Goal: Task Accomplishment & Management: Manage account settings

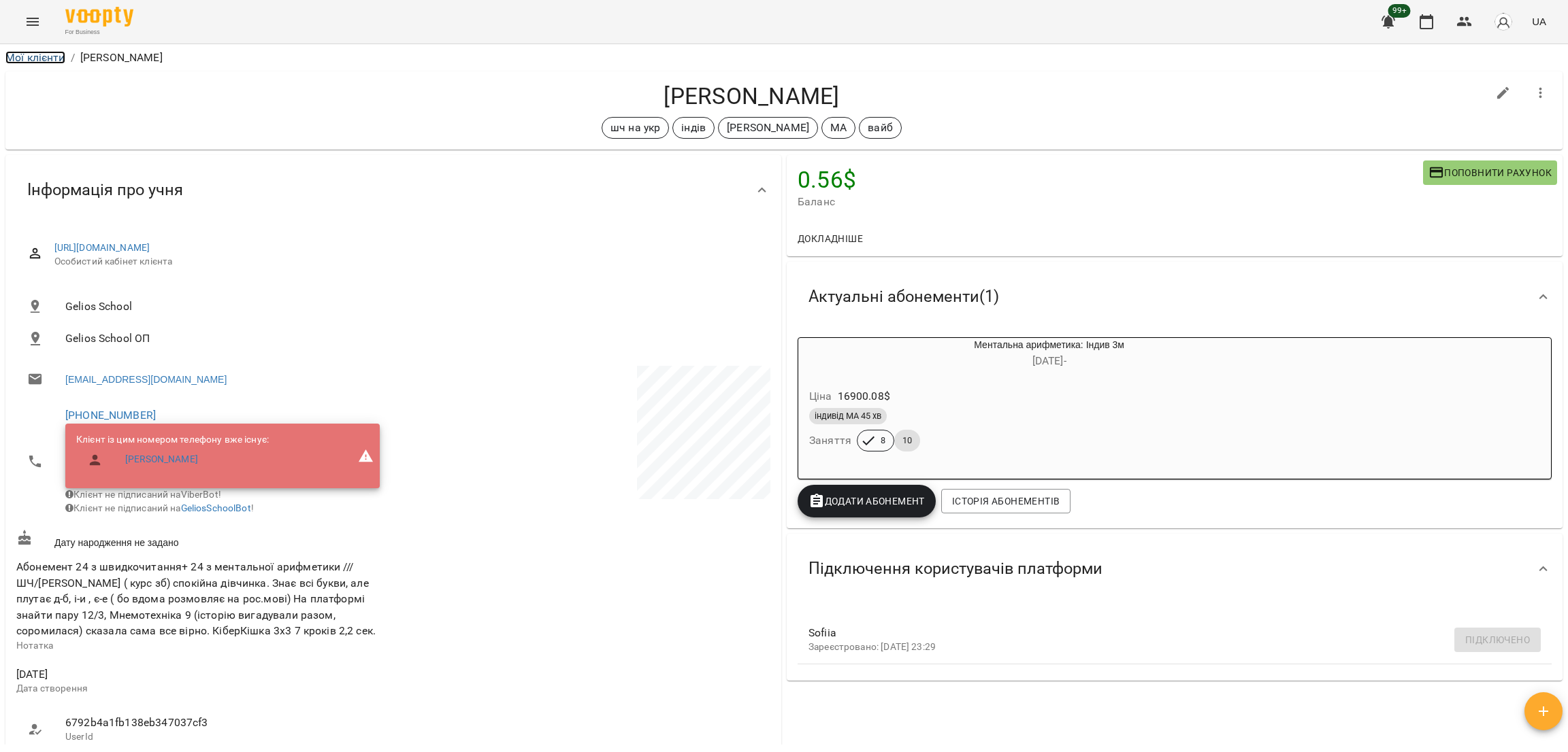
click at [56, 57] on link "Мої клієнти" at bounding box center [36, 57] width 60 height 13
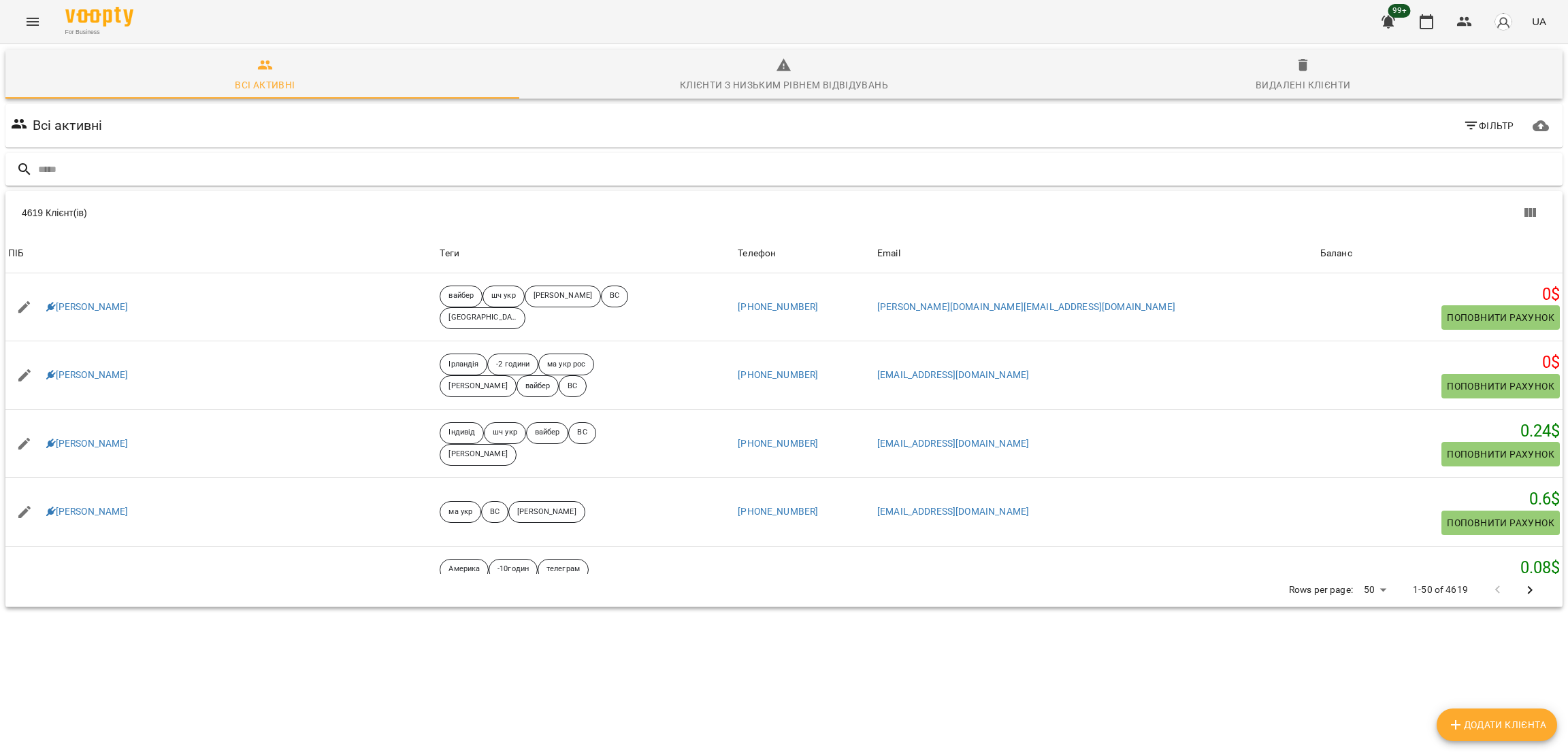
click at [196, 172] on input "text" at bounding box center [797, 170] width 1519 height 23
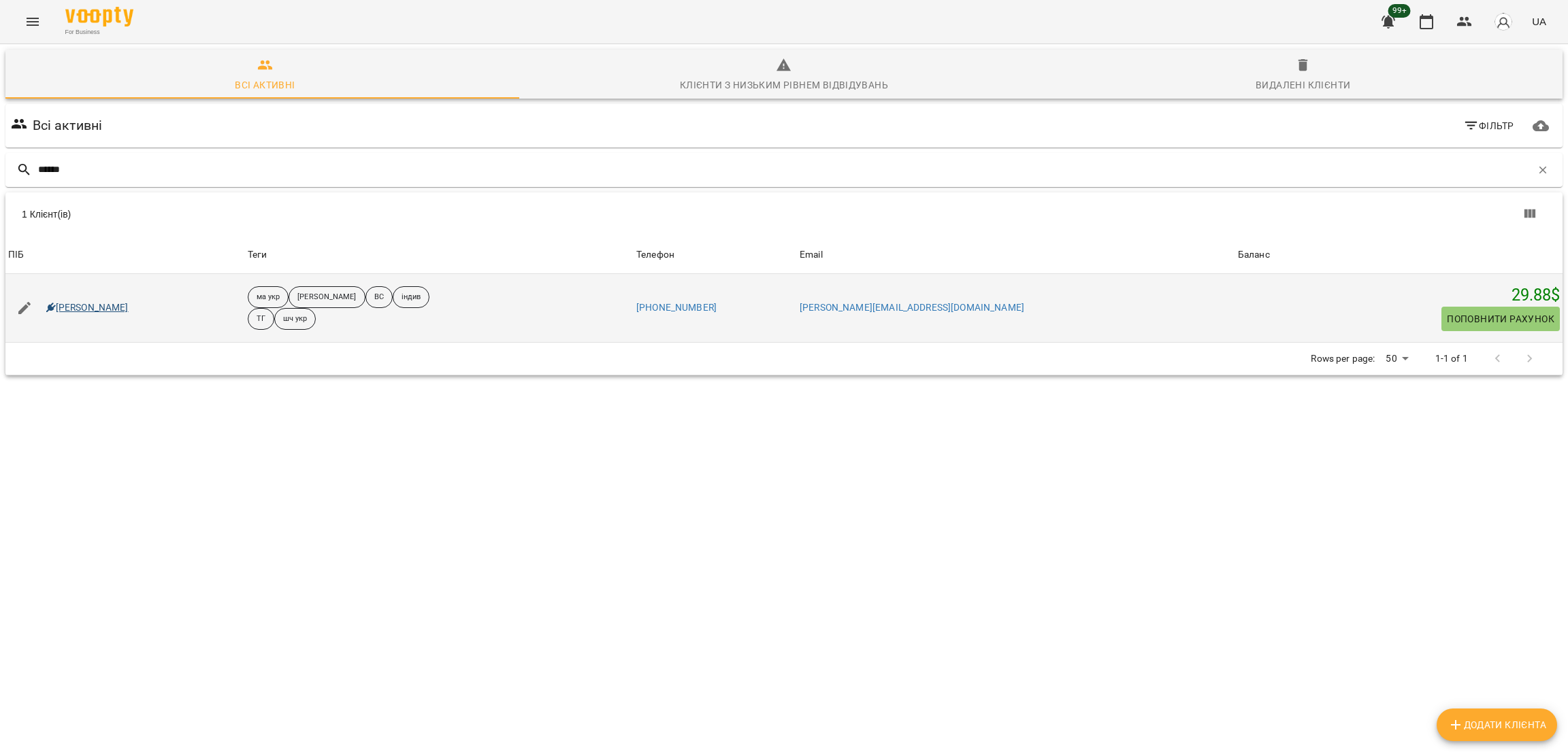
type input "******"
click at [129, 309] on link "Тарасюк Олександр Віталійович" at bounding box center [88, 308] width 82 height 14
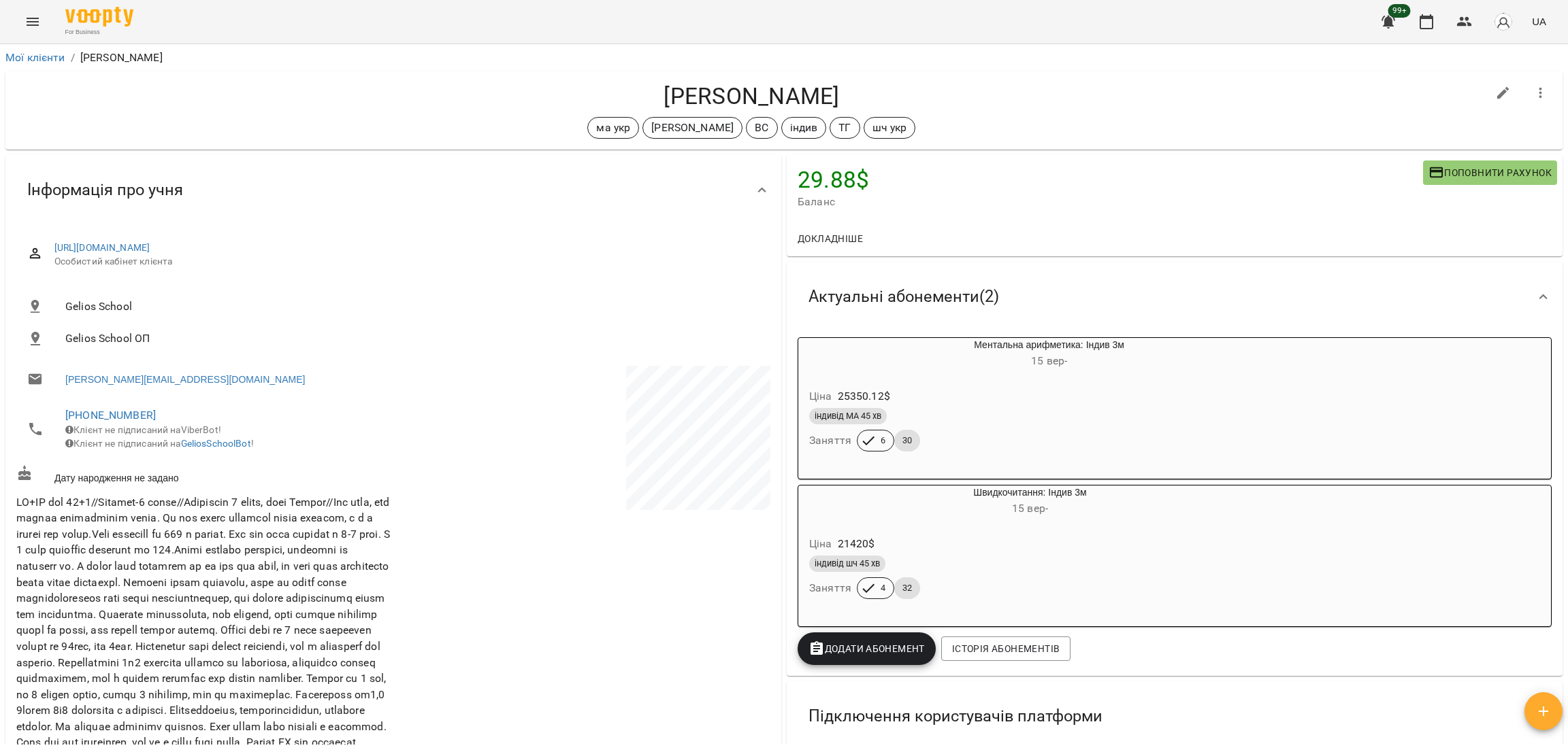
drag, startPoint x: 562, startPoint y: 76, endPoint x: 782, endPoint y: 74, distance: 220.0
click at [782, 74] on div "Тарасюк Олександр Віталійович ма укр Оксана Михайлишин ВС індив ТГ шч укр" at bounding box center [784, 110] width 1557 height 78
copy h4 "Тарасюк Олександр"
click at [42, 51] on link "Мої клієнти" at bounding box center [36, 57] width 60 height 13
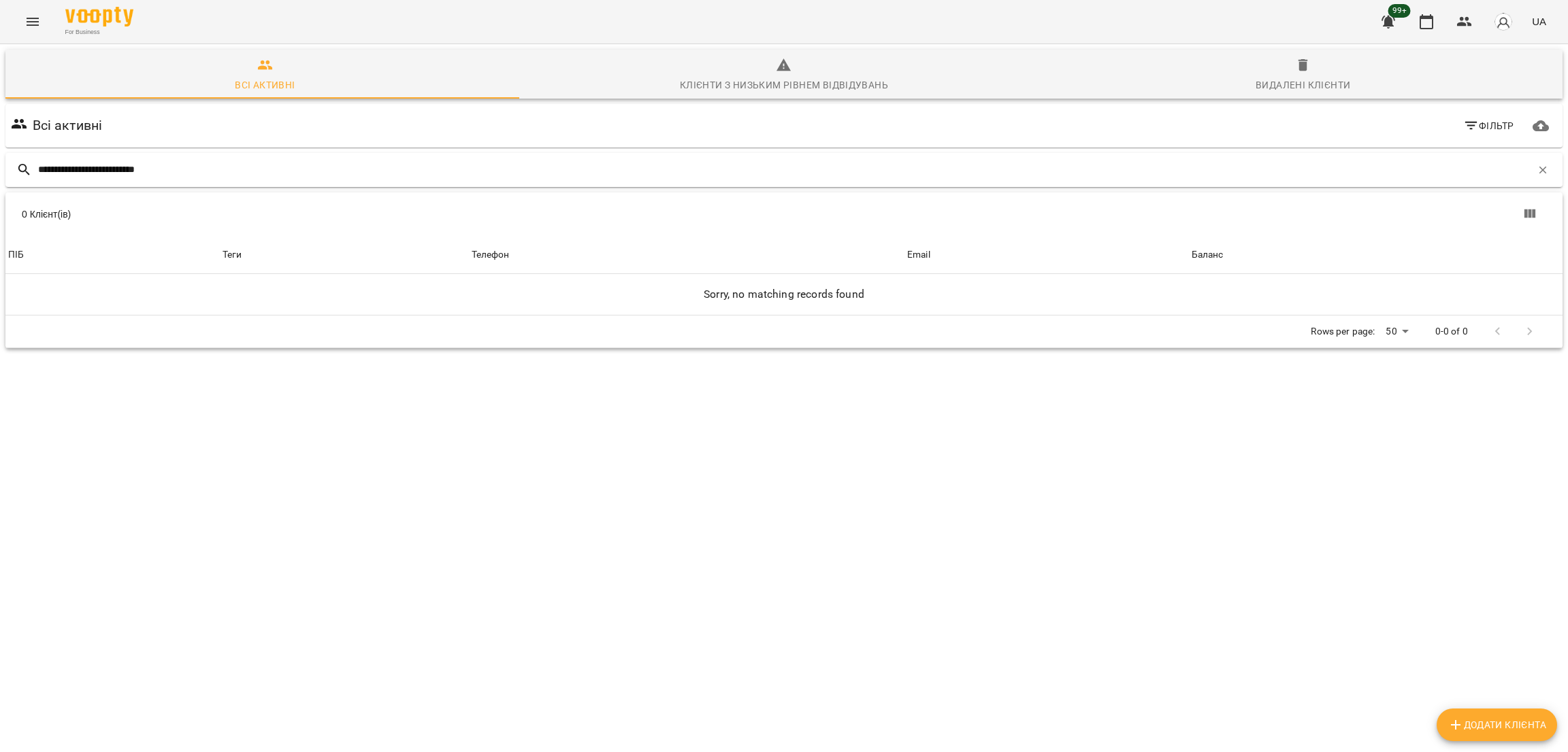
click at [47, 165] on input "**********" at bounding box center [784, 170] width 1493 height 23
drag, startPoint x: 183, startPoint y: 167, endPoint x: 153, endPoint y: 164, distance: 30.1
click at [153, 164] on input "**********" at bounding box center [784, 170] width 1493 height 23
drag, startPoint x: 121, startPoint y: 165, endPoint x: 18, endPoint y: 165, distance: 103.0
click at [18, 165] on div "**********" at bounding box center [784, 170] width 1557 height 34
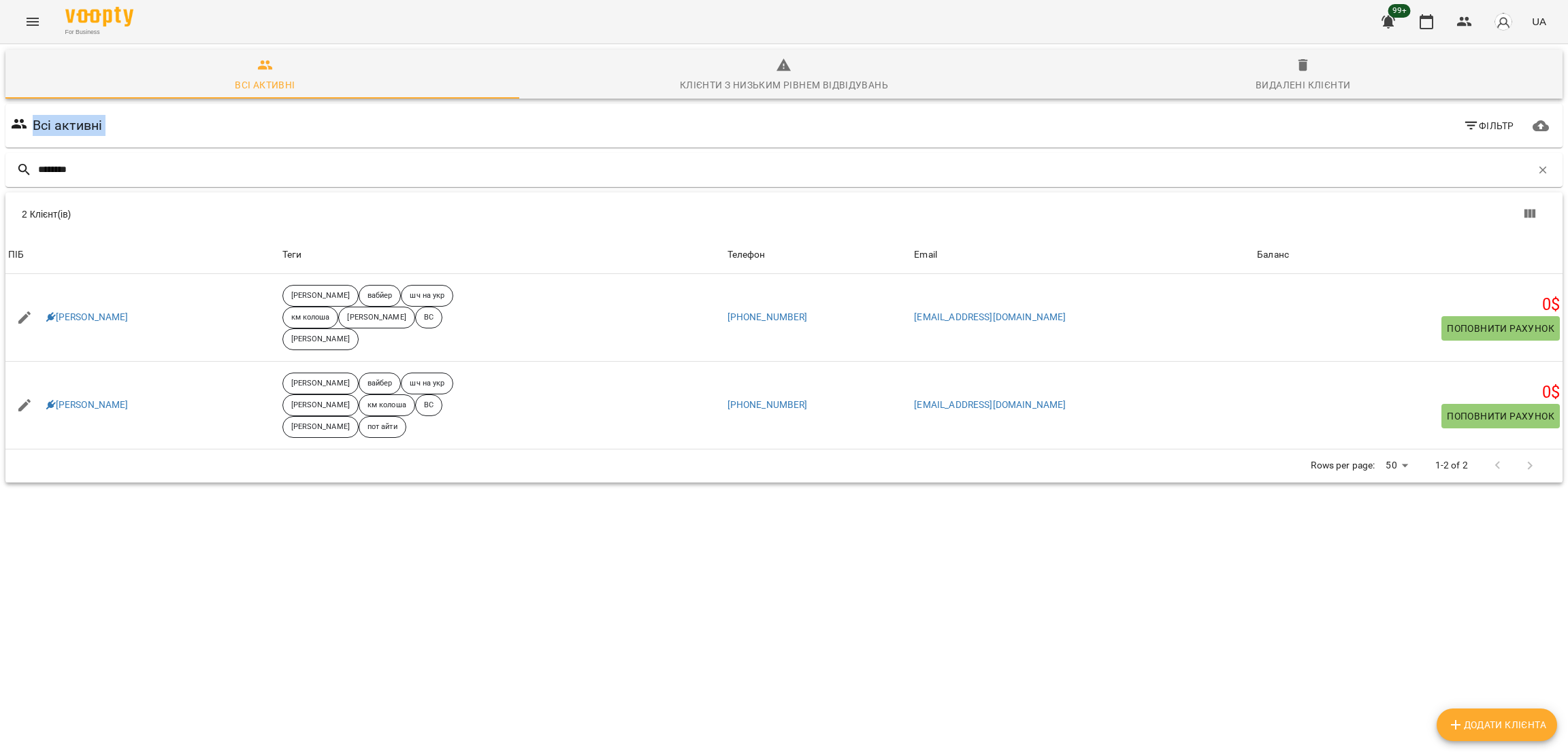
drag, startPoint x: 135, startPoint y: 157, endPoint x: 0, endPoint y: 139, distance: 136.2
click at [0, 139] on div "Всі активні Клієнти з низьким рівнем відвідувань Видалені клієнти Всі активні Ф…" at bounding box center [784, 313] width 1573 height 545
drag, startPoint x: 79, startPoint y: 162, endPoint x: 0, endPoint y: 134, distance: 83.8
click at [0, 134] on div "Всі активні Клієнти з низьким рівнем відвідувань Видалені клієнти Всі активні Ф…" at bounding box center [784, 313] width 1573 height 545
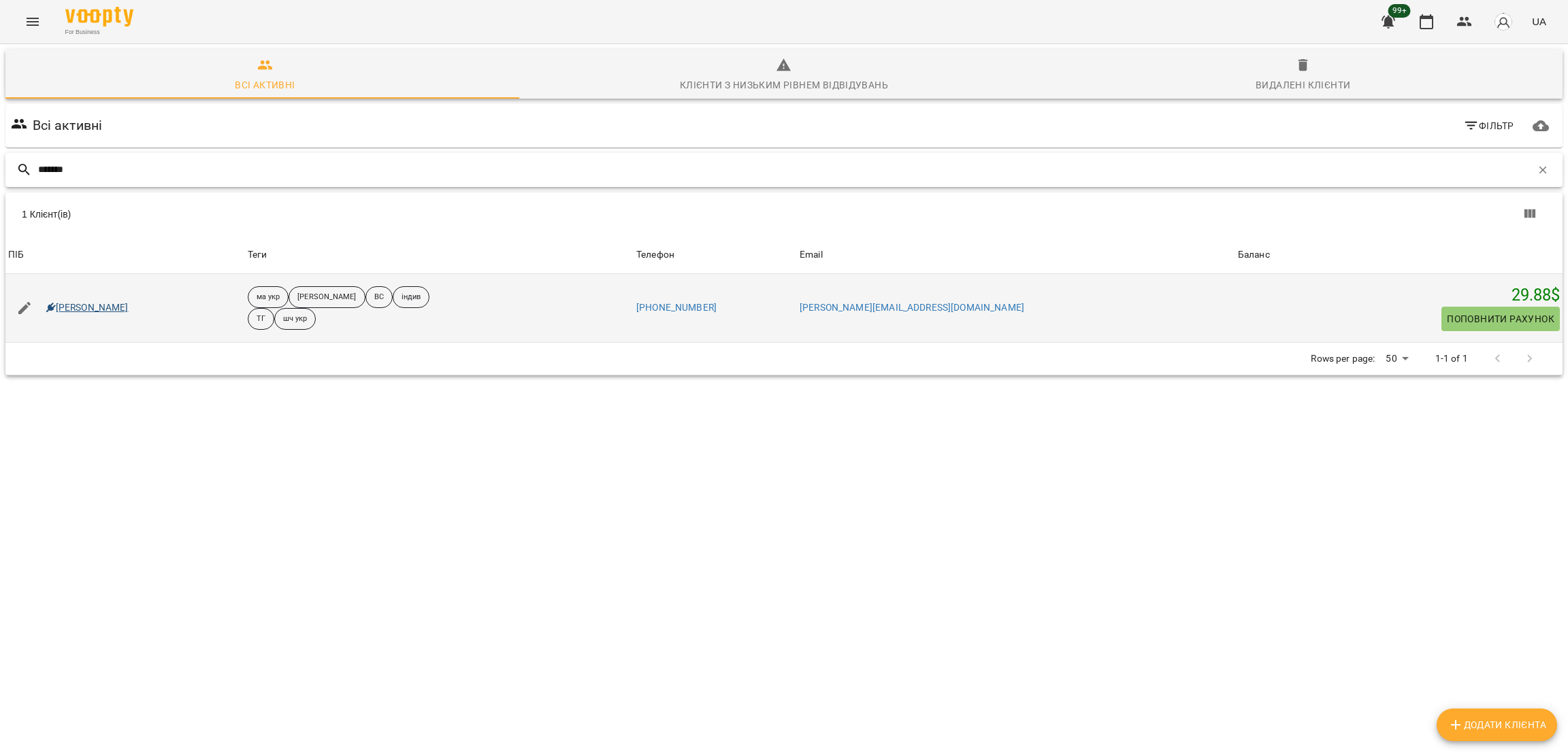
type input "*******"
click at [129, 310] on link "Тарасюк Олександр Віталійович" at bounding box center [88, 308] width 82 height 14
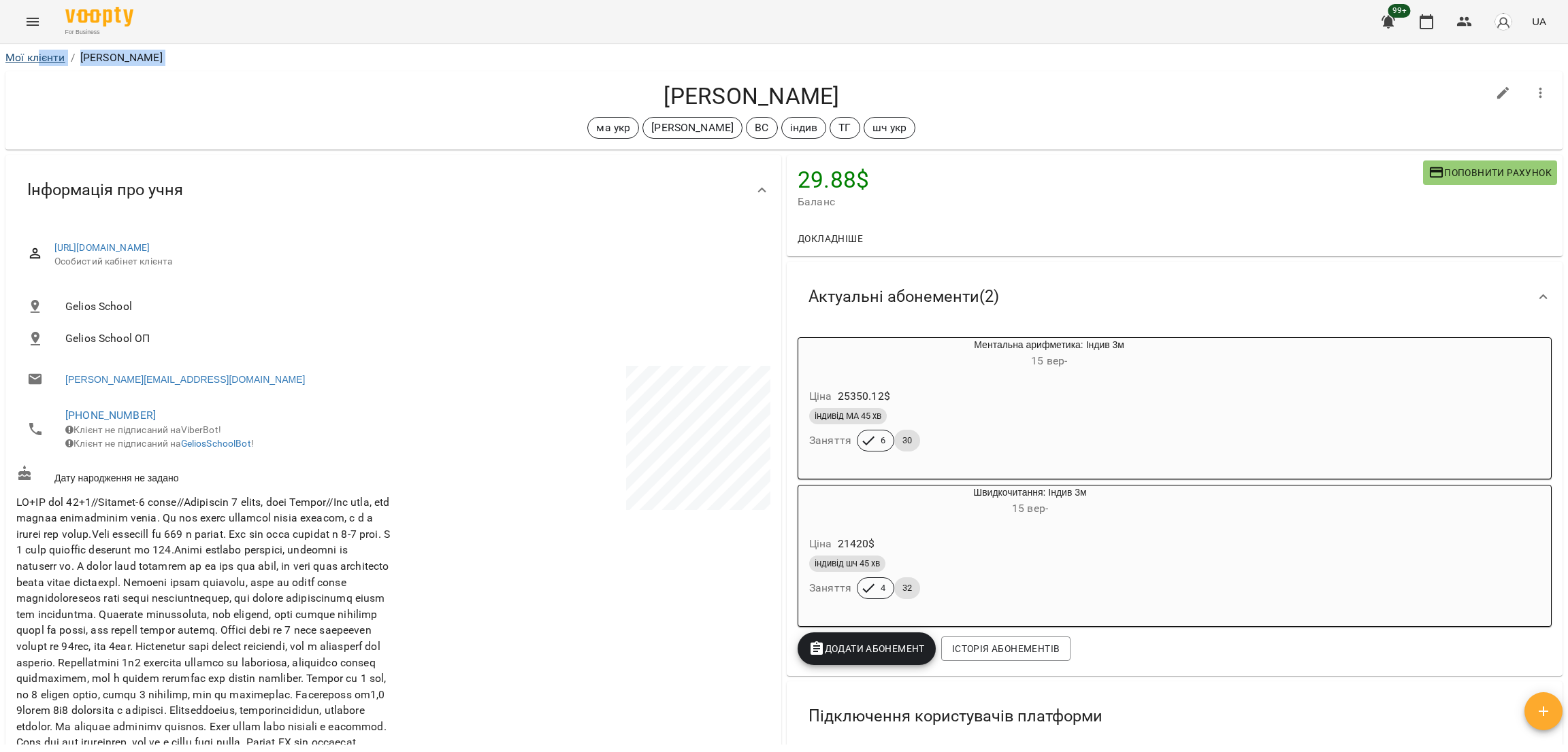
drag, startPoint x: 34, startPoint y: 68, endPoint x: 36, endPoint y: 54, distance: 14.1
click at [36, 54] on div "Мої клієнти / Тарасюк Олександр Віталійович Тарасюк Олександр Віталійович ма ук…" at bounding box center [784, 395] width 1563 height 698
click at [36, 54] on link "Мої клієнти" at bounding box center [36, 57] width 60 height 13
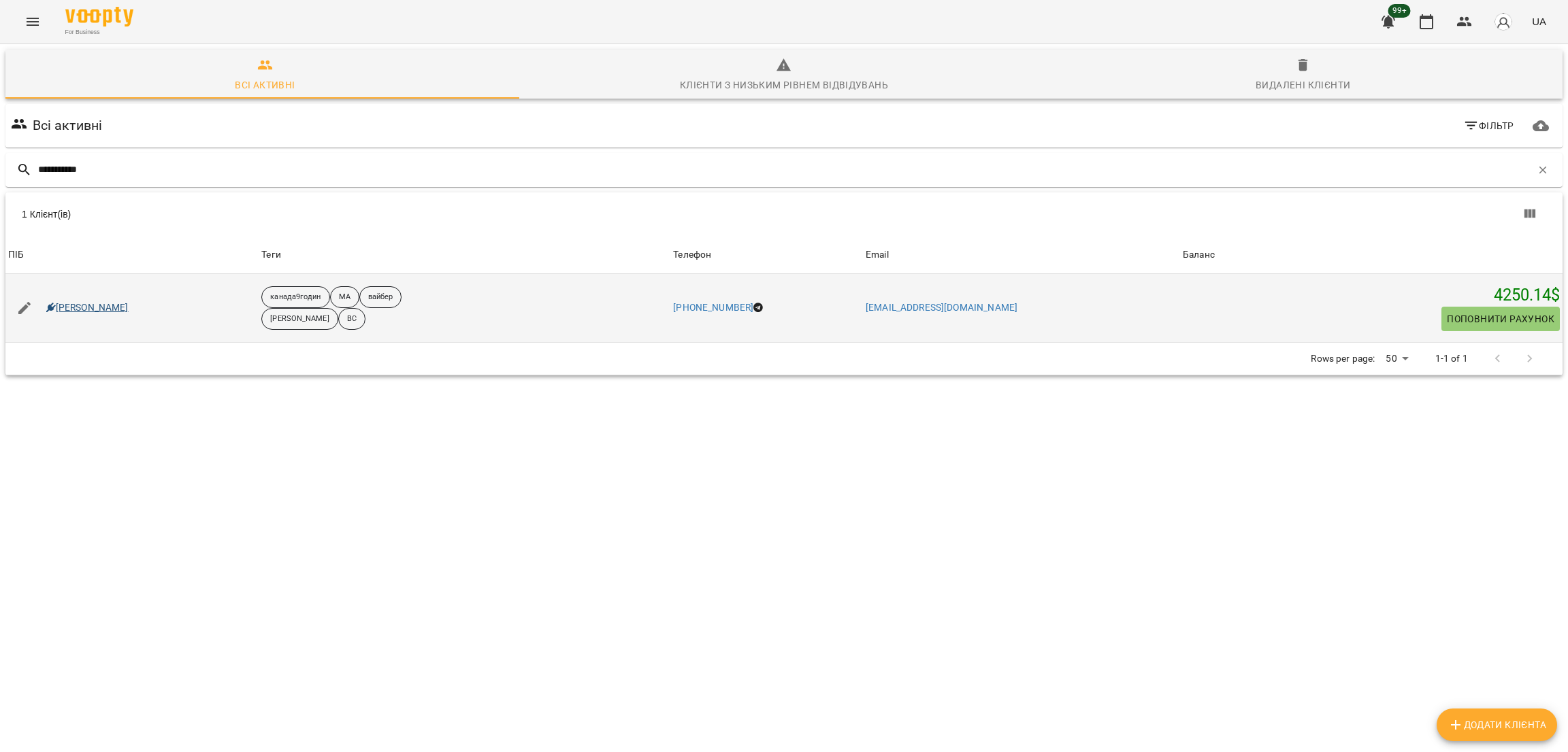
type input "**********"
click at [112, 303] on link "Карлюченко Кирило" at bounding box center [88, 308] width 82 height 14
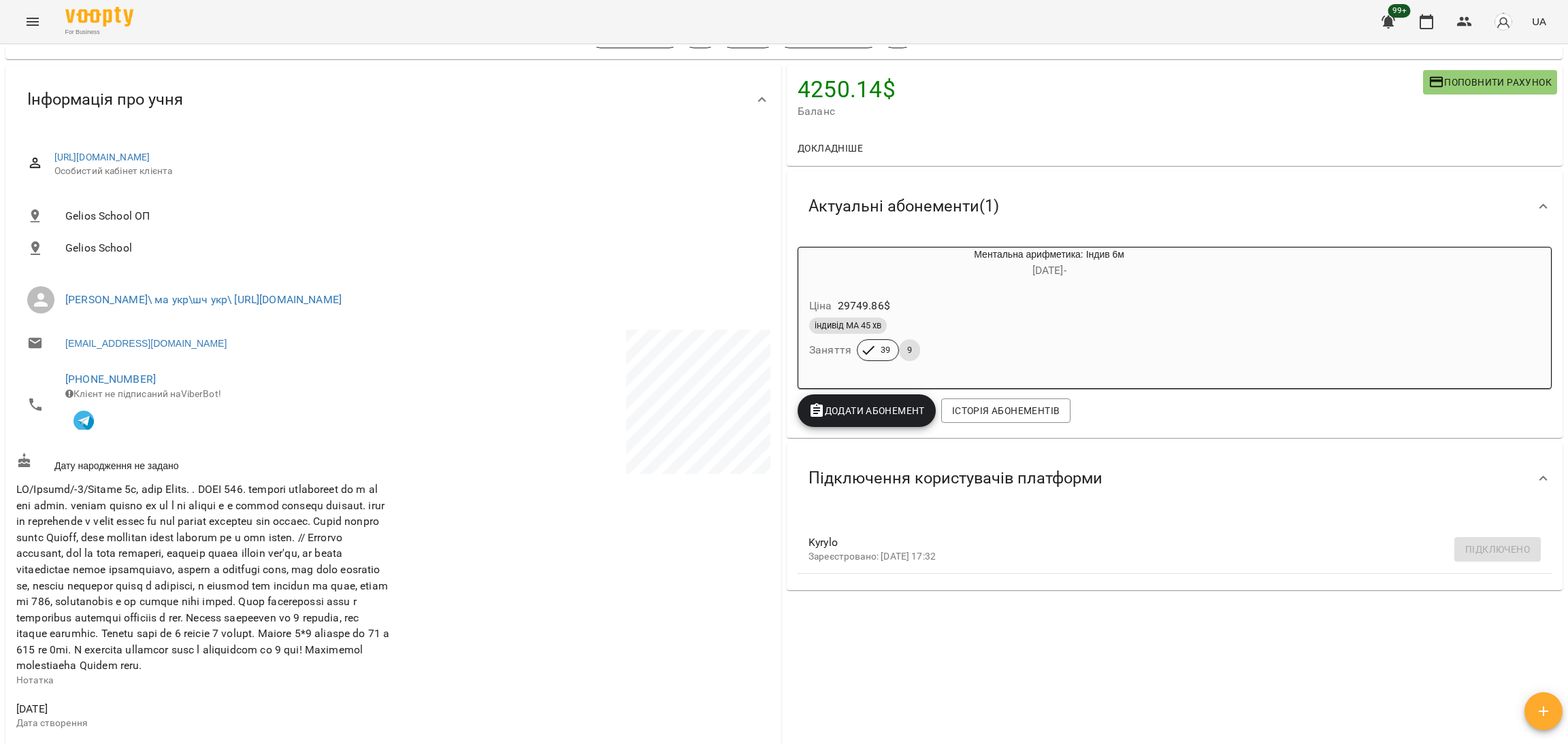
scroll to position [100, 0]
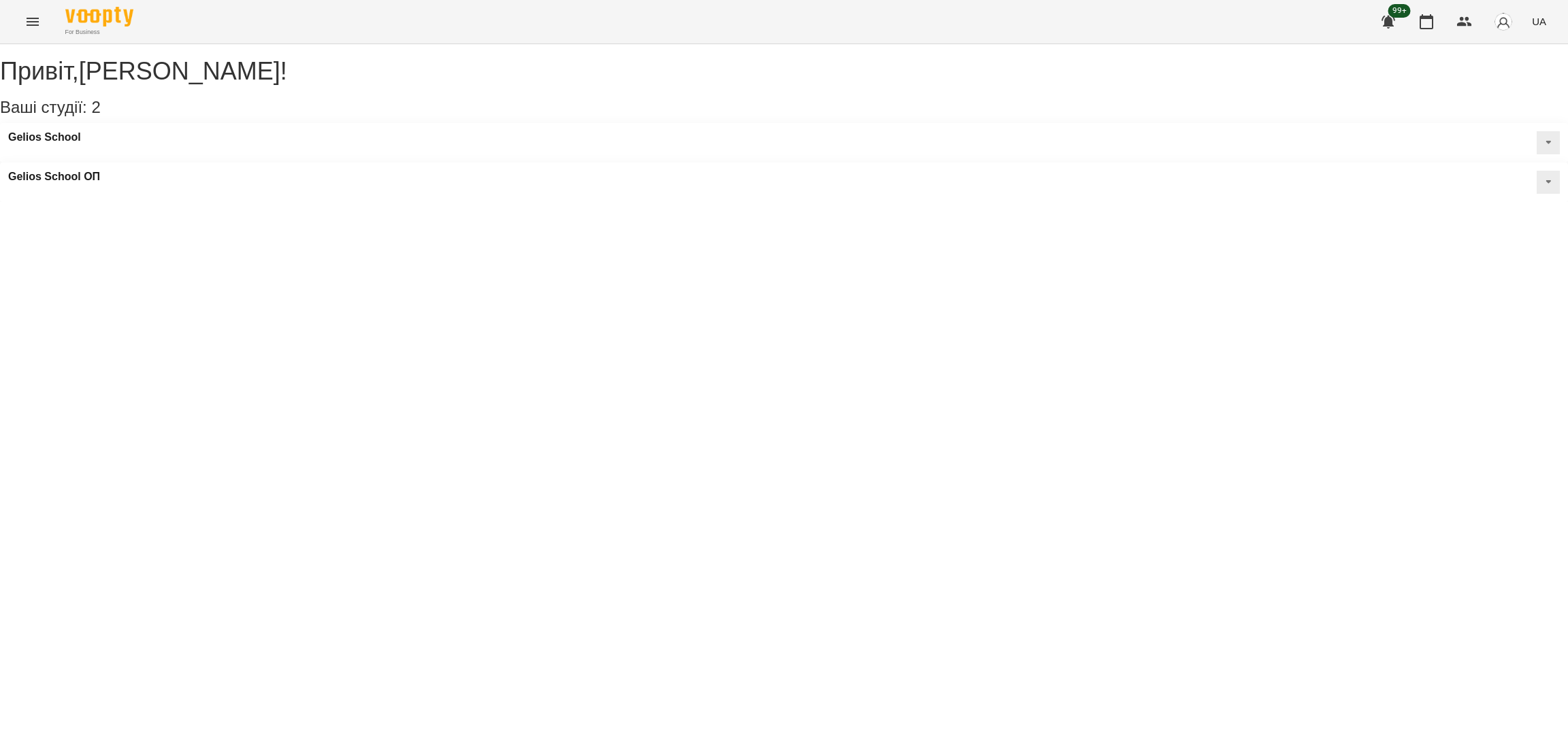
click at [28, 30] on button "Menu" at bounding box center [33, 22] width 33 height 33
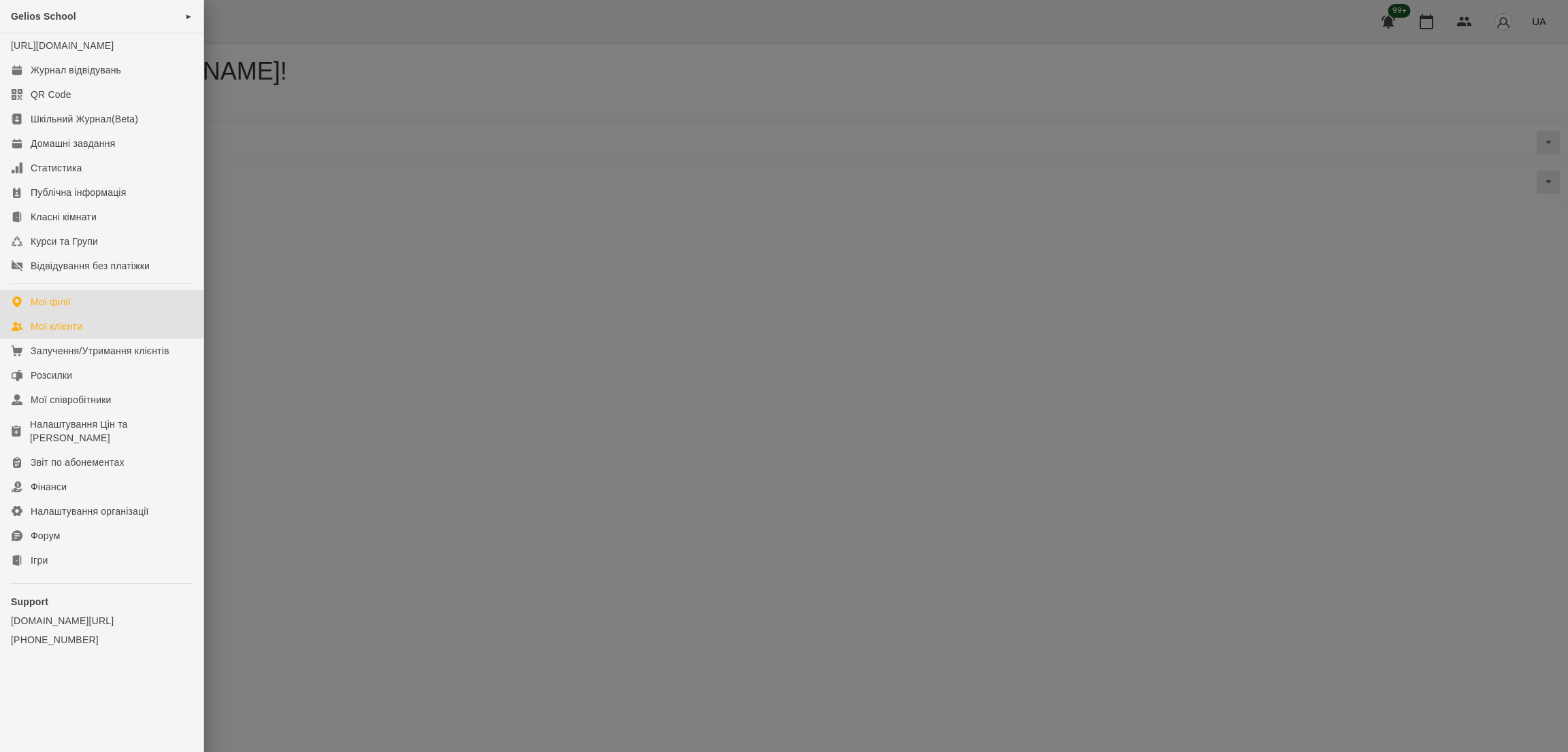
click at [71, 333] on div "Мої клієнти" at bounding box center [57, 326] width 52 height 14
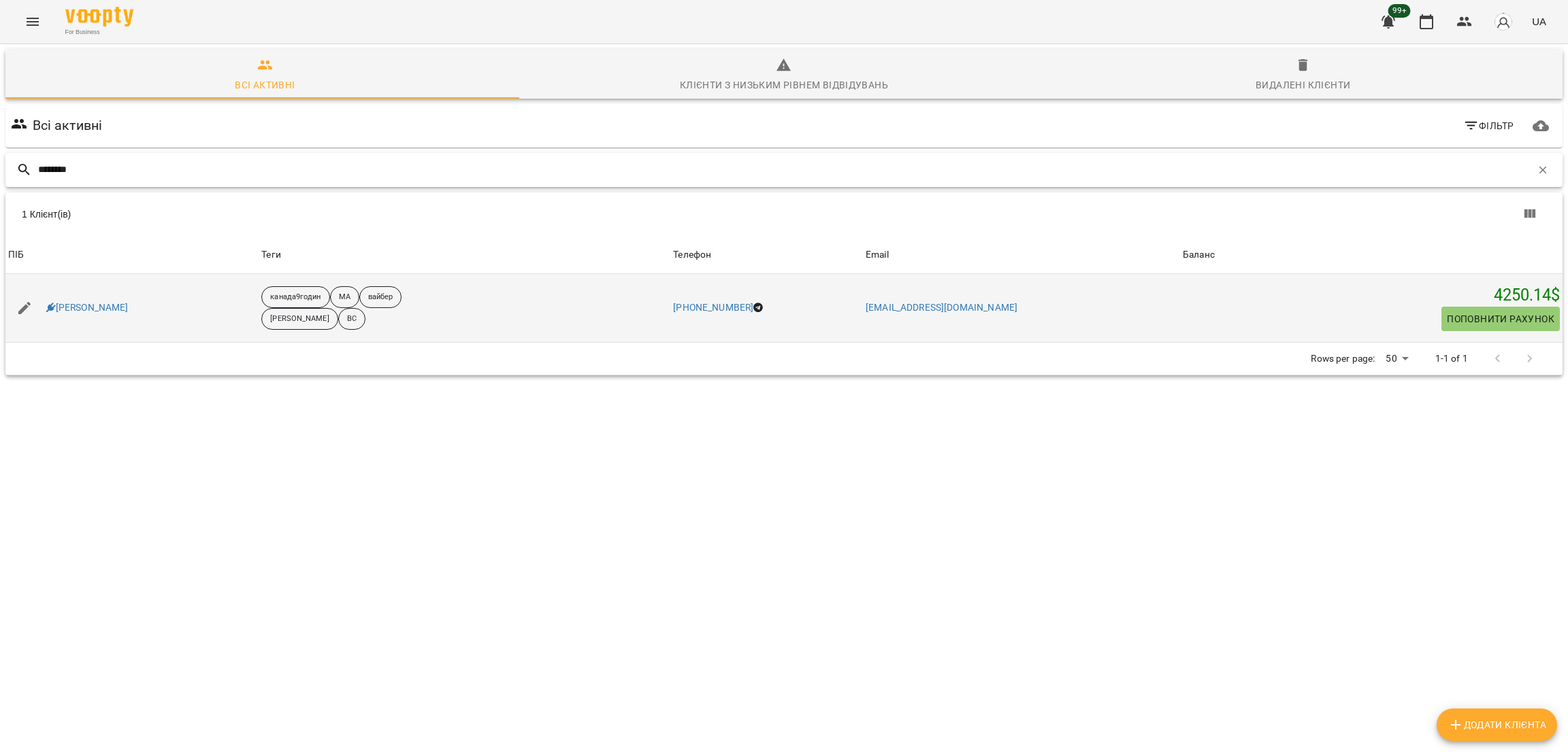
type input "********"
click at [120, 296] on div "Карлюченко Кирило" at bounding box center [132, 308] width 253 height 38
click at [110, 311] on div "Карлюченко Кирило" at bounding box center [88, 308] width 88 height 19
click at [110, 311] on link "Карлюченко Кирило" at bounding box center [88, 308] width 82 height 14
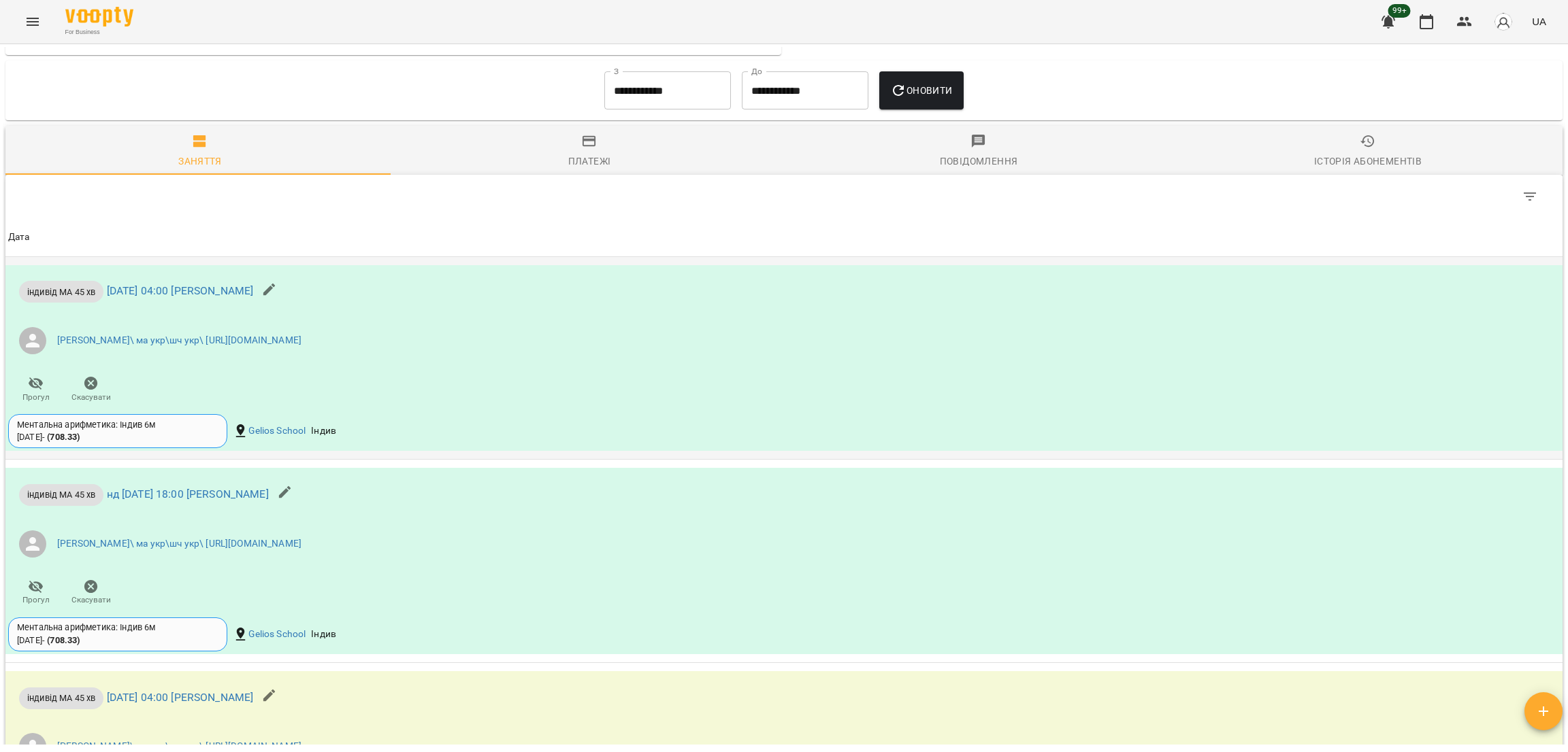
scroll to position [1264, 0]
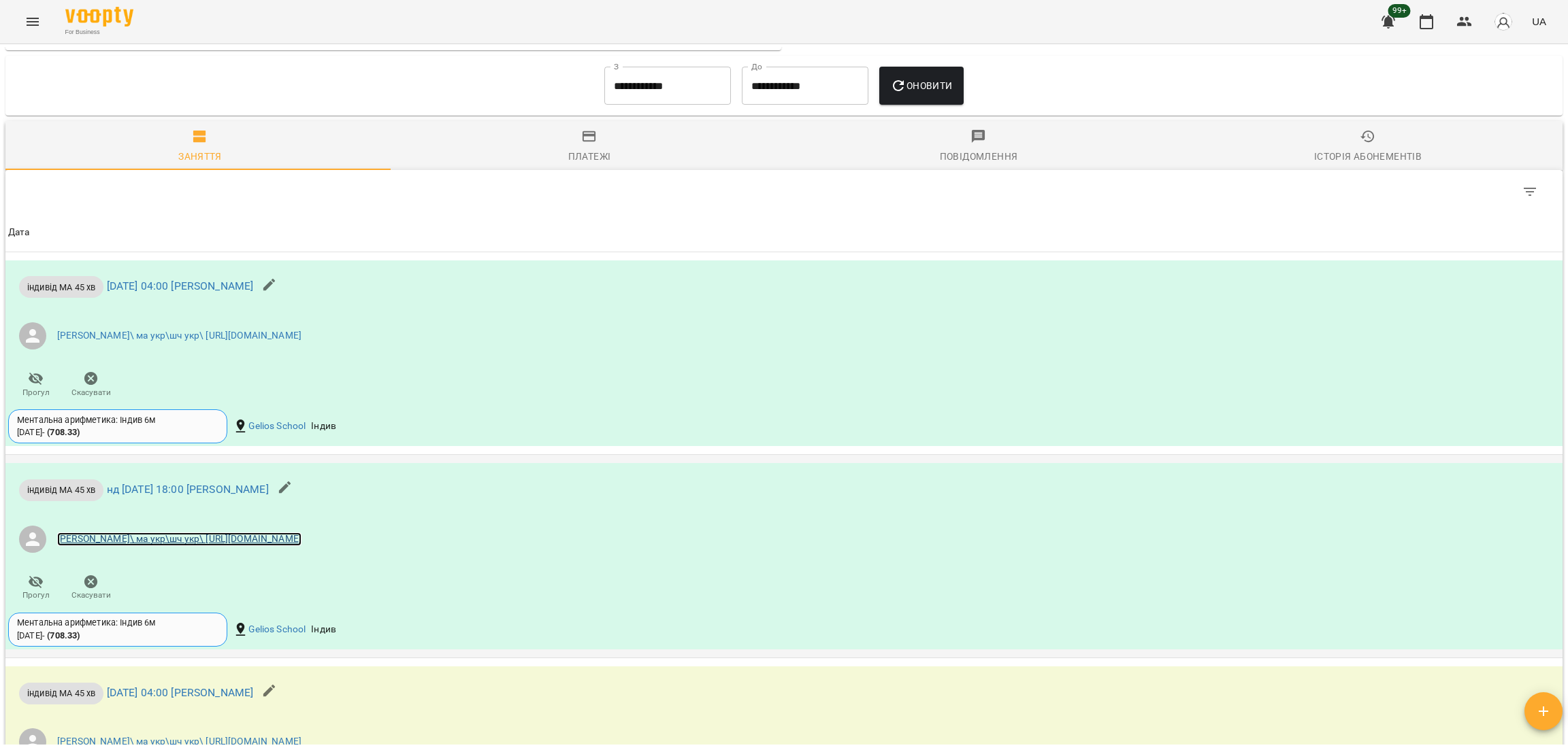
click at [291, 546] on link "Мойсук Надія\ ма укр\шч укр\ https://us06web.zoom.us/j/84559859332" at bounding box center [180, 539] width 245 height 14
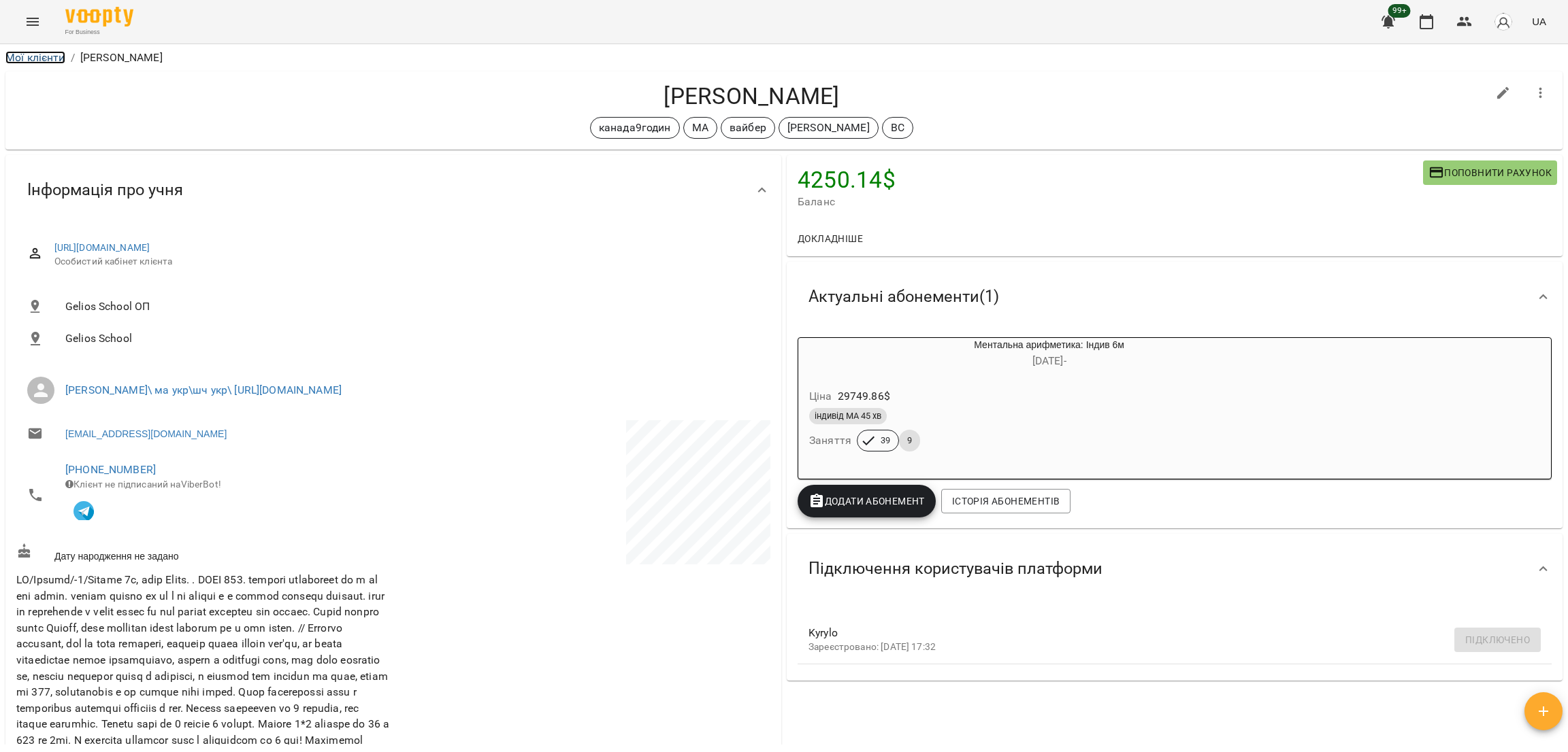
click at [47, 55] on link "Мої клієнти" at bounding box center [36, 57] width 60 height 13
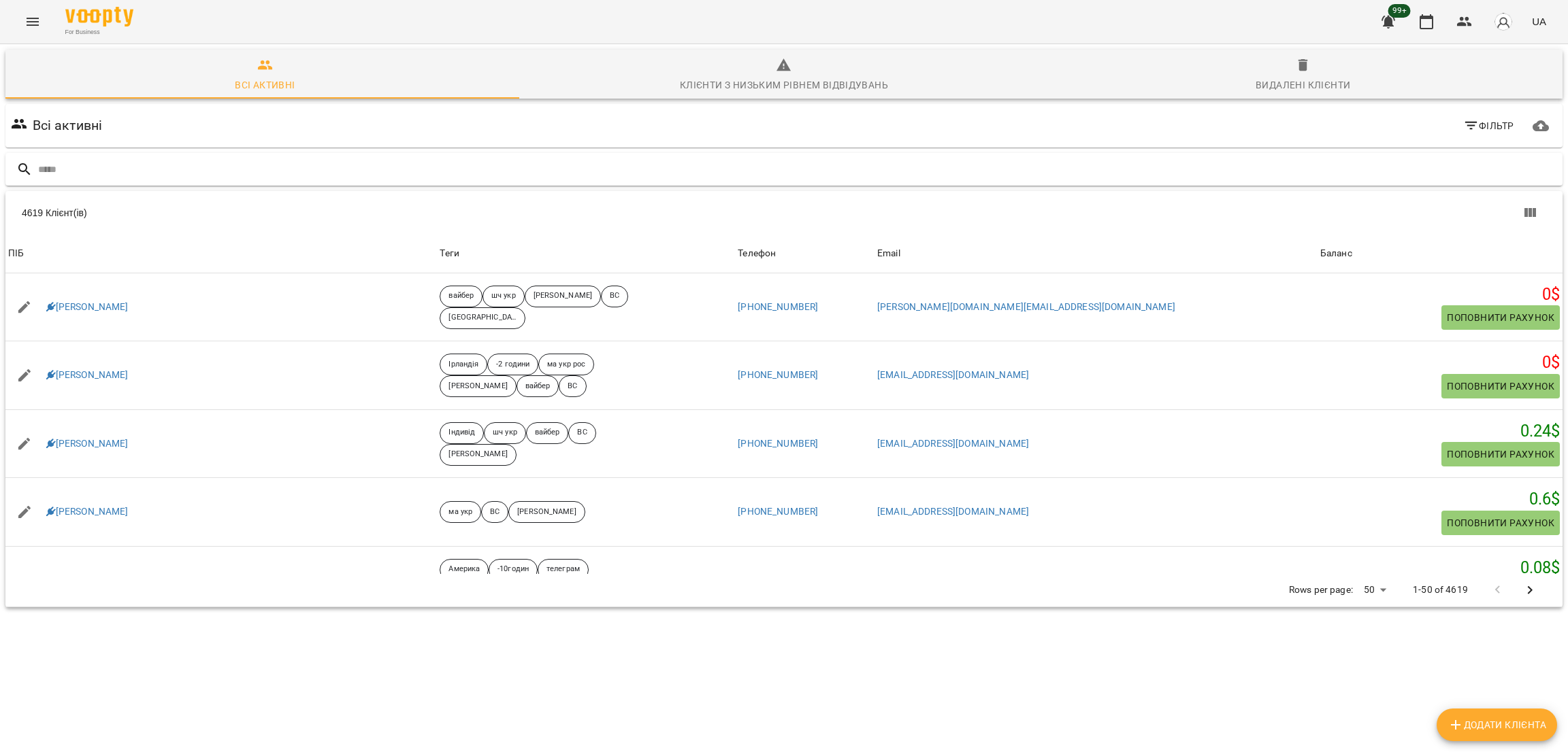
click at [260, 159] on input "text" at bounding box center [797, 170] width 1519 height 23
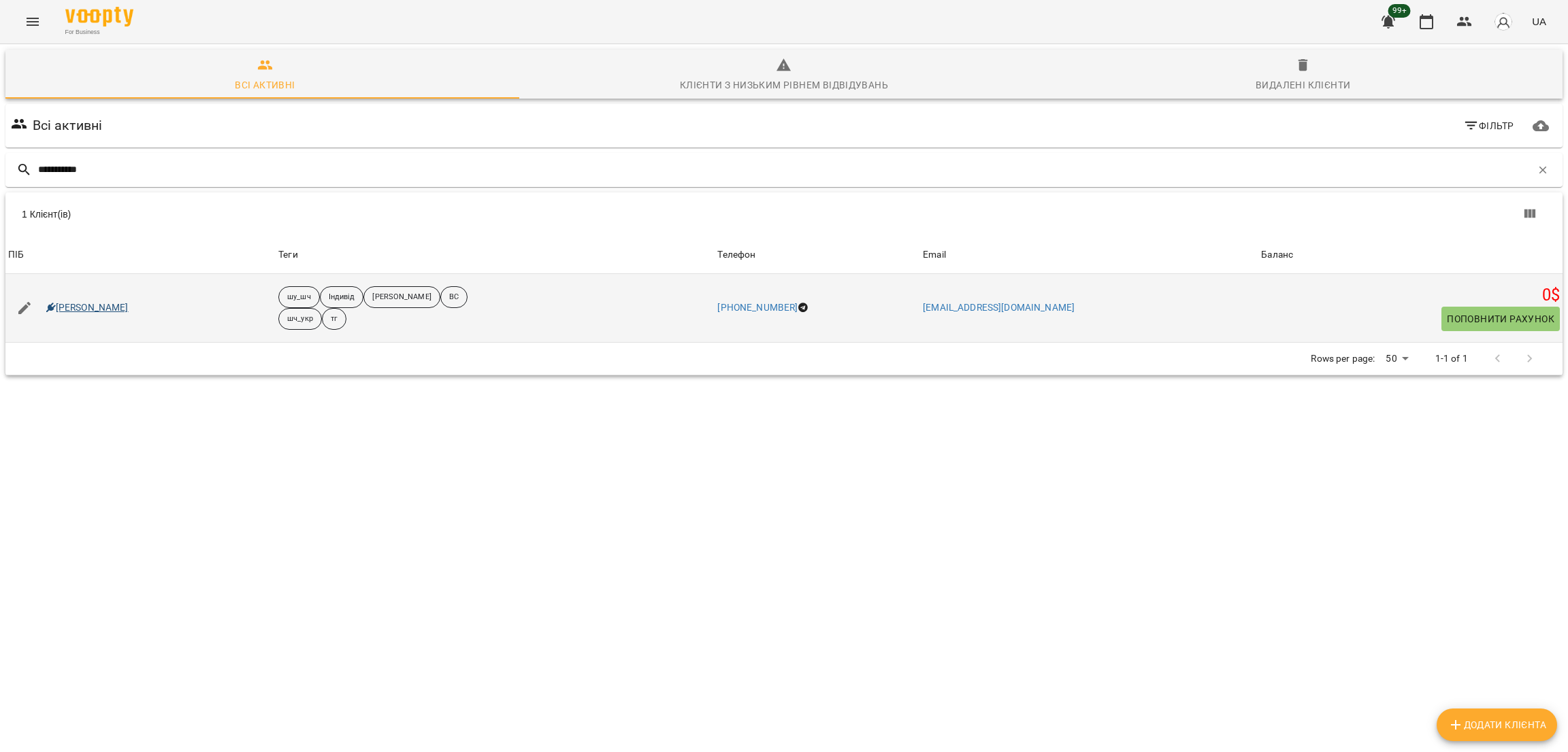
type input "**********"
click at [68, 308] on link "Марк Павлик" at bounding box center [88, 308] width 82 height 14
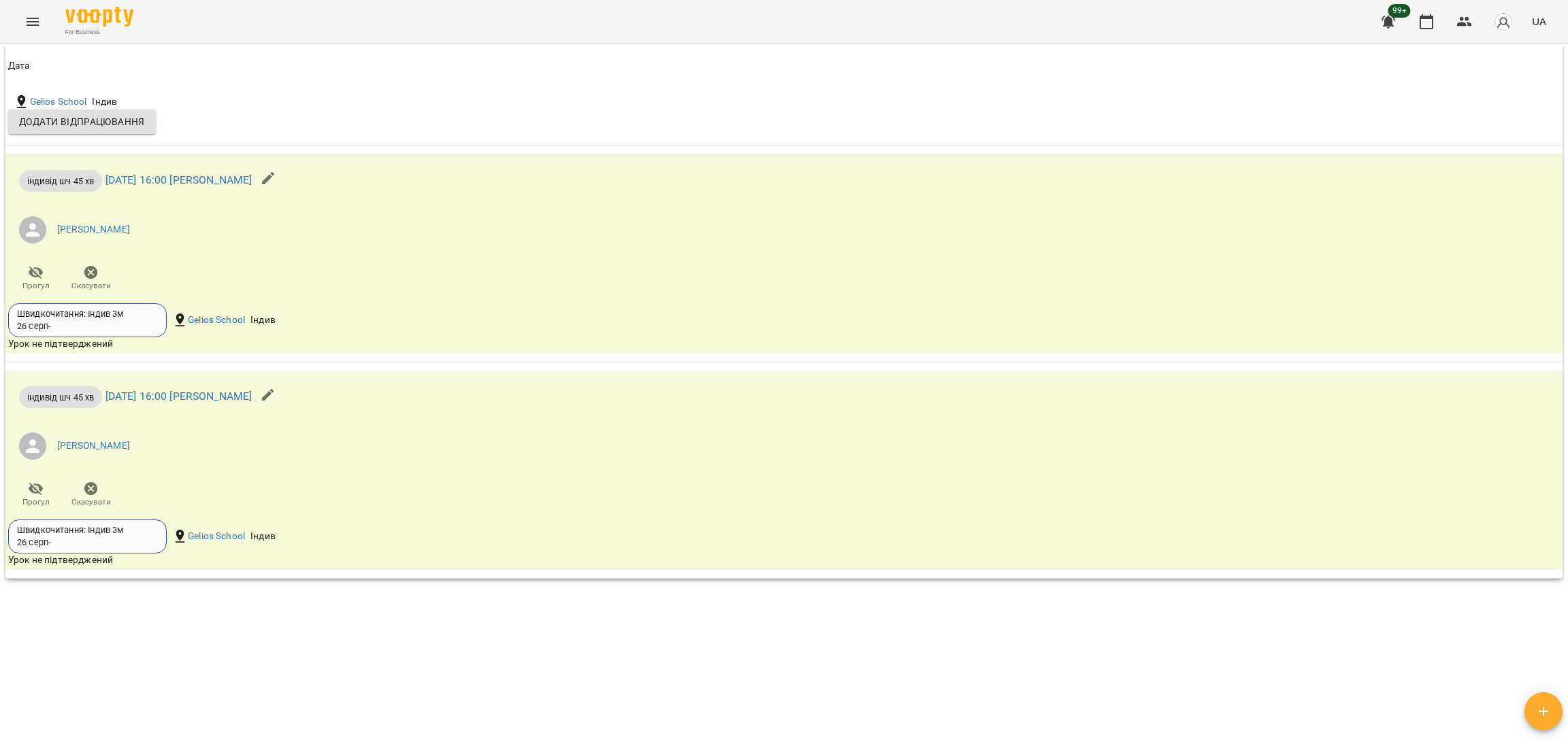
scroll to position [2078, 0]
click at [752, 455] on li "Мосюра Лариса" at bounding box center [524, 446] width 1032 height 38
click at [869, 223] on div "індивід шч 45 хв вт 14 жовт 2025 16:00 Лариса Мосюра Мосюра Лариса Прогул Скасу…" at bounding box center [524, 226] width 1037 height 147
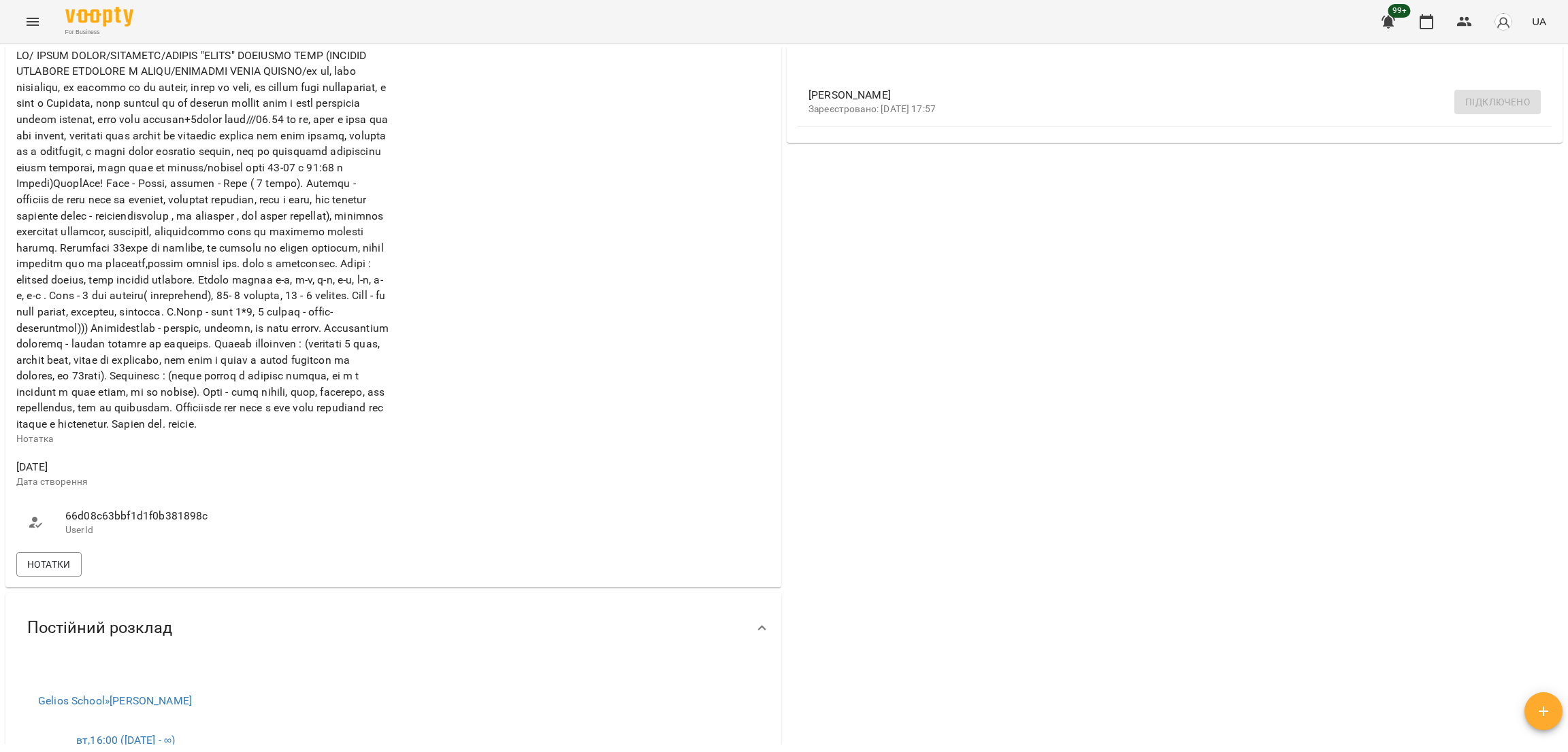
scroll to position [0, 0]
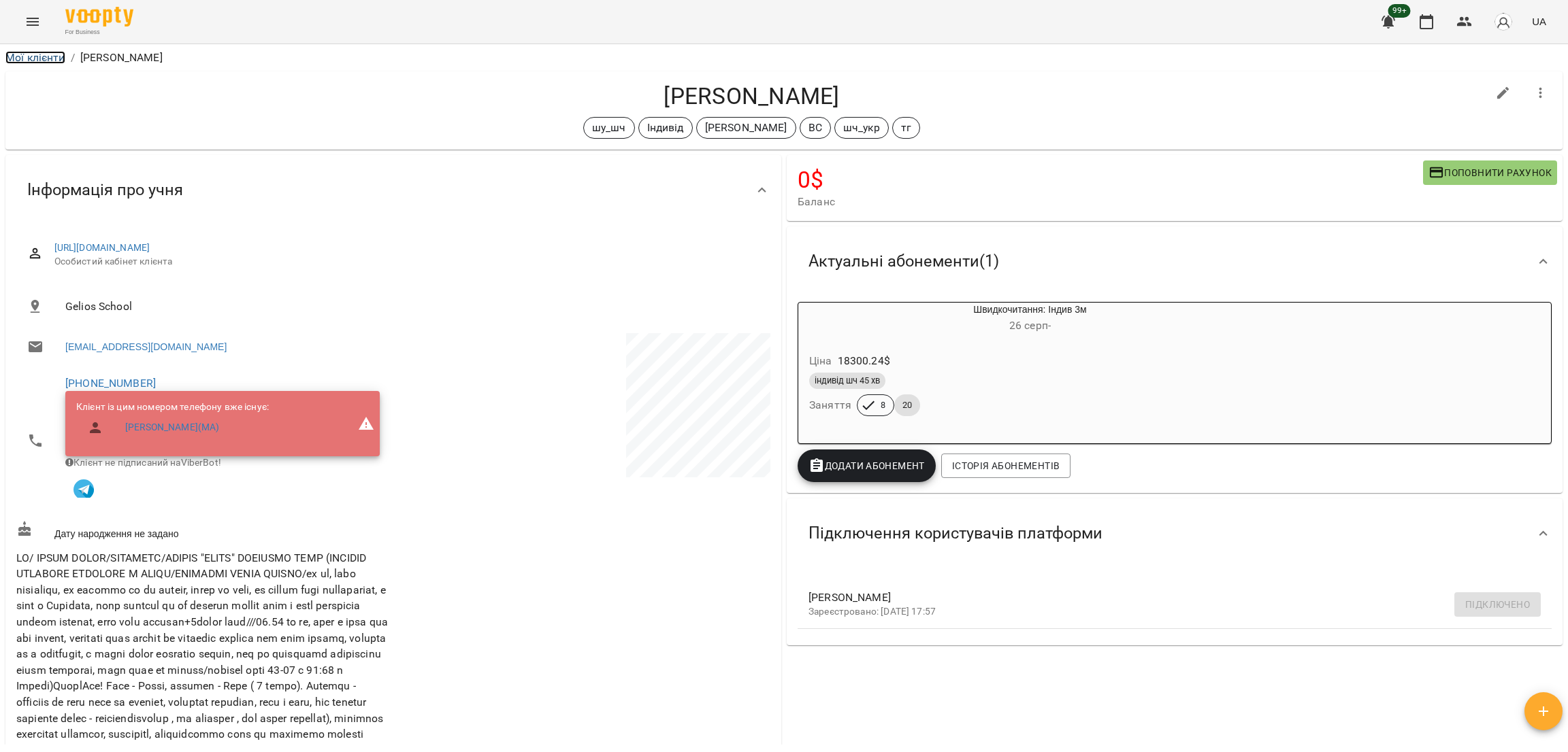
click at [29, 57] on link "Мої клієнти" at bounding box center [36, 57] width 60 height 13
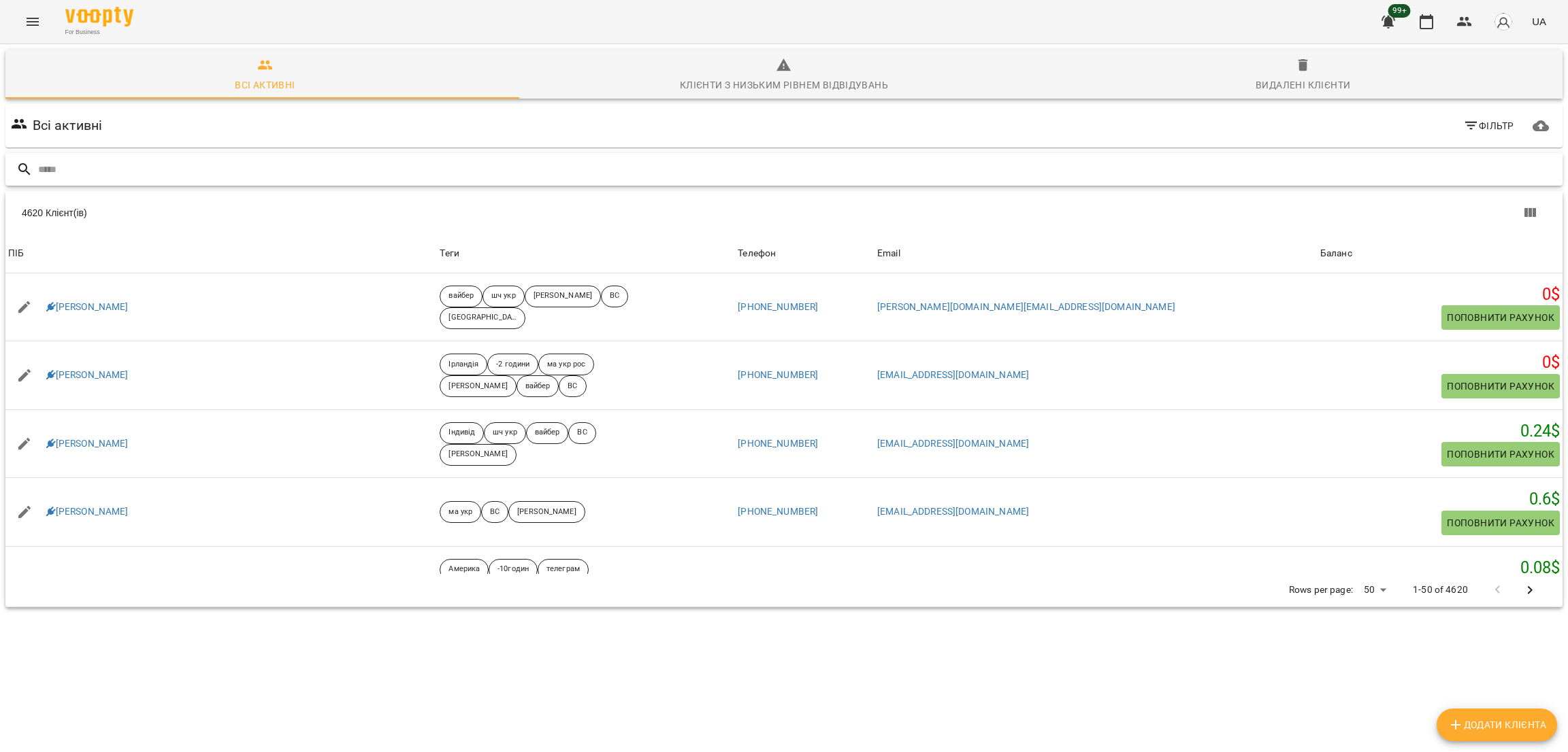
click at [138, 162] on input "text" at bounding box center [797, 170] width 1519 height 23
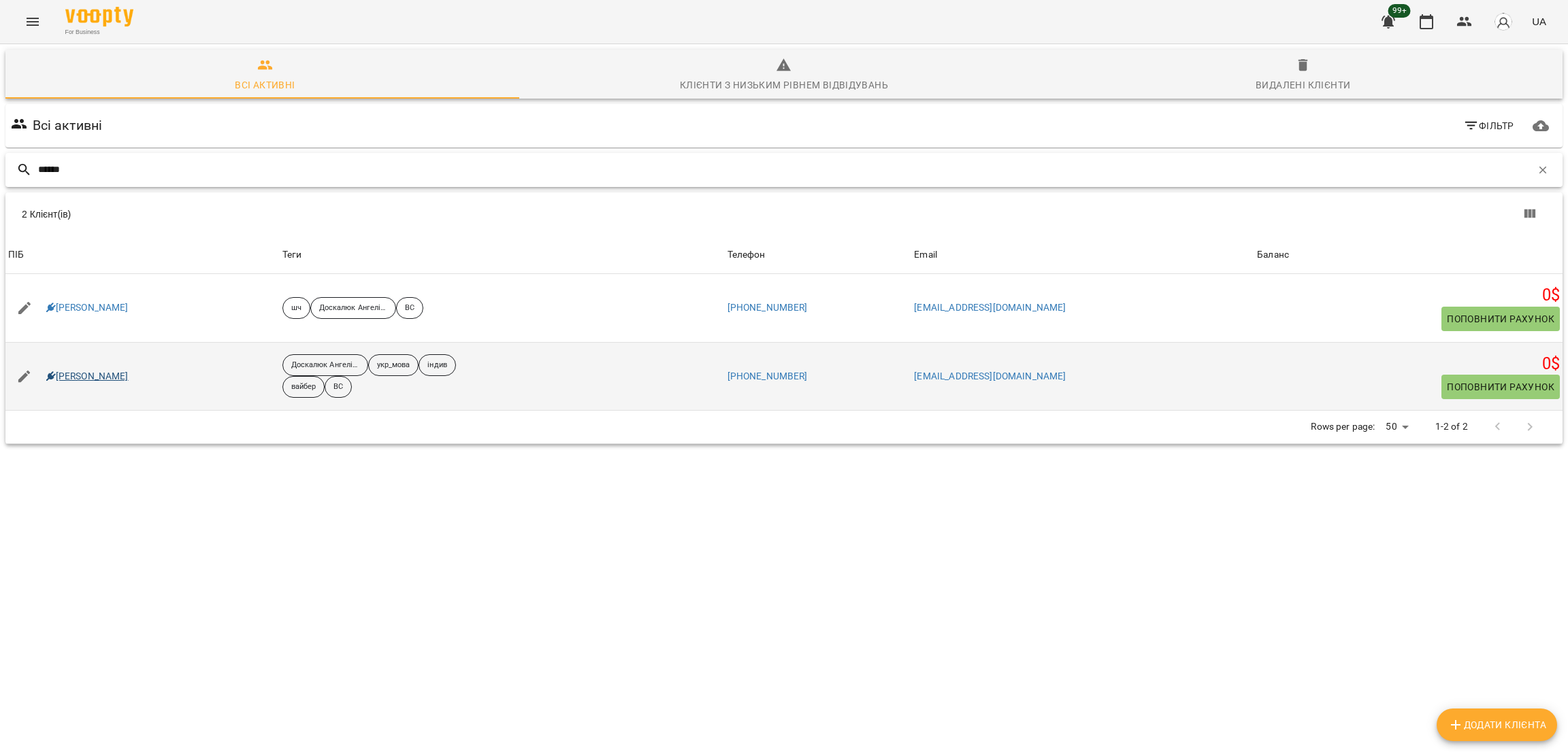
type input "******"
click at [123, 379] on link "Леон Трофімчук" at bounding box center [88, 376] width 82 height 14
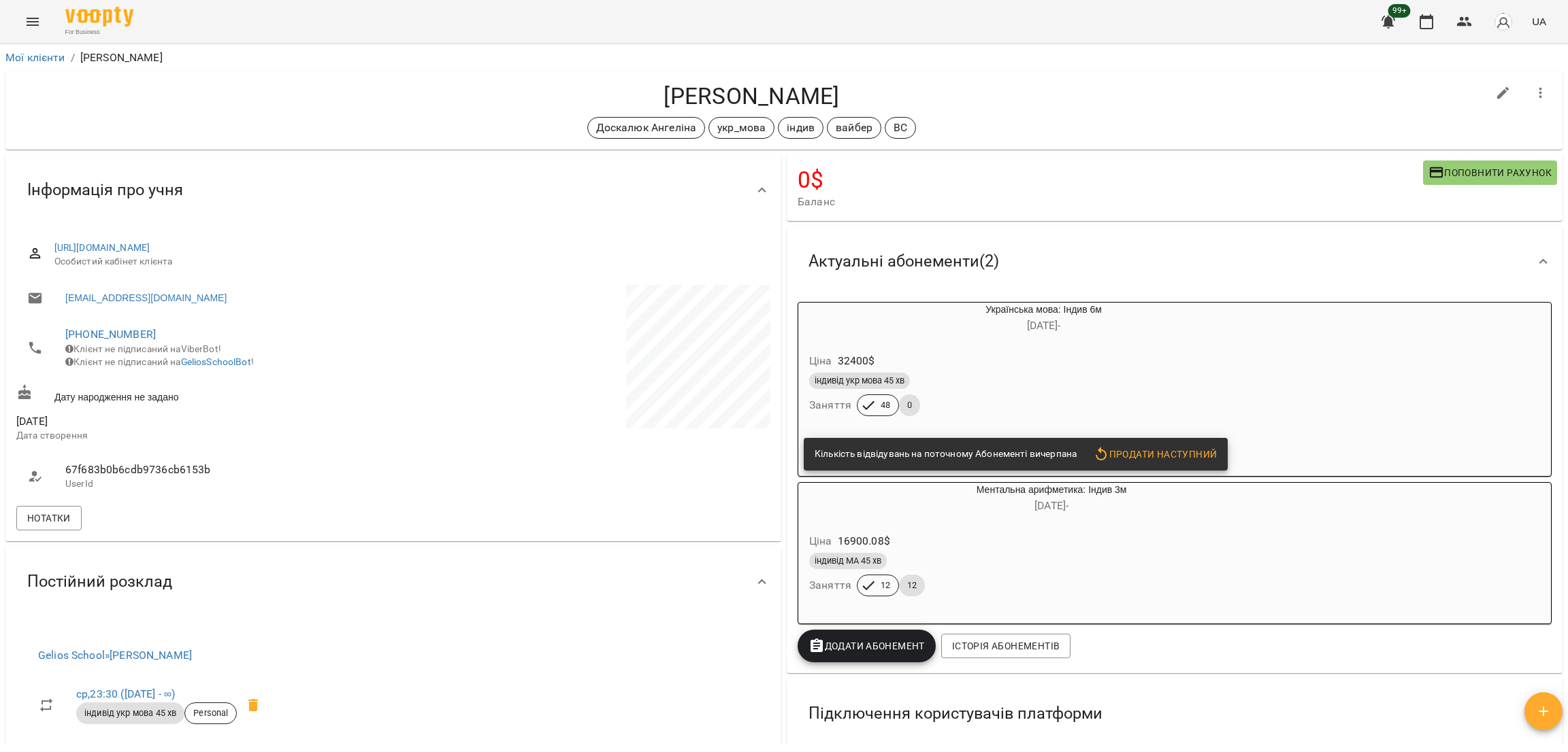
drag, startPoint x: 647, startPoint y: 62, endPoint x: 853, endPoint y: 77, distance: 206.5
click at [853, 77] on div "Мої клієнти / Леон Трофімчук Леон Трофімчук Доскалюк Ангеліна укр_мова індив ва…" at bounding box center [784, 395] width 1563 height 698
copy div "Леон Трофімчук Леон Трофімчук"
click at [35, 57] on link "Мої клієнти" at bounding box center [36, 57] width 60 height 13
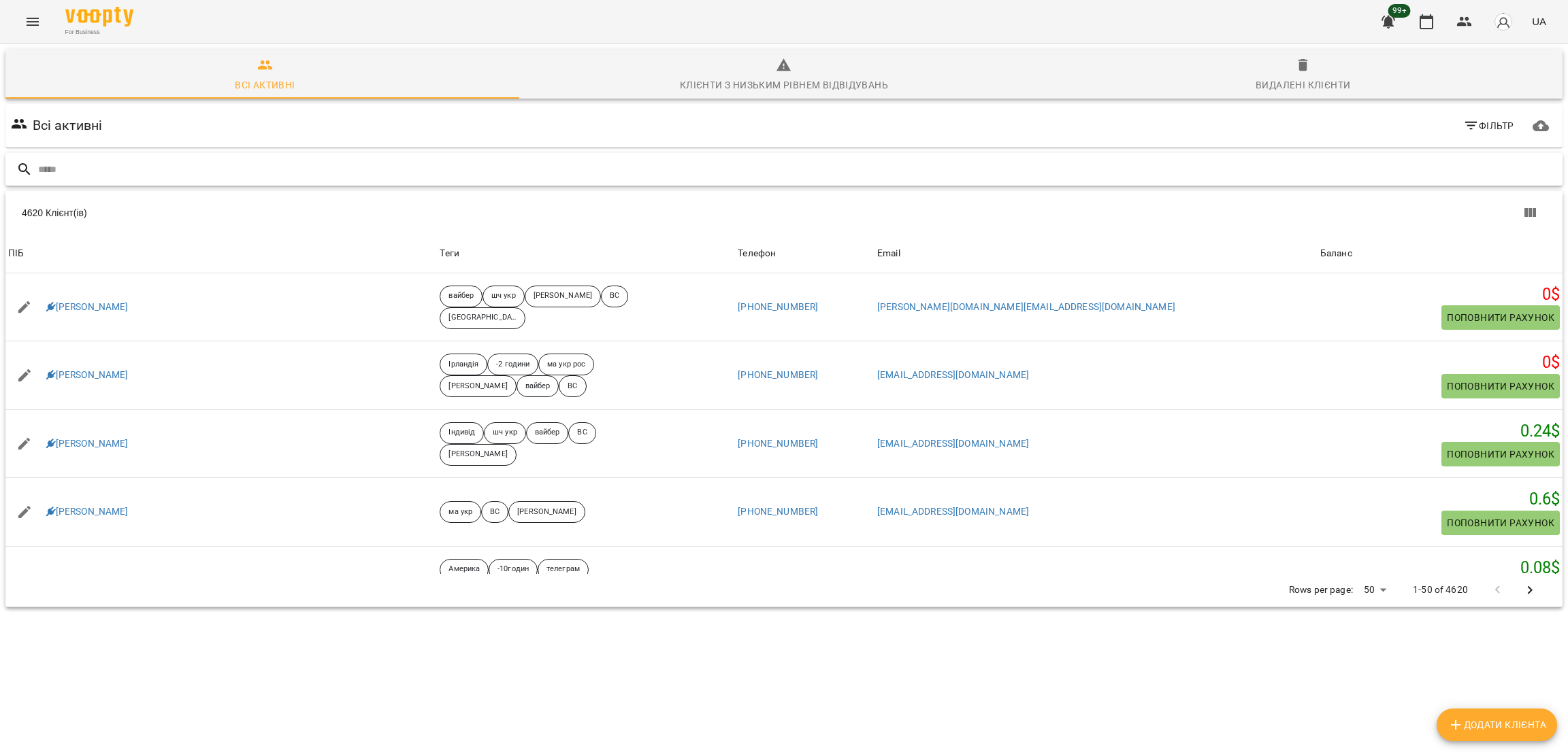
click at [117, 175] on input "text" at bounding box center [797, 170] width 1519 height 23
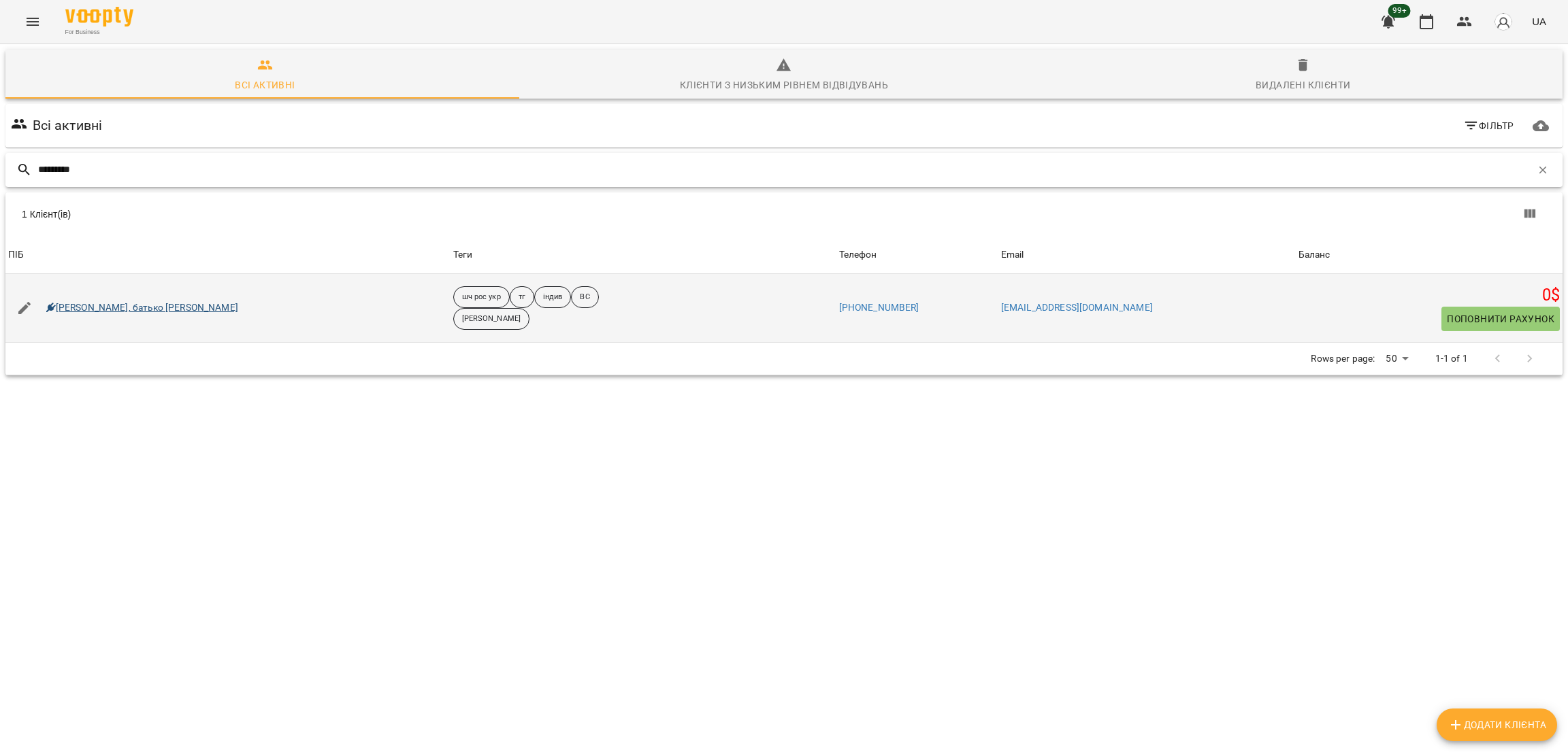
type input "********"
click at [148, 303] on link "Володимир Захарюта, батько Олександр" at bounding box center [142, 308] width 192 height 14
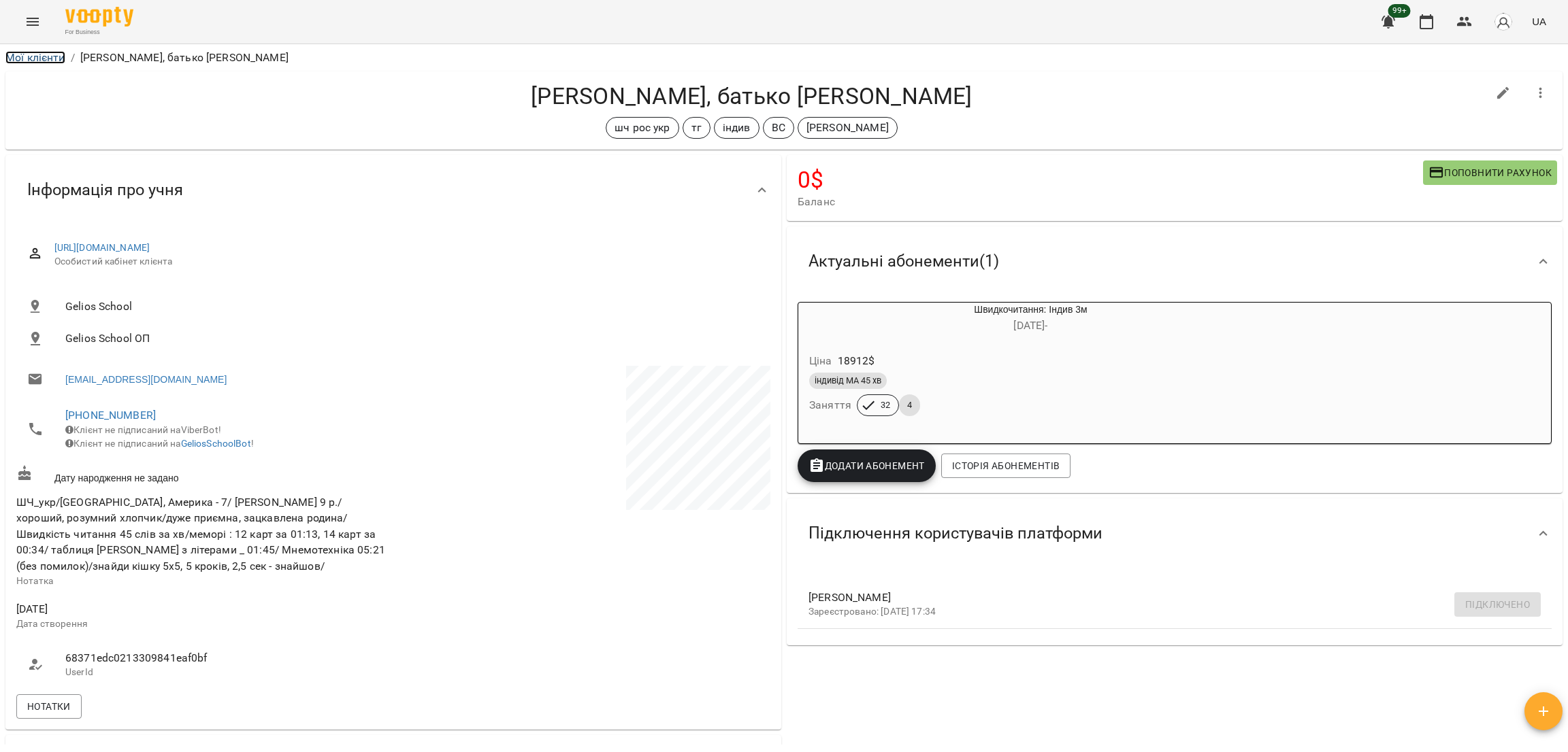
click at [47, 57] on link "Мої клієнти" at bounding box center [36, 57] width 60 height 13
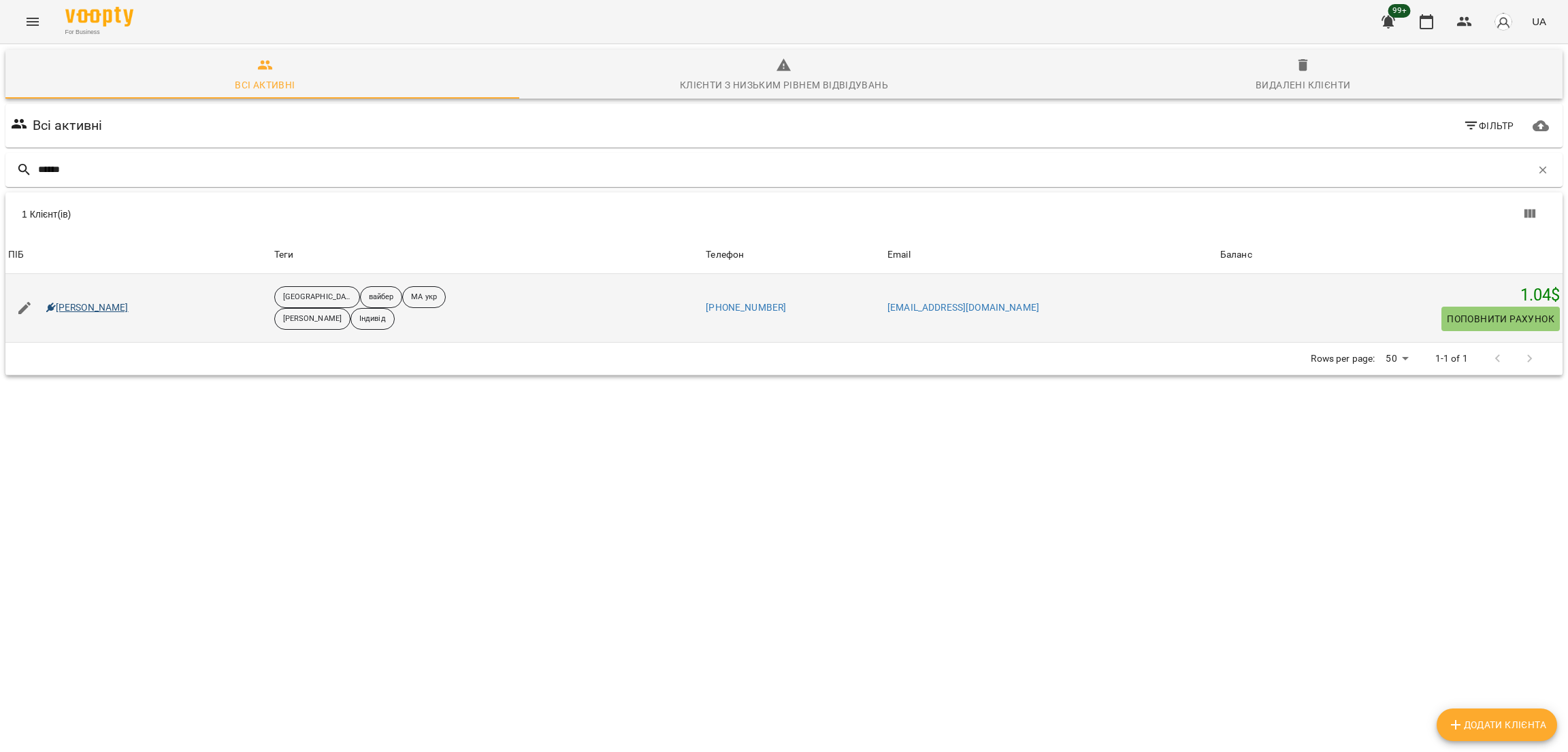
type input "******"
click at [129, 303] on link "Сугоняко Платон" at bounding box center [88, 308] width 82 height 14
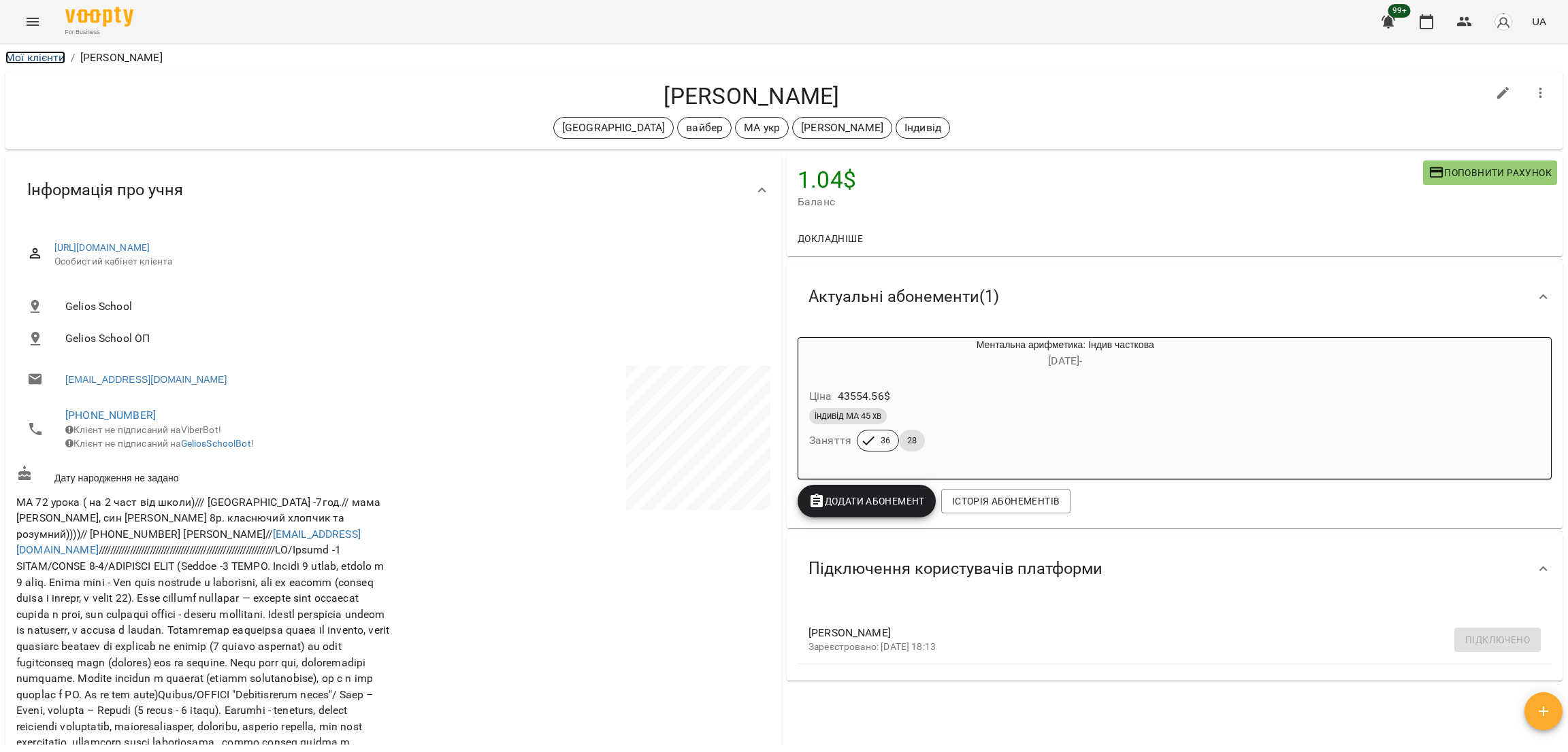
click at [17, 61] on link "Мої клієнти" at bounding box center [36, 57] width 60 height 13
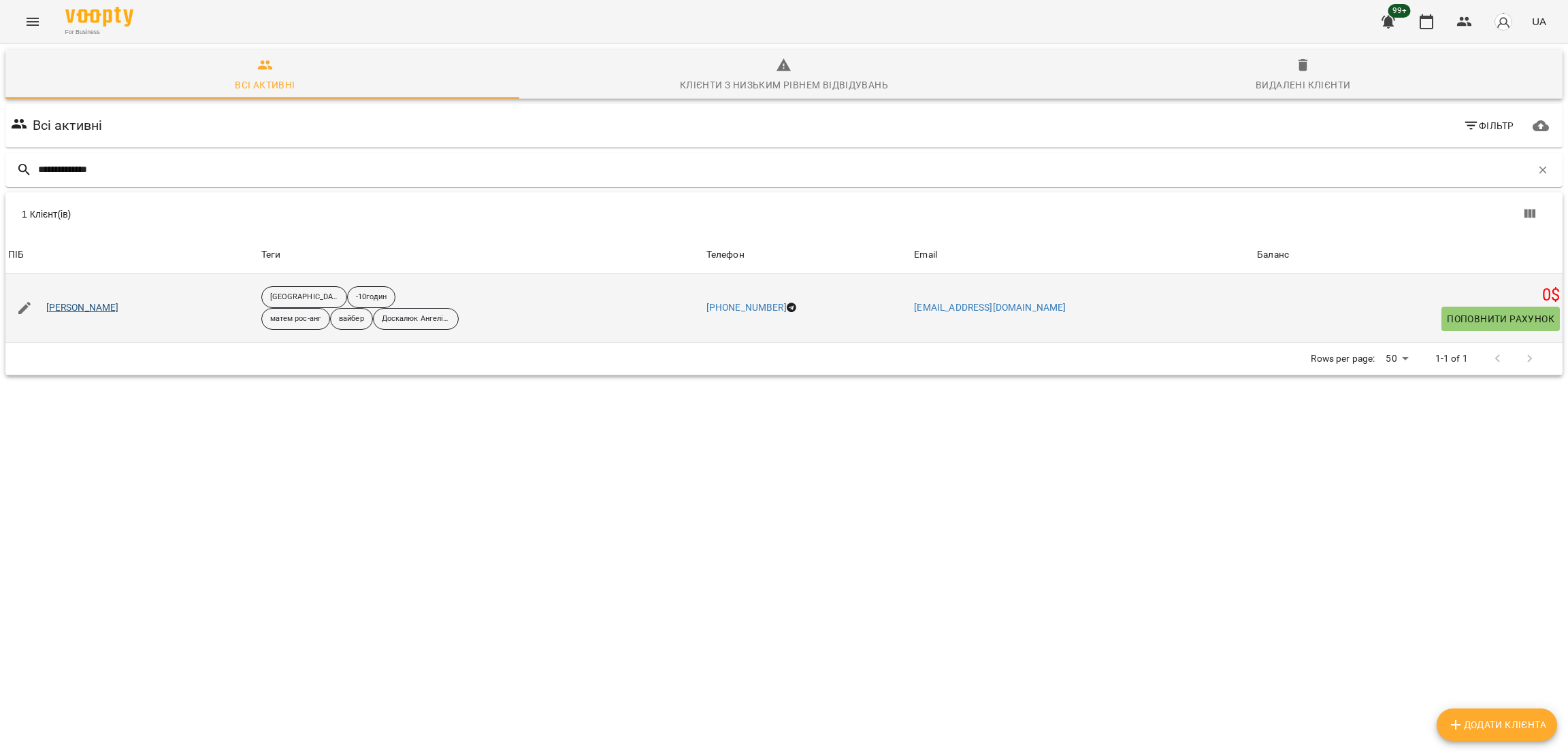
type input "**********"
click at [99, 310] on link "Уналмис Кузєй" at bounding box center [83, 308] width 73 height 14
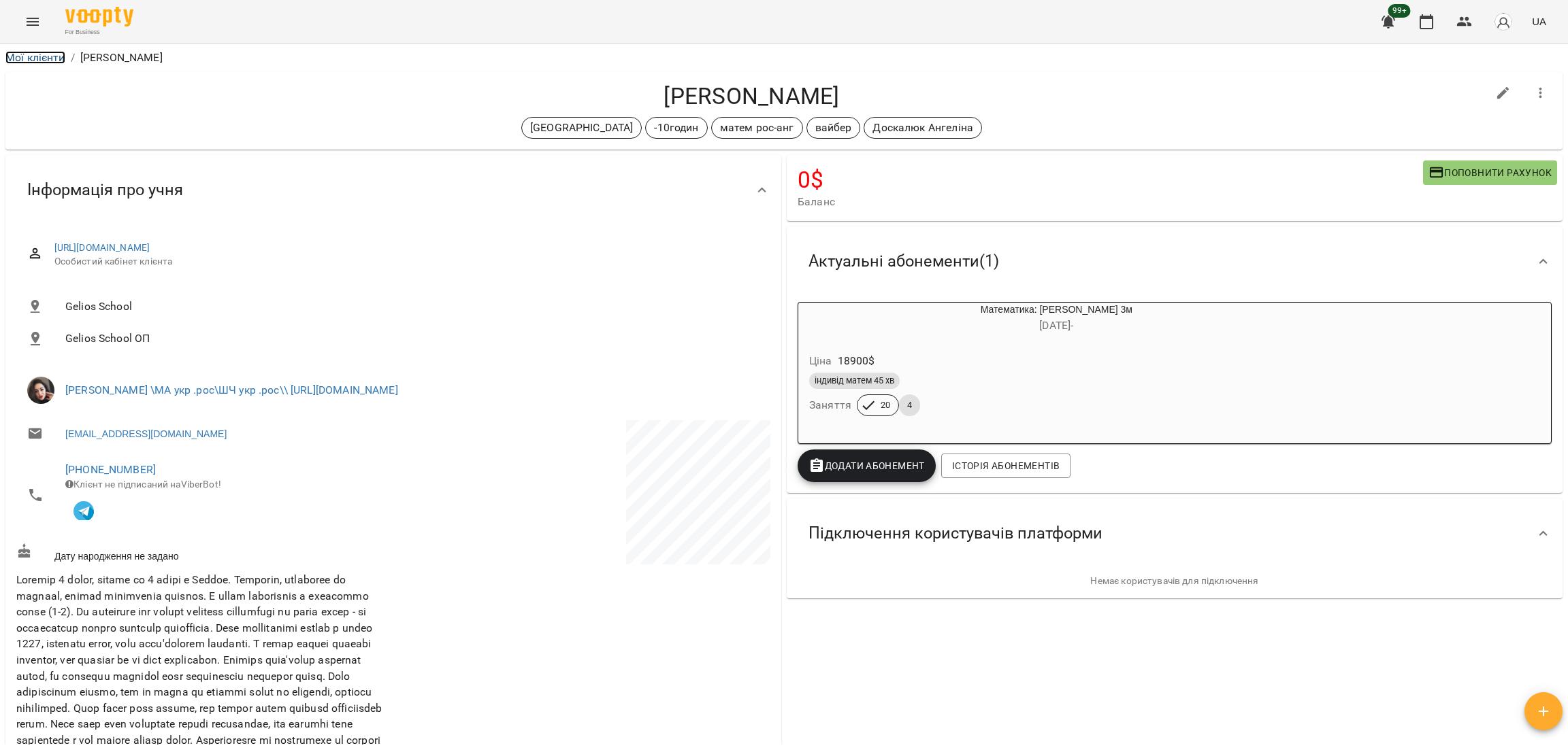
click at [43, 54] on link "Мої клієнти" at bounding box center [36, 57] width 60 height 13
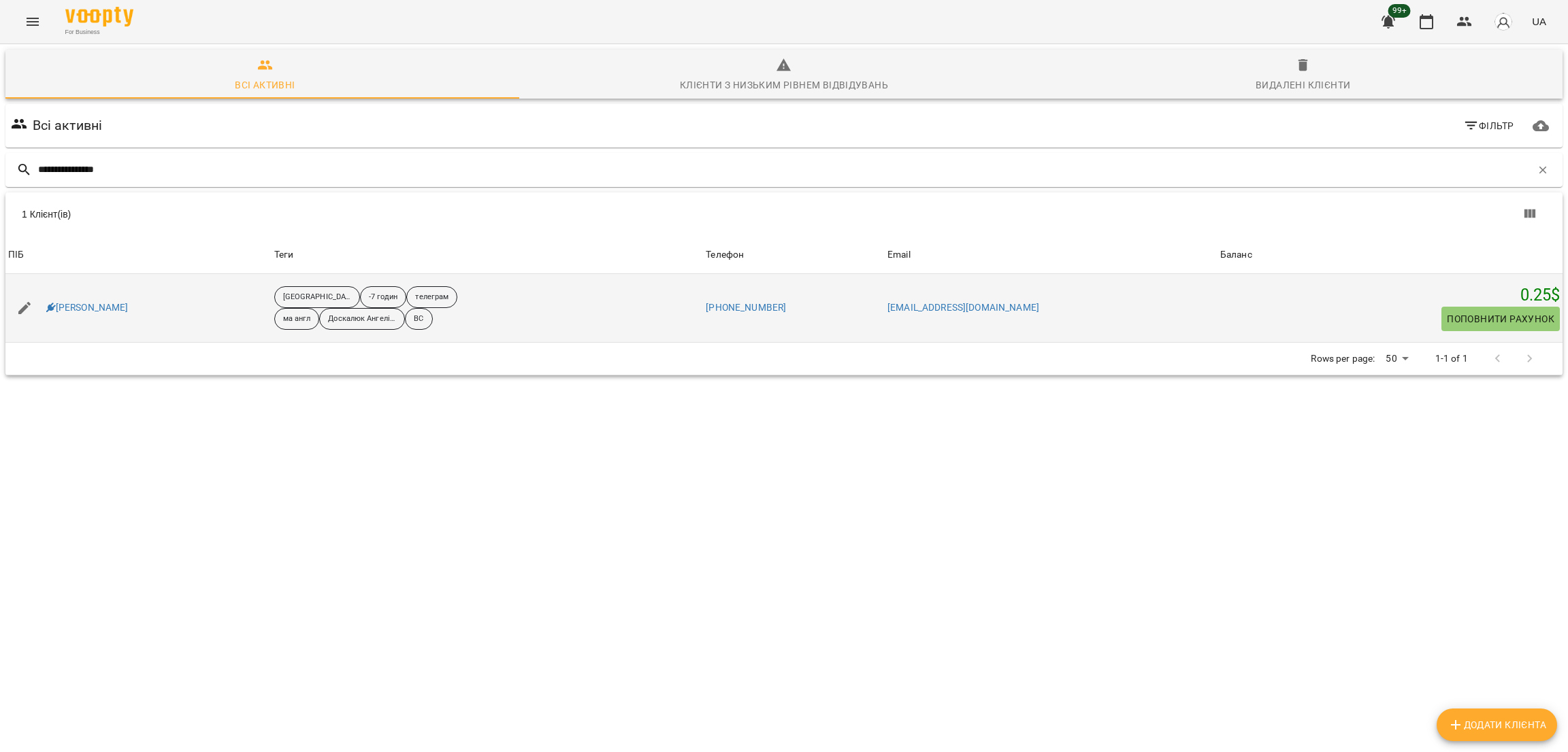
type input "**********"
click at [100, 299] on div "Вероніка Кобрій" at bounding box center [88, 308] width 88 height 19
click at [103, 308] on link "Вероніка Кобрій" at bounding box center [88, 308] width 82 height 14
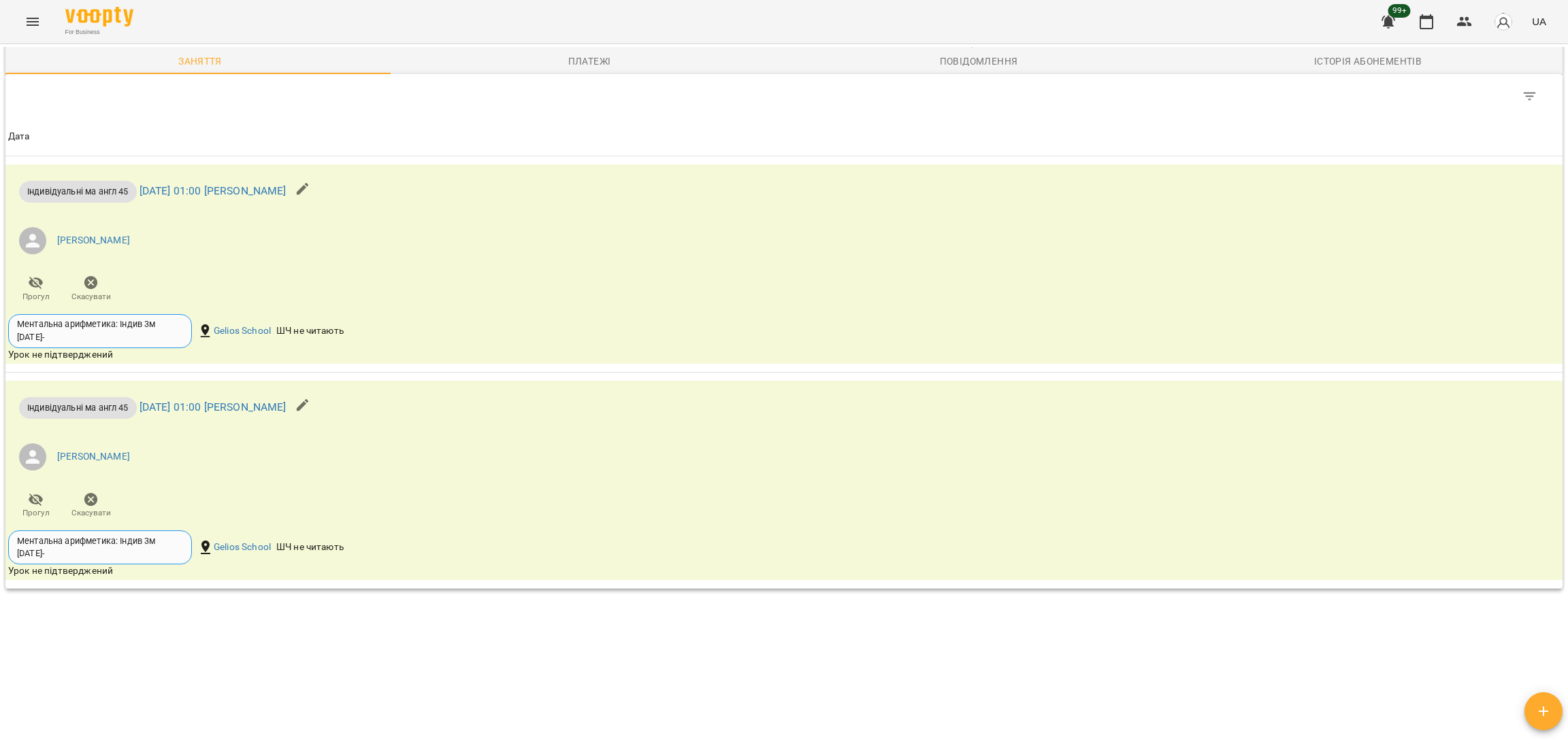
scroll to position [1096, 0]
click at [191, 646] on div "Мої клієнти / Вероніка Кобрій Вероніка Кобрій Канада -7 годин телеграм ма англ …" at bounding box center [784, 395] width 1563 height 698
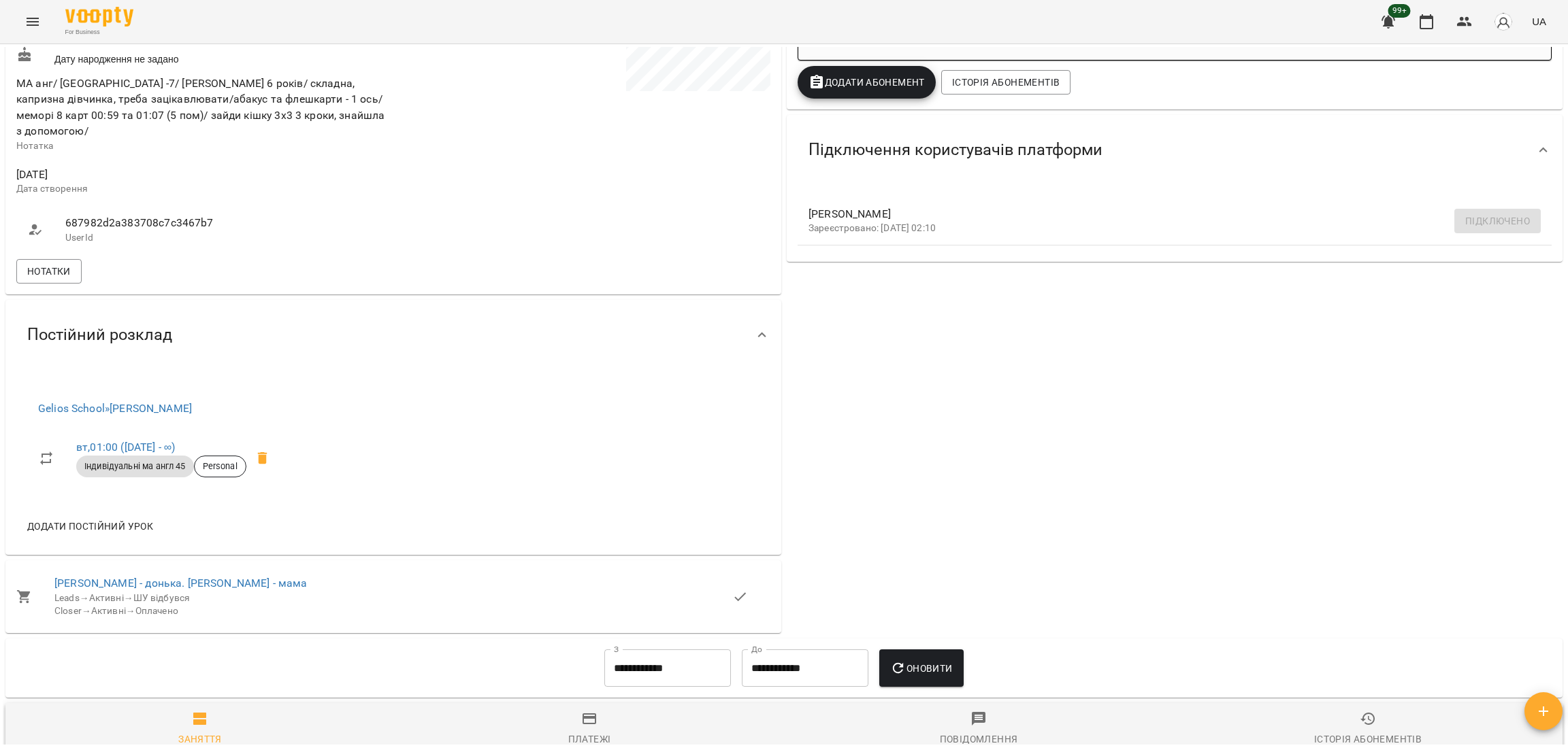
scroll to position [0, 0]
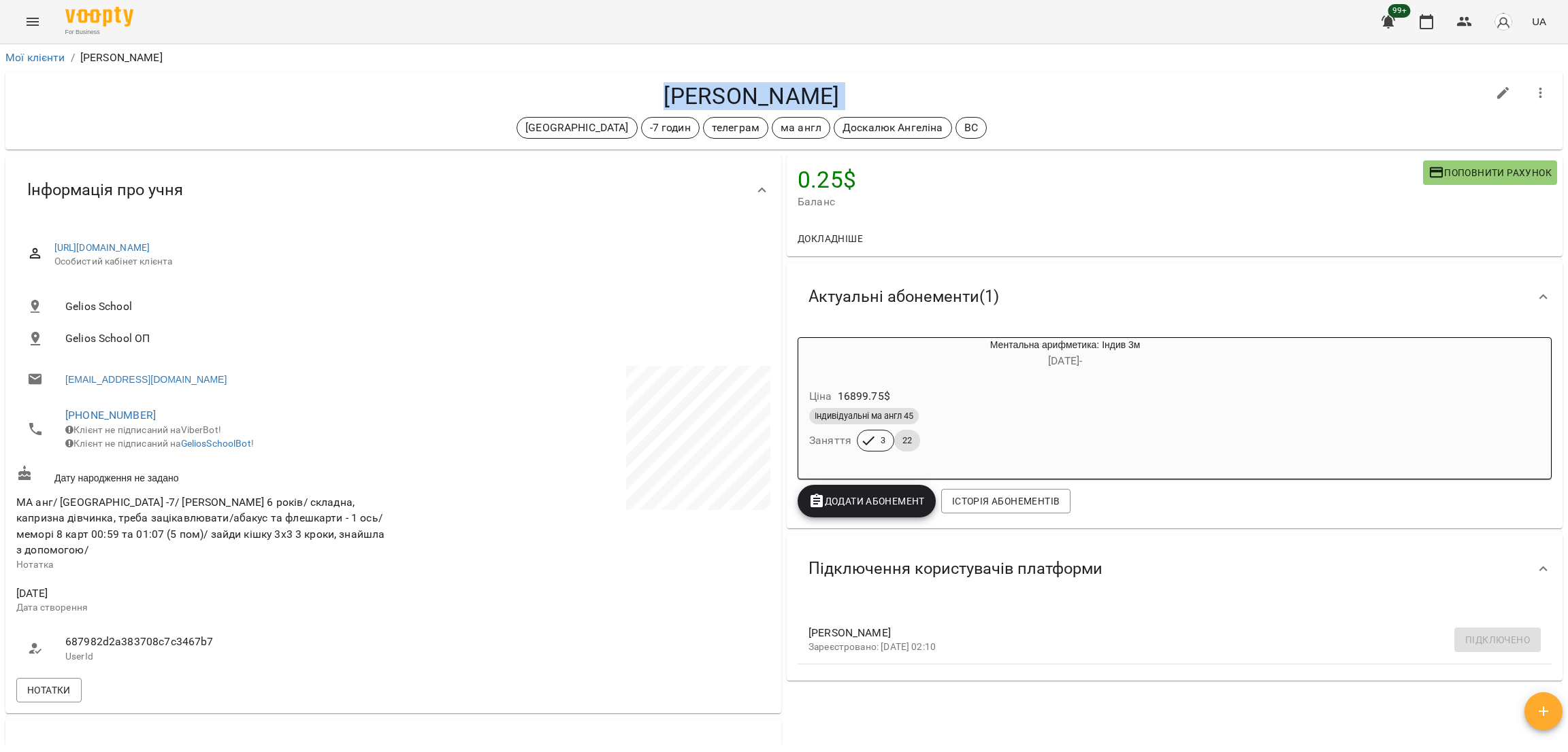
drag, startPoint x: 637, startPoint y: 82, endPoint x: 953, endPoint y: 110, distance: 317.2
click at [953, 110] on div "Вероніка Кобрій Канада -7 годин телеграм ма англ Доскалюк Ангеліна ВС" at bounding box center [752, 110] width 1470 height 57
copy div "Вероніка Кобрій Канада -7 годин телеграм ма англ Доскалюк Ангеліна ВС"
click at [191, 151] on div "Вероніка Кобрій Канада -7 годин телеграм ма англ Доскалюк Ангеліна ВС" at bounding box center [784, 110] width 1563 height 84
click at [49, 61] on link "Мої клієнти" at bounding box center [36, 57] width 60 height 13
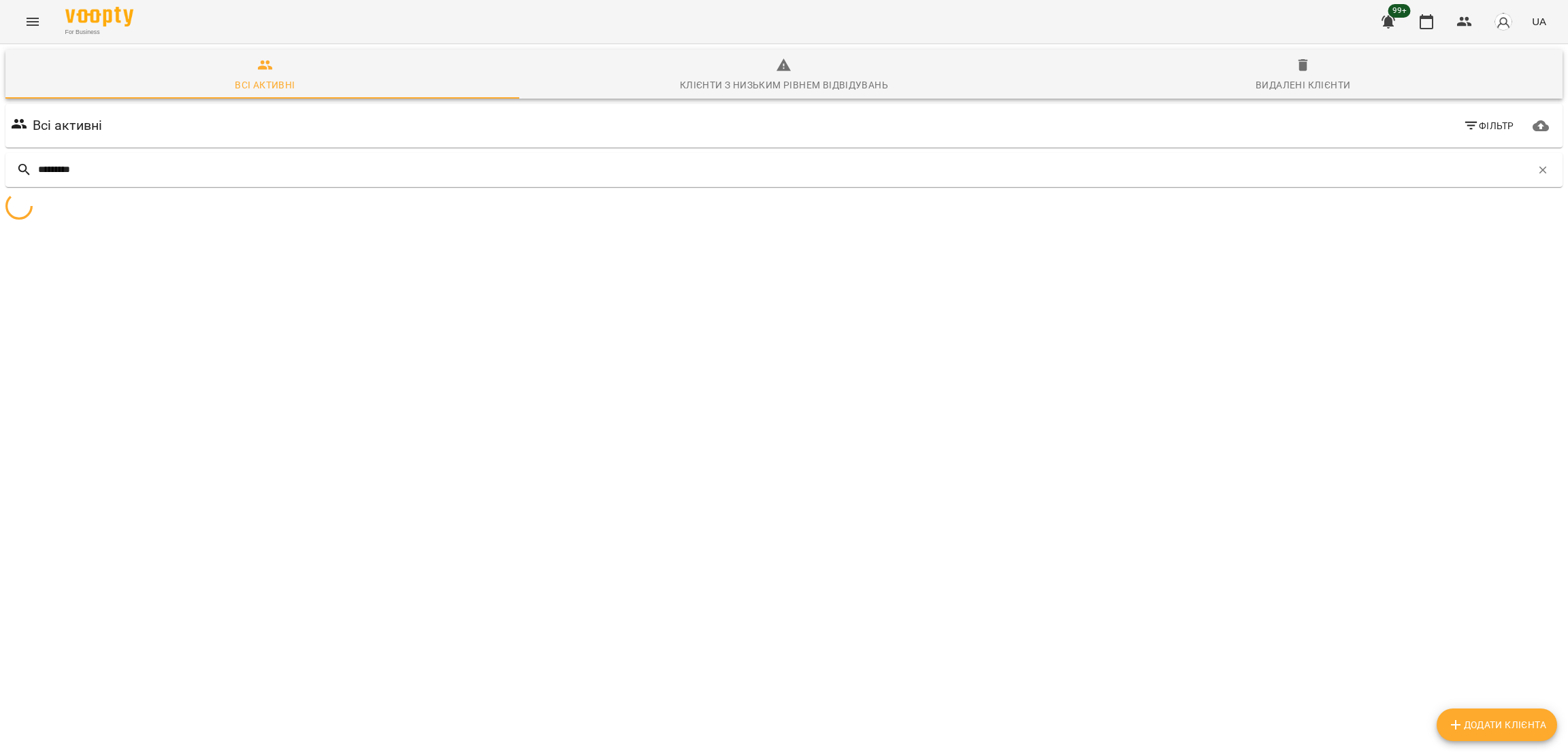
type input "*********"
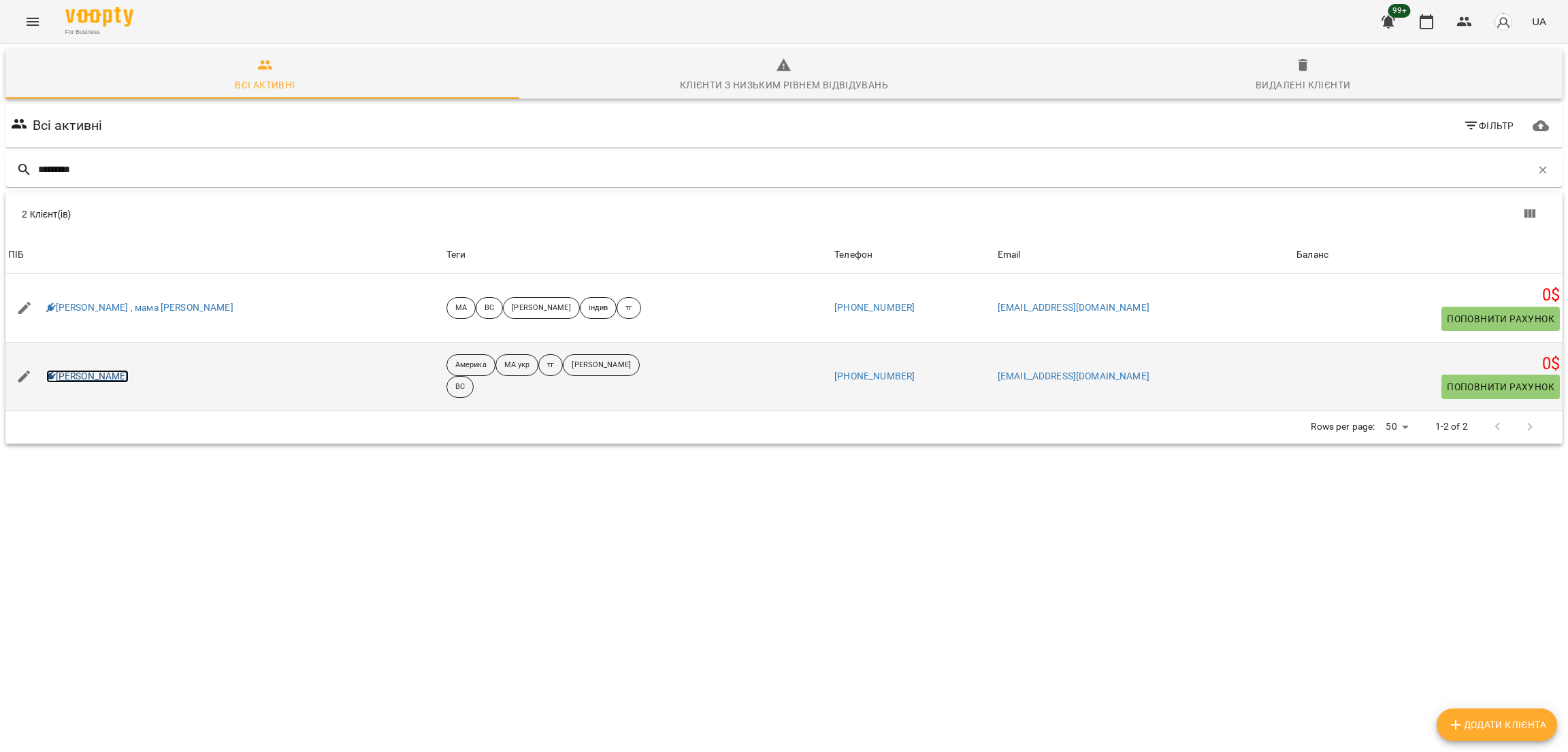
click at [112, 379] on link "Ярина Тимошенко" at bounding box center [88, 376] width 82 height 14
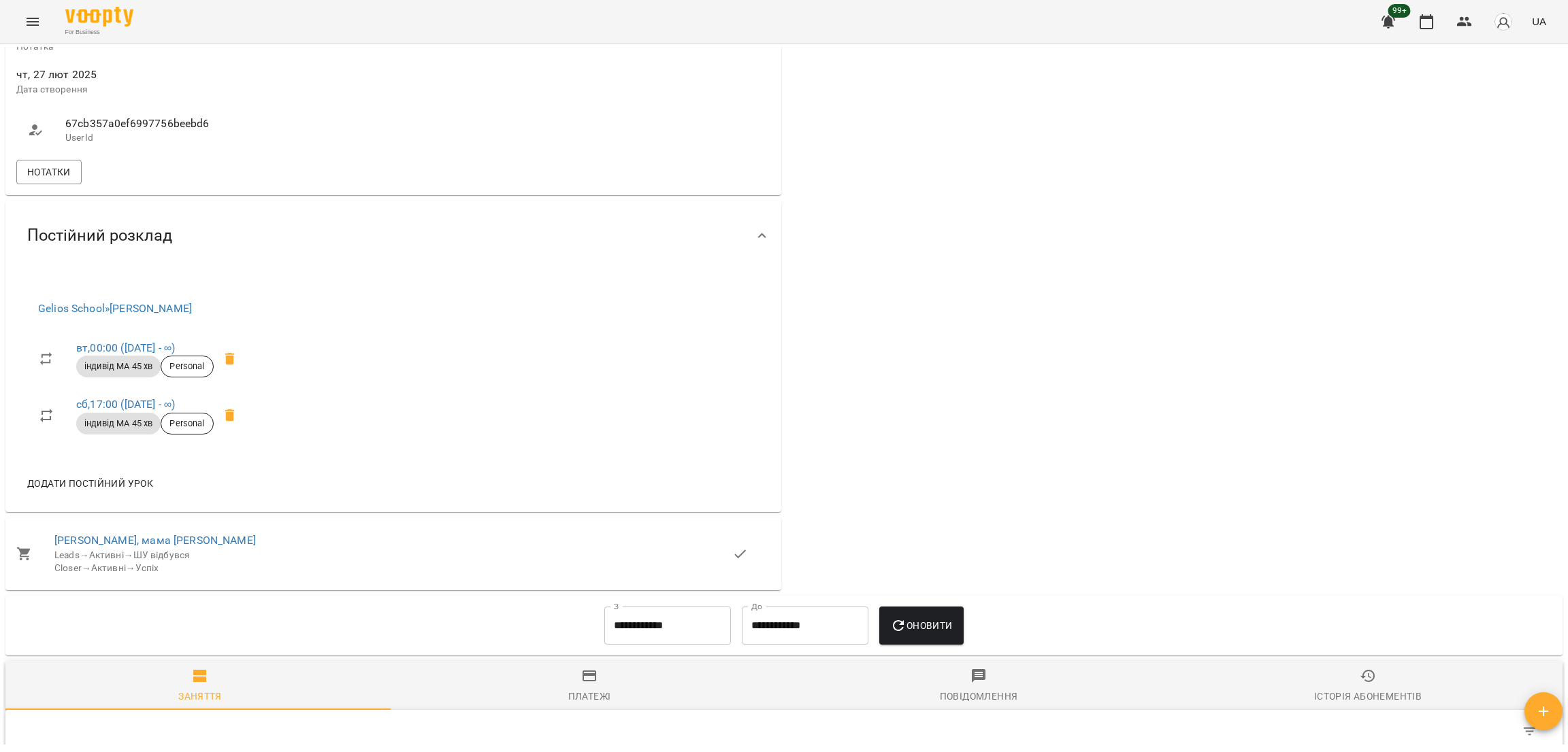
scroll to position [636, 0]
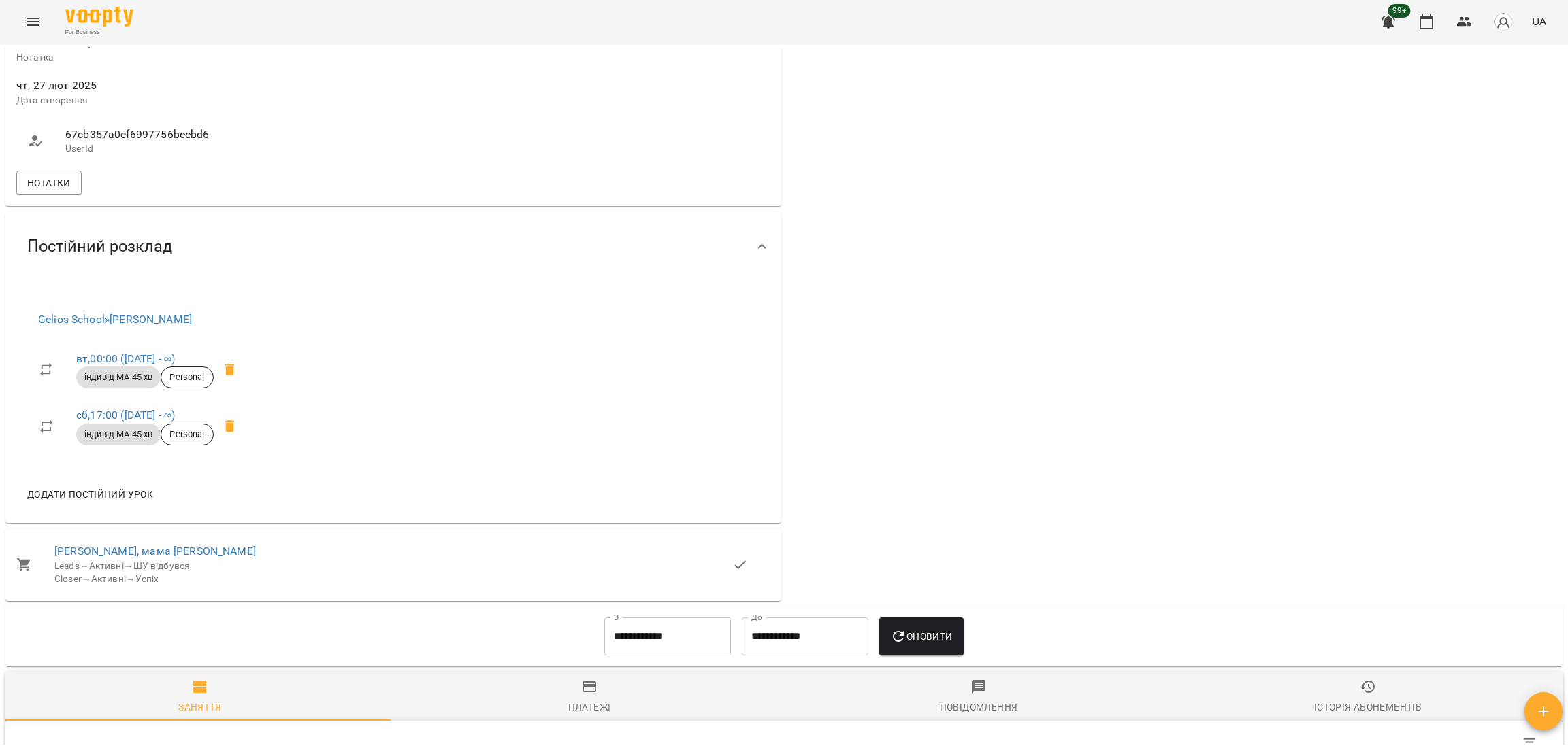
click at [15, 237] on div "Постійний розклад" at bounding box center [394, 246] width 776 height 70
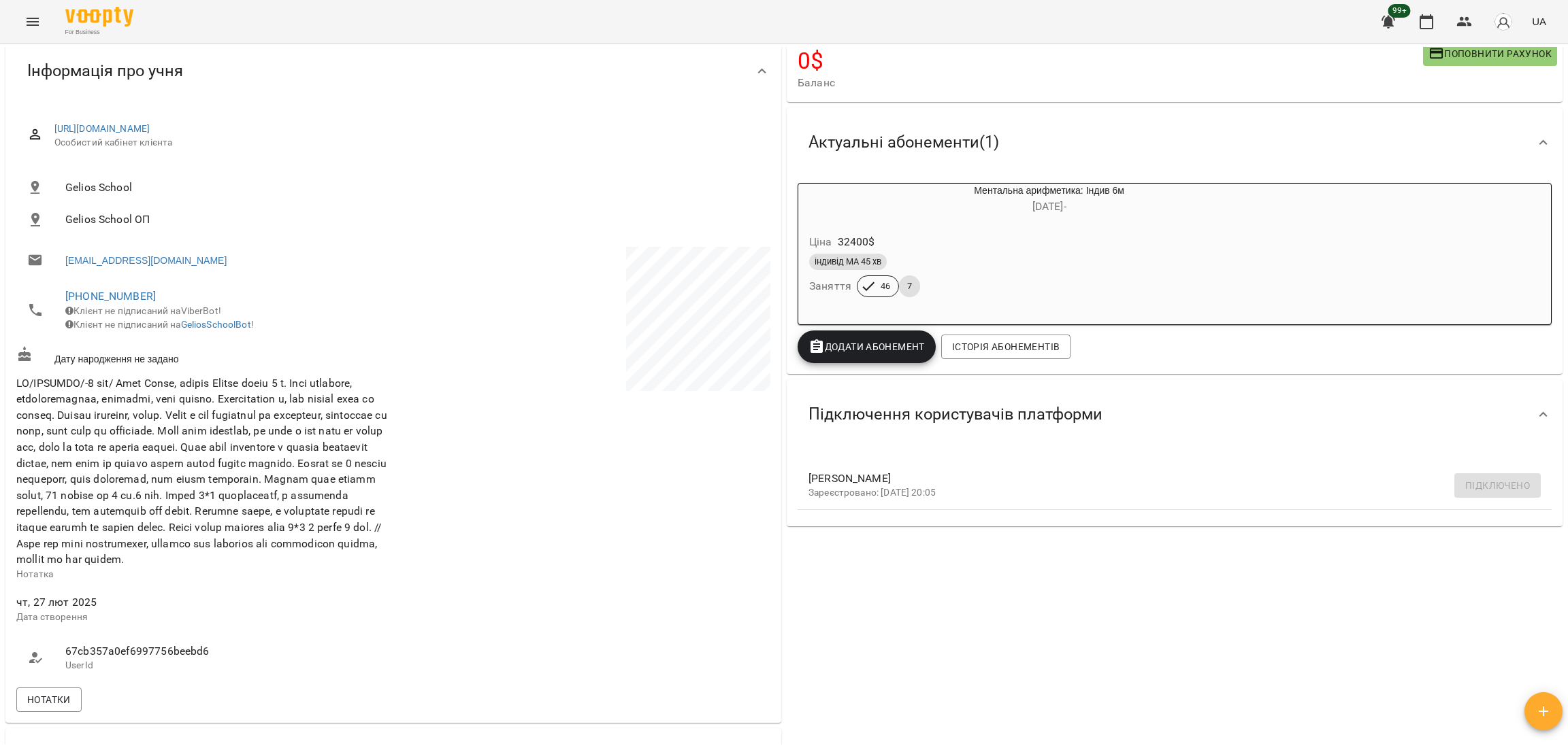
scroll to position [0, 0]
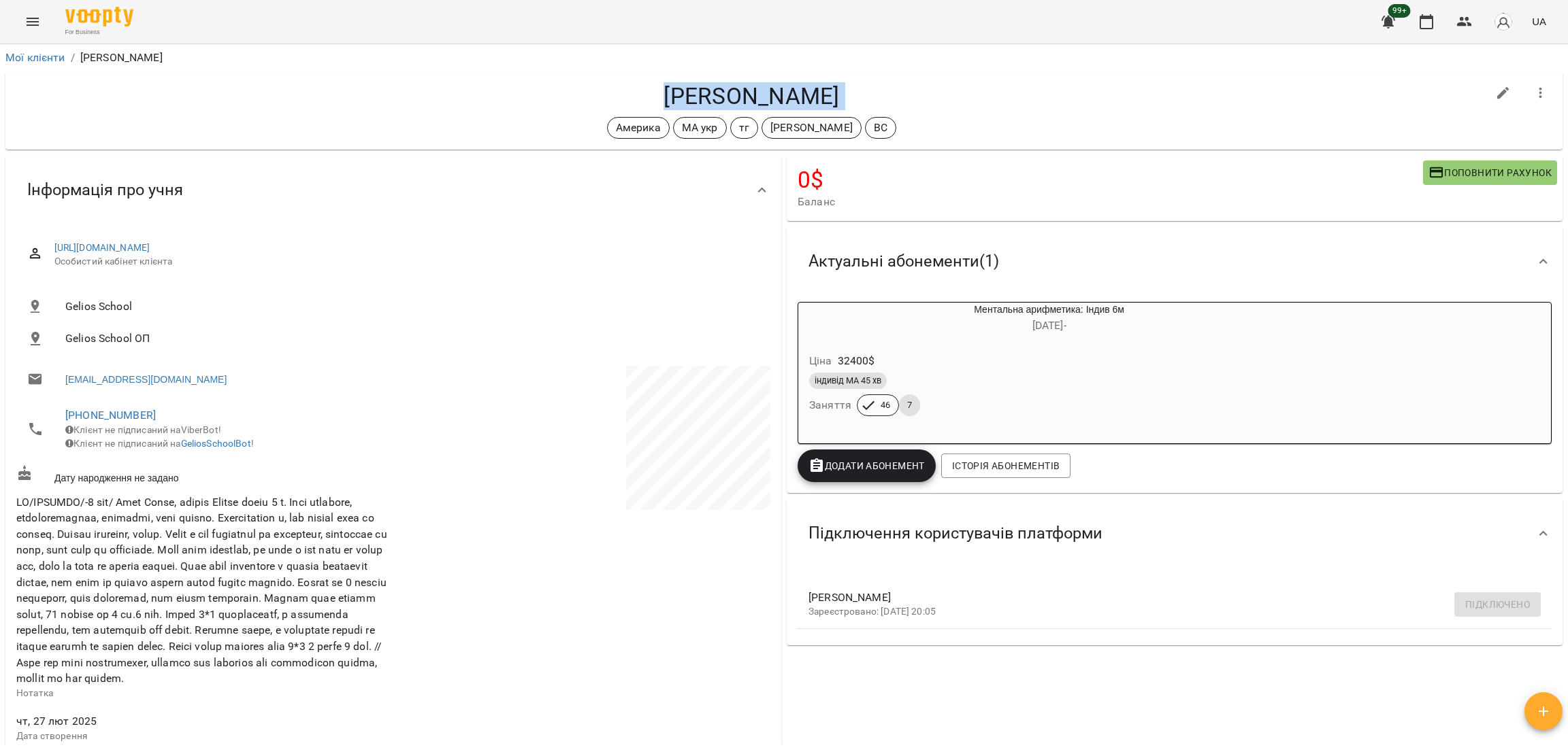
drag, startPoint x: 614, startPoint y: 87, endPoint x: 903, endPoint y: 110, distance: 289.9
click at [903, 110] on div "Ярина Тимошенко Америка МА укр тг Саріджа Юля ВС" at bounding box center [752, 110] width 1470 height 57
copy div "Ярина Тимошенко Америка МА укр тг Саріджа Юля ВС"
click at [0, 269] on div "Мої клієнти / Ярина Тимошенко Ярина Тимошенко Америка МА укр тг Саріджа Юля ВС …" at bounding box center [784, 420] width 1568 height 752
click at [46, 57] on link "Мої клієнти" at bounding box center [36, 57] width 60 height 13
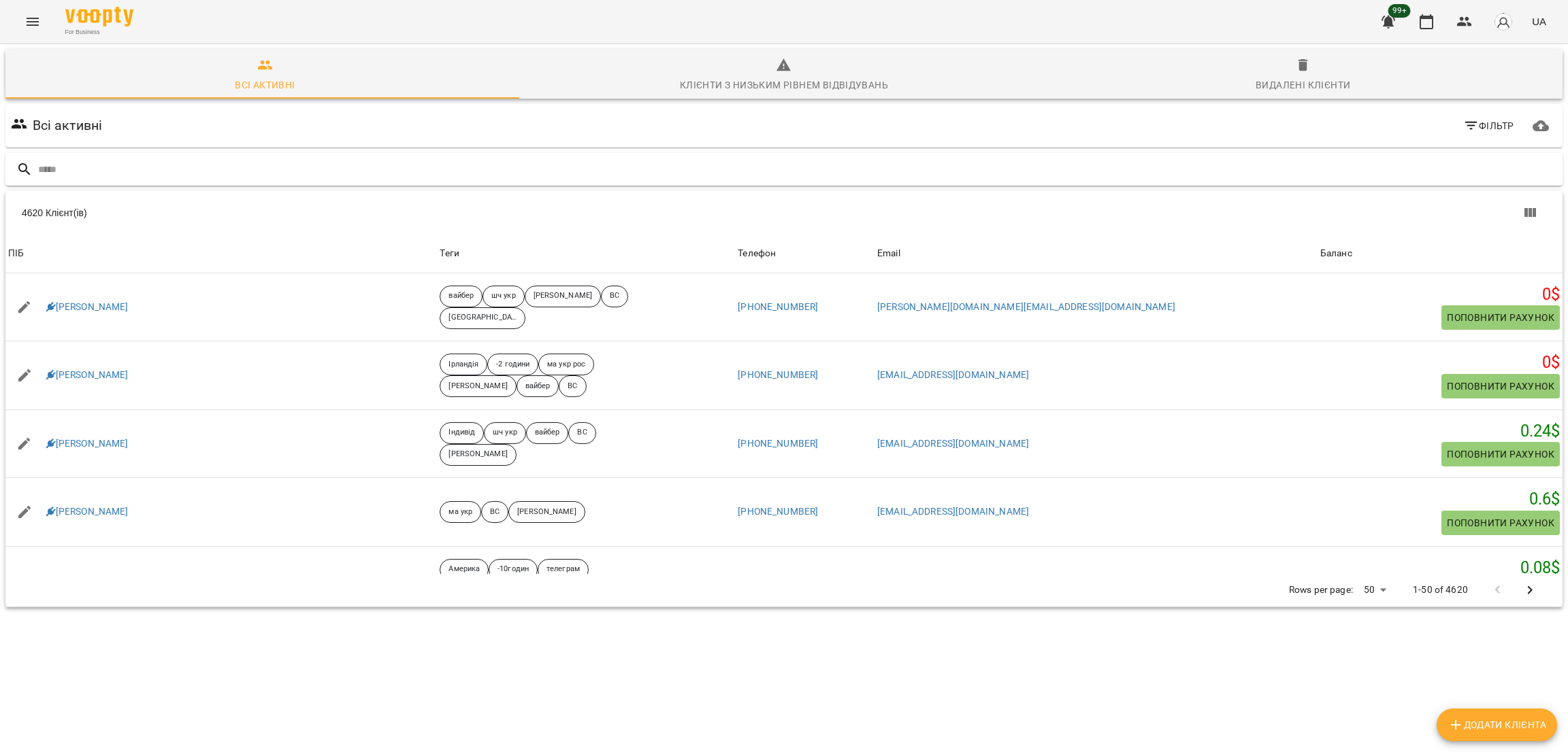
click at [90, 180] on div at bounding box center [784, 170] width 1557 height 34
click at [121, 172] on input "text" at bounding box center [797, 170] width 1519 height 23
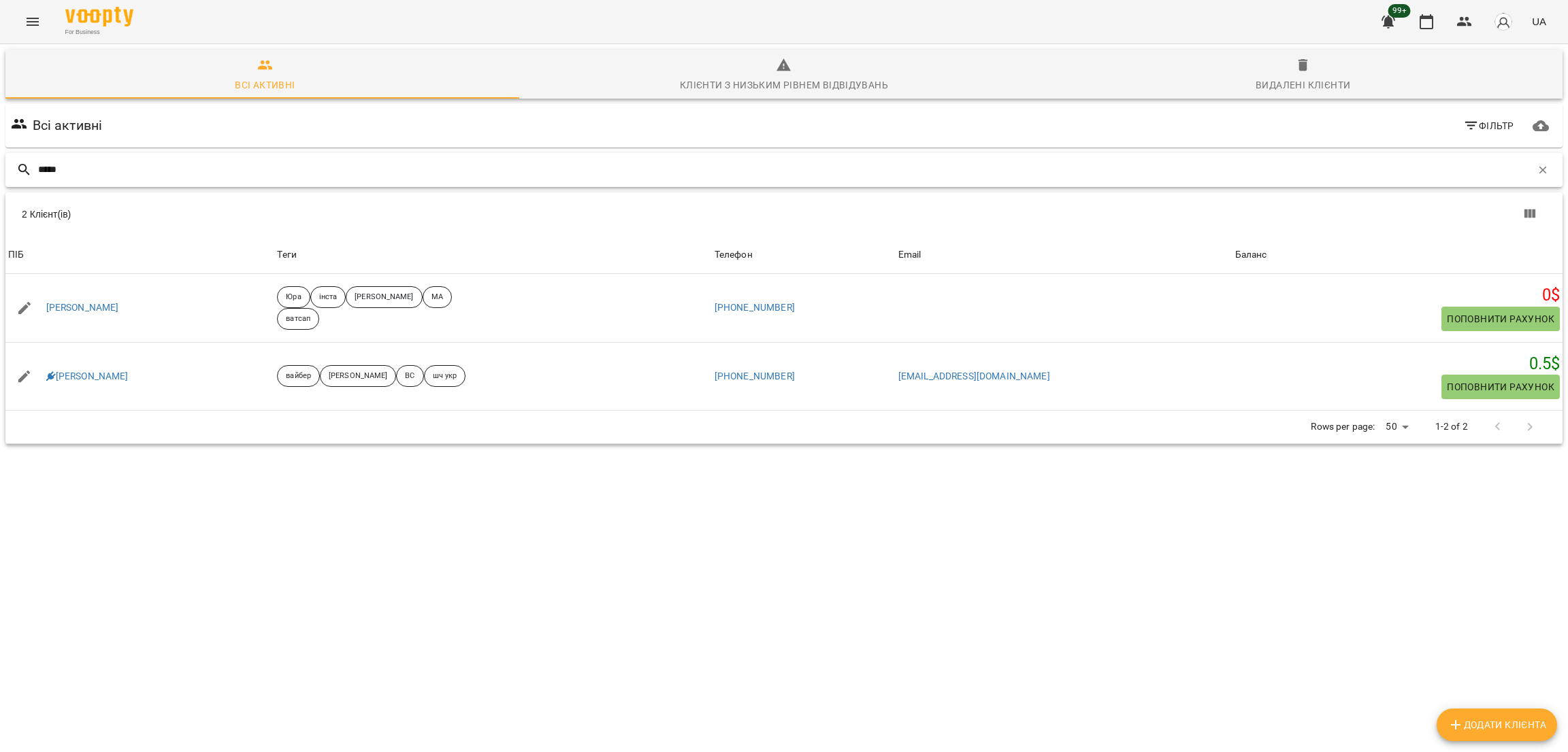
drag, startPoint x: 113, startPoint y: 177, endPoint x: 0, endPoint y: 155, distance: 115.1
click at [0, 155] on div "Всі активні Клієнти з низьким рівнем відвідувань Видалені клієнти Всі активні Ф…" at bounding box center [784, 294] width 1573 height 506
paste input "**********"
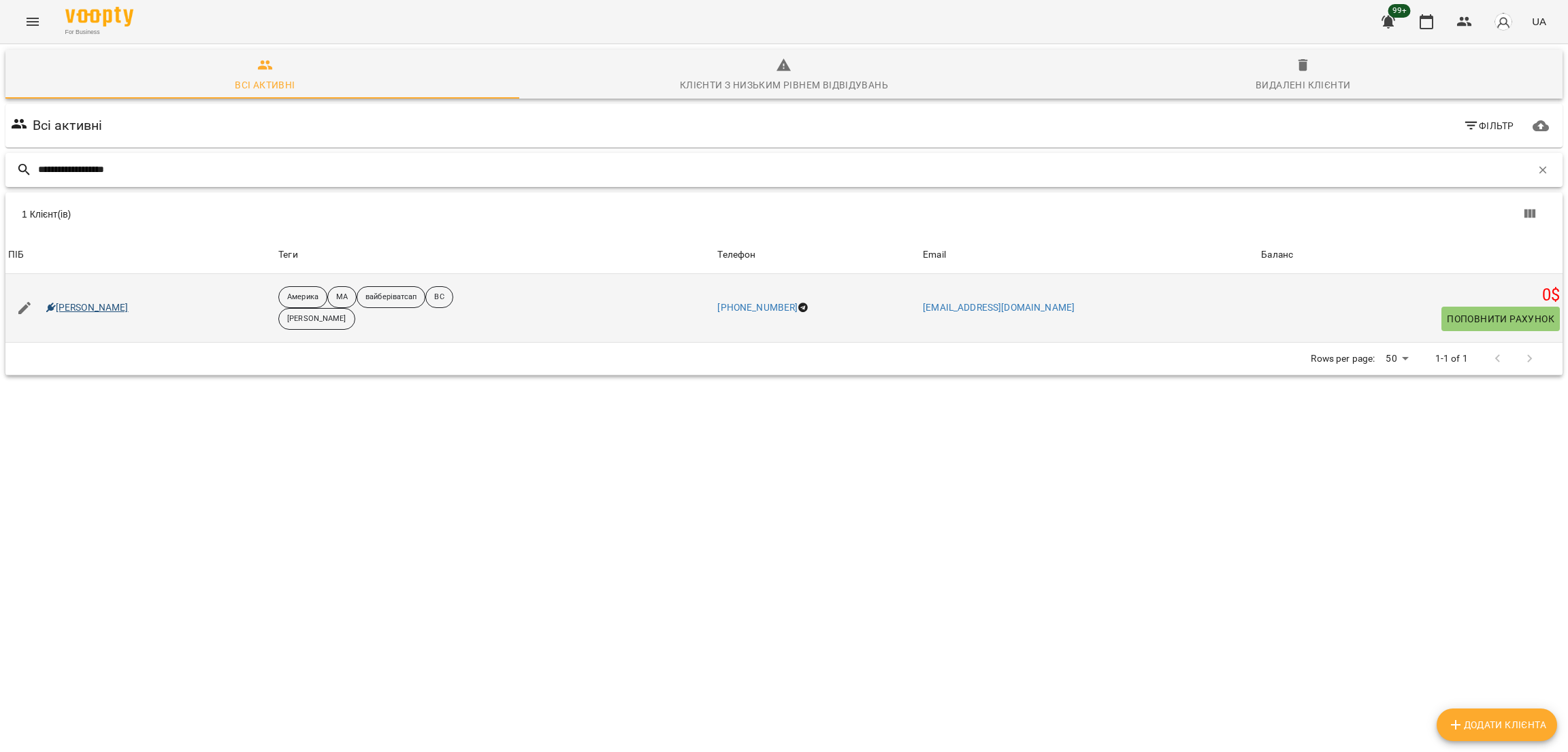
type input "**********"
click at [98, 301] on link "Едуард Недзельський" at bounding box center [88, 308] width 82 height 14
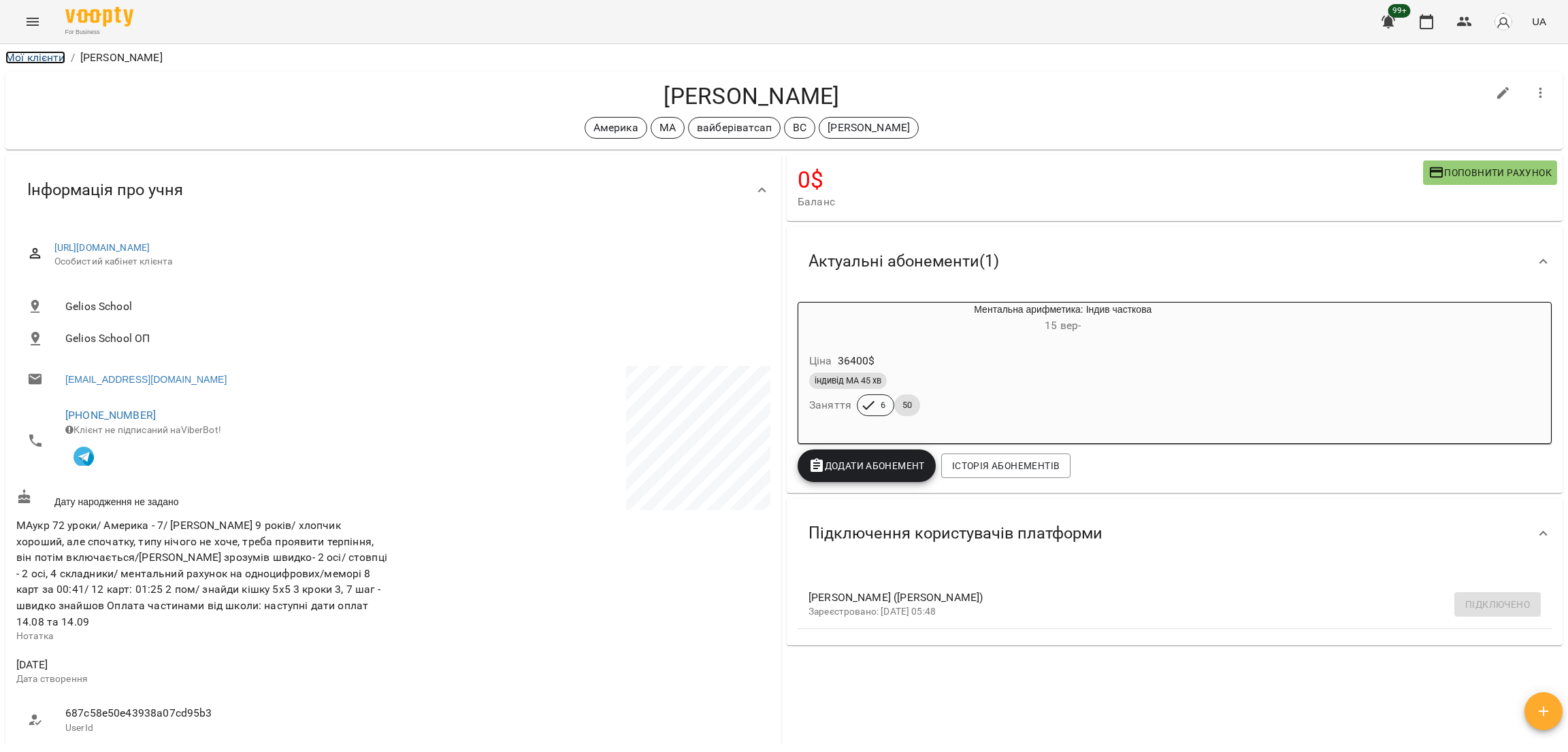
click at [40, 53] on link "Мої клієнти" at bounding box center [36, 57] width 60 height 13
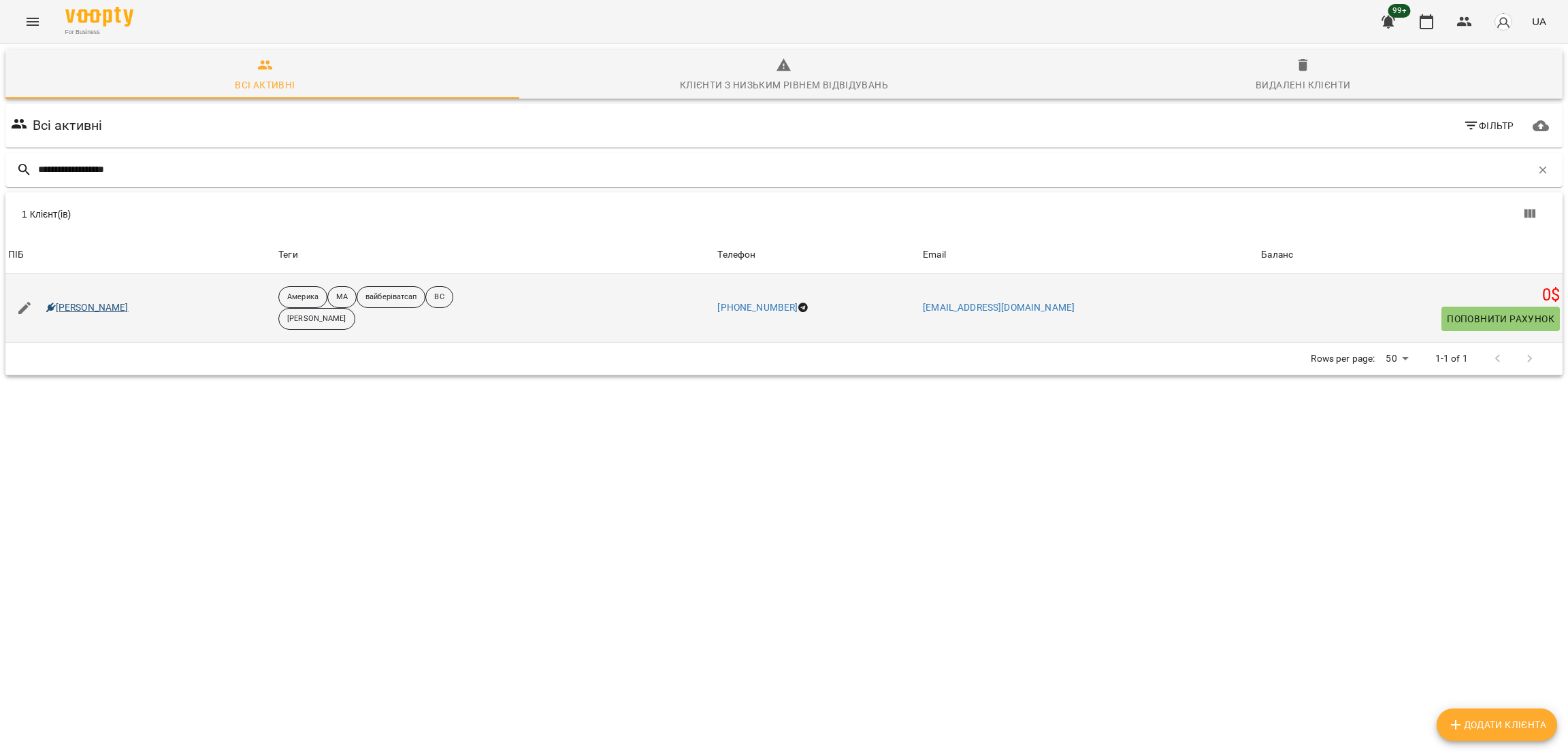
type input "**********"
click at [105, 304] on link "Едуард Недзельський" at bounding box center [88, 308] width 82 height 14
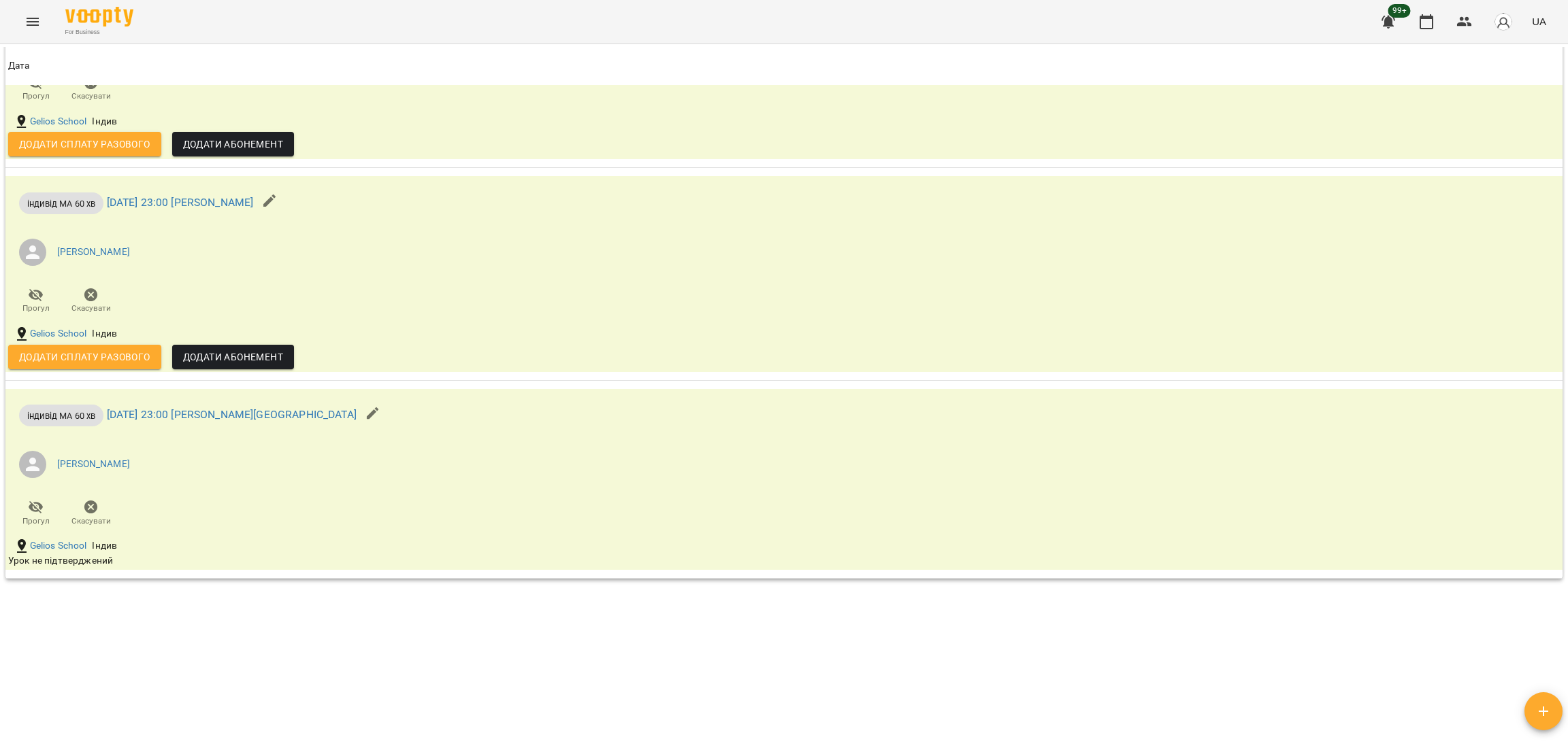
scroll to position [1712, 0]
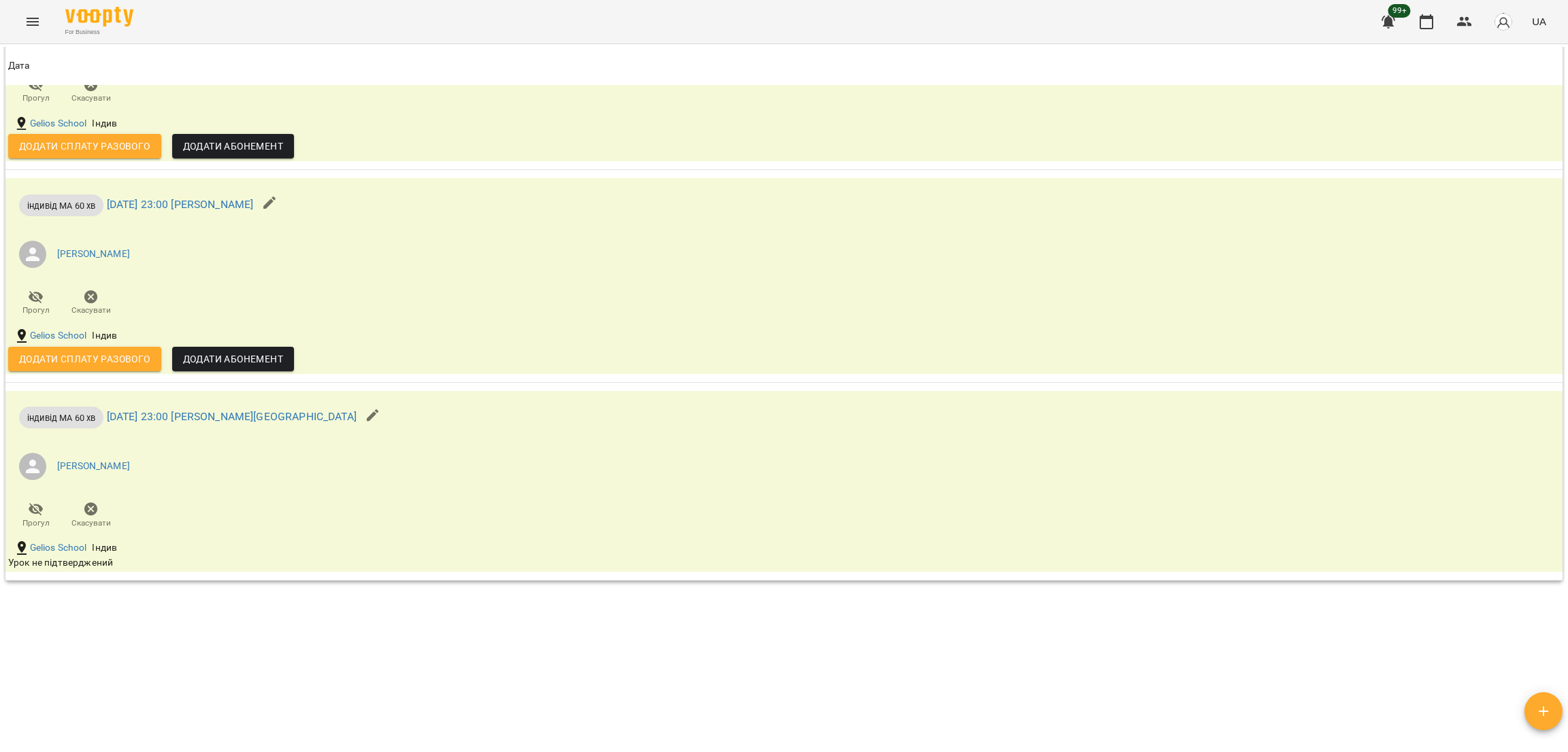
click at [17, 642] on div "Мої клієнти / Едуард Недзельський Едуард Недзельський Америка МА вайберіватсап …" at bounding box center [784, 395] width 1563 height 698
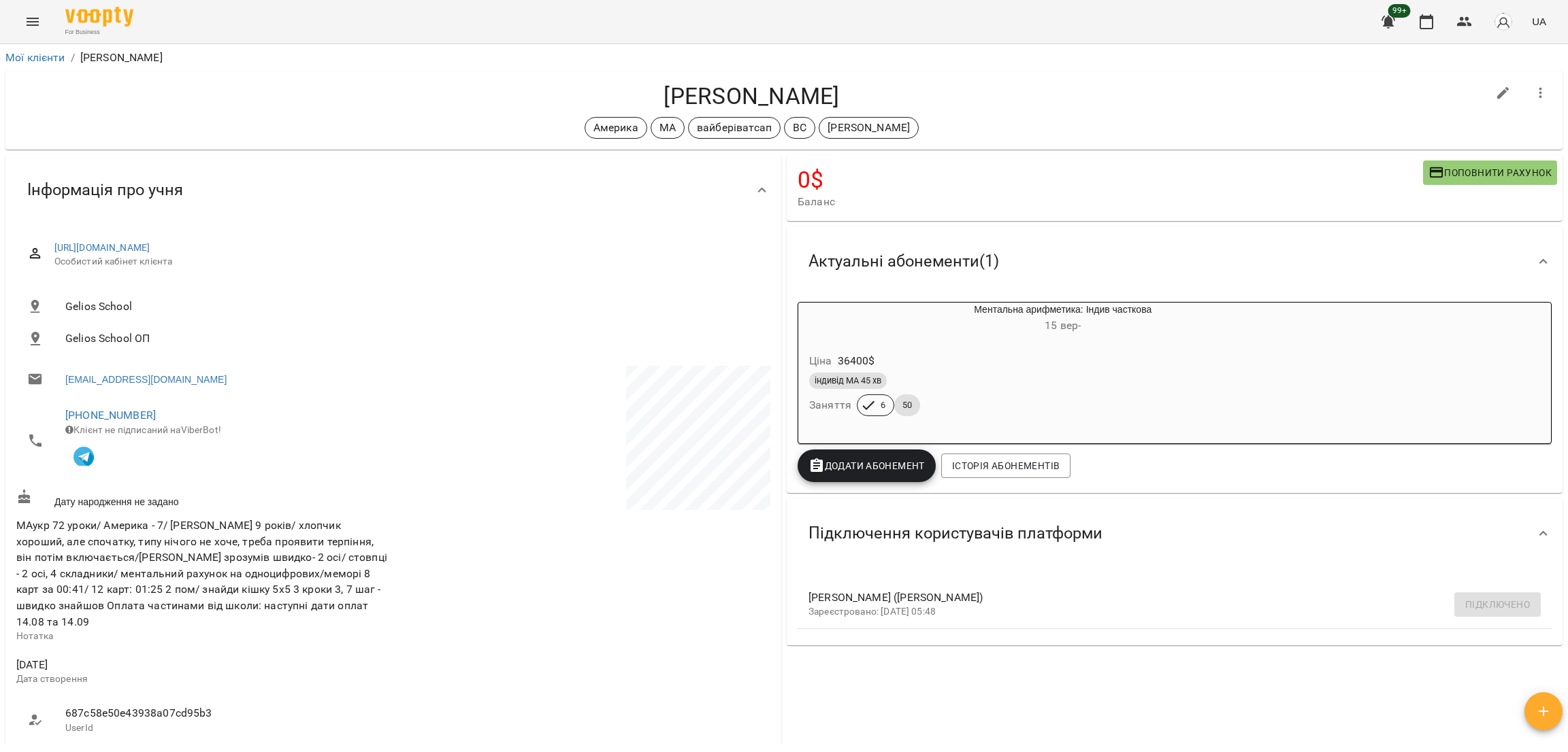
click at [58, 113] on div "Едуард Недзельський Америка МА вайберіватсап ВС Саріджа Юля" at bounding box center [752, 110] width 1470 height 57
drag, startPoint x: 626, startPoint y: 87, endPoint x: 973, endPoint y: 81, distance: 347.1
click at [973, 81] on div "Едуард Недзельський Америка МА вайберіватсап ВС Саріджа Юля" at bounding box center [784, 110] width 1557 height 78
copy h4 "Едуард Недзельський"
click at [55, 55] on link "Мої клієнти" at bounding box center [36, 57] width 60 height 13
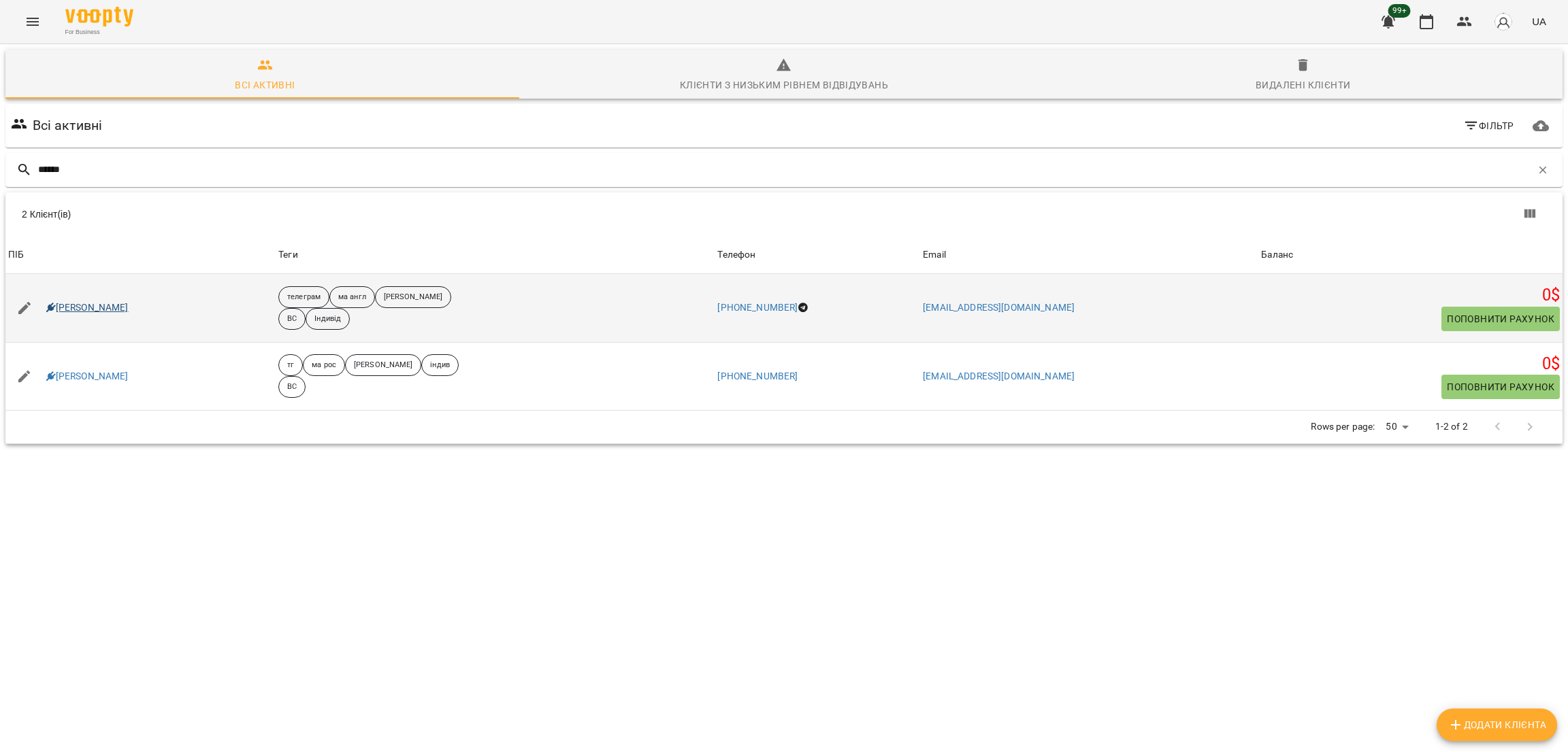
type input "******"
click at [91, 304] on link "Рианна Кравченко" at bounding box center [88, 308] width 82 height 14
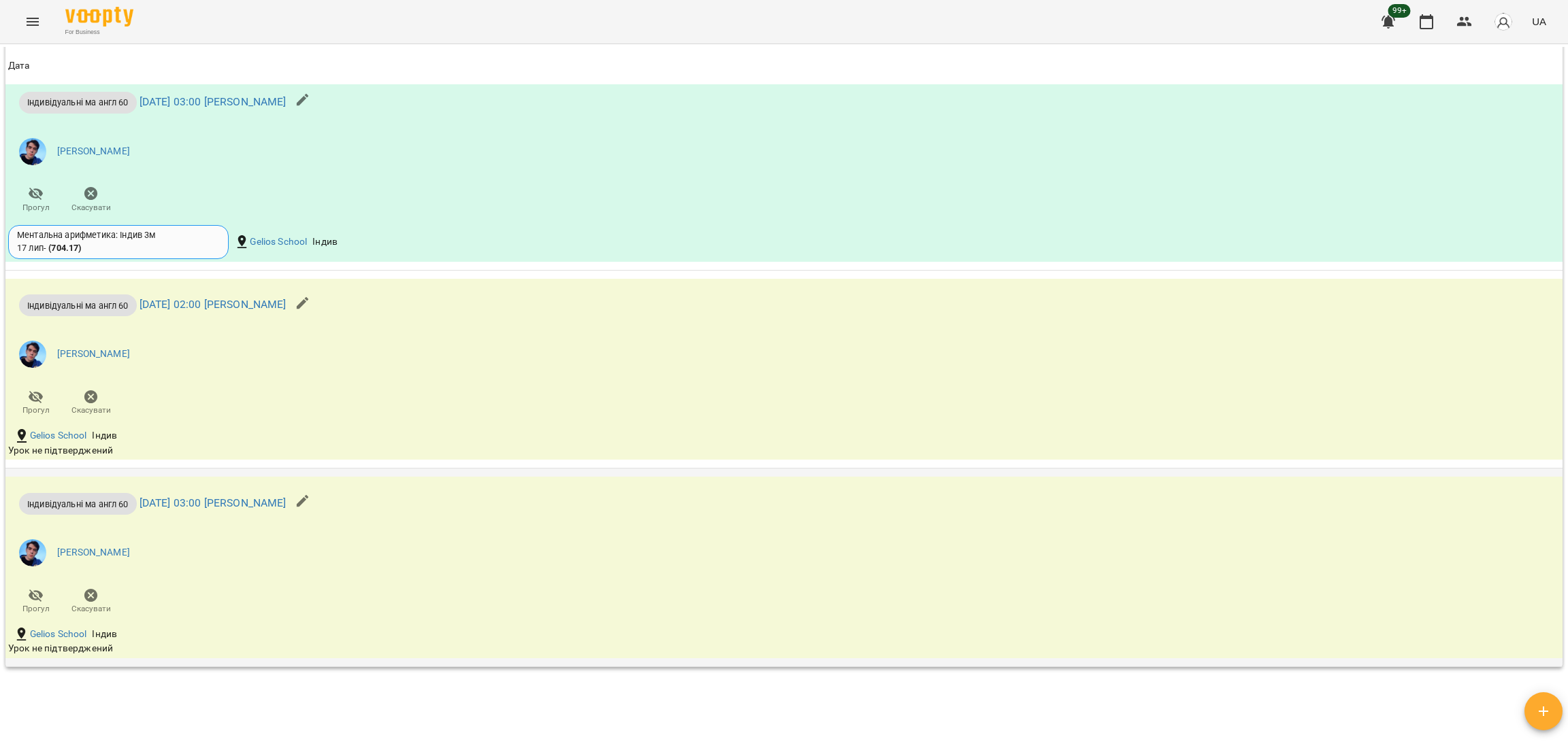
scroll to position [1449, 0]
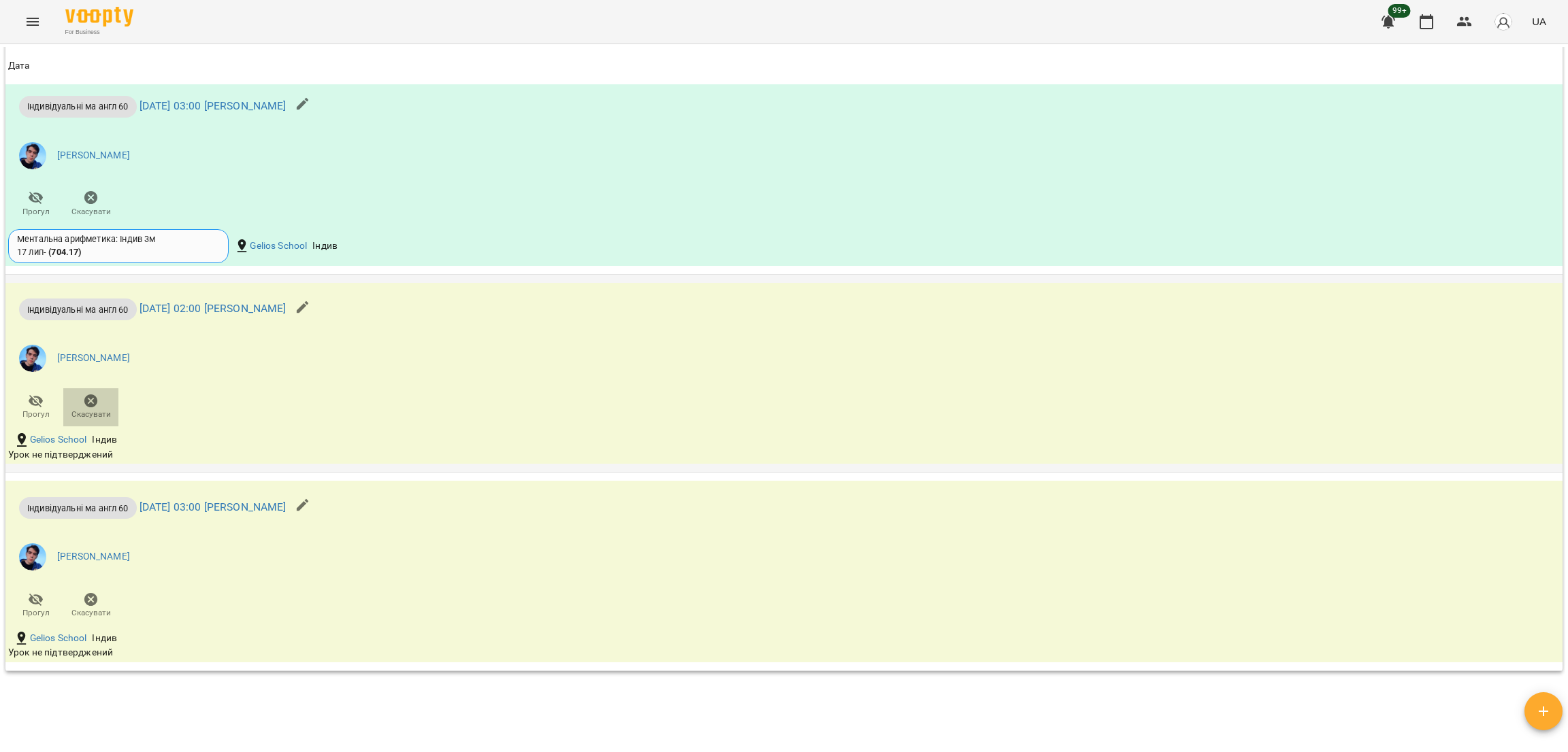
click at [82, 418] on span "Скасувати" at bounding box center [90, 414] width 39 height 12
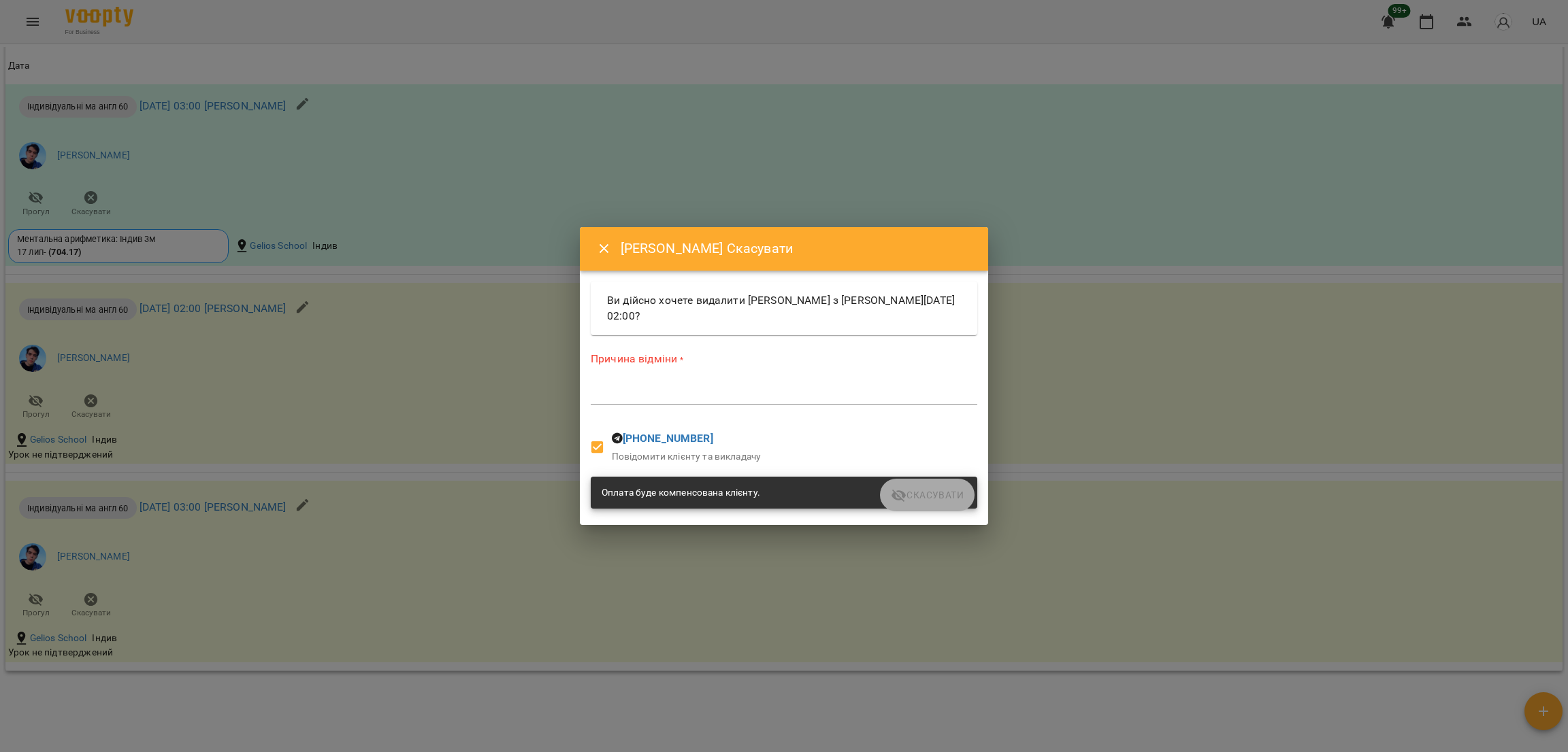
click at [655, 383] on div "*" at bounding box center [784, 394] width 386 height 22
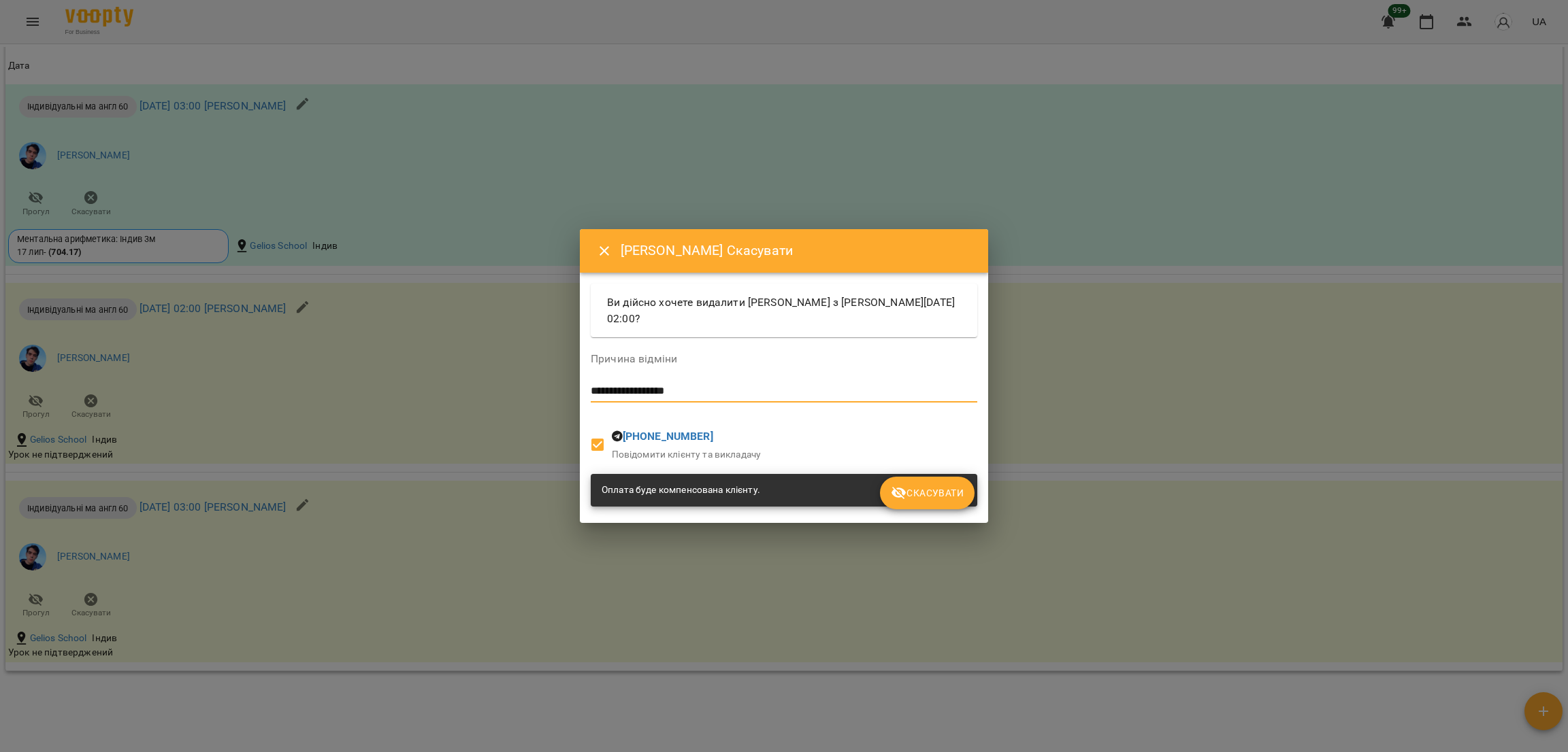
type textarea "**********"
click at [921, 489] on span "Скасувати" at bounding box center [927, 493] width 73 height 16
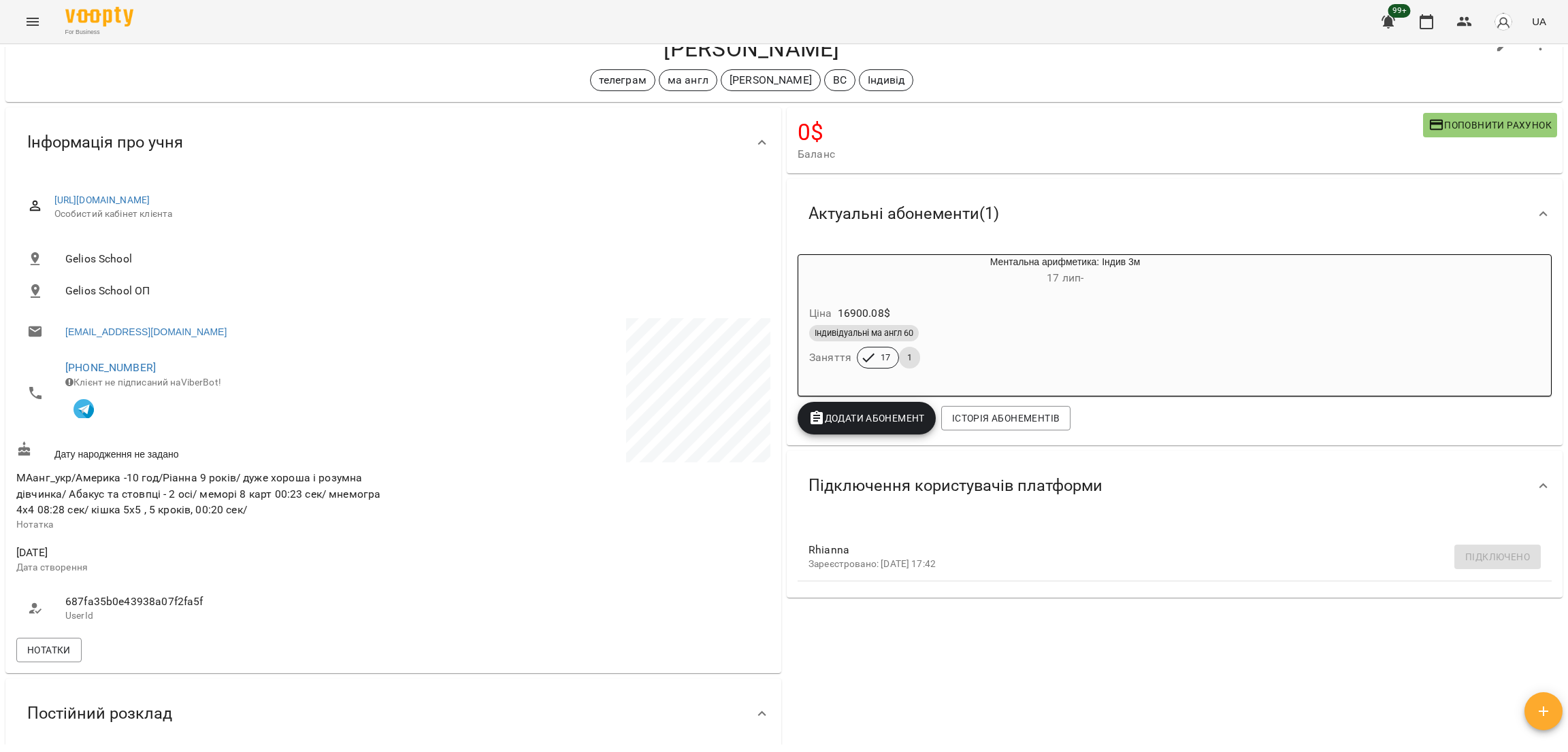
scroll to position [0, 0]
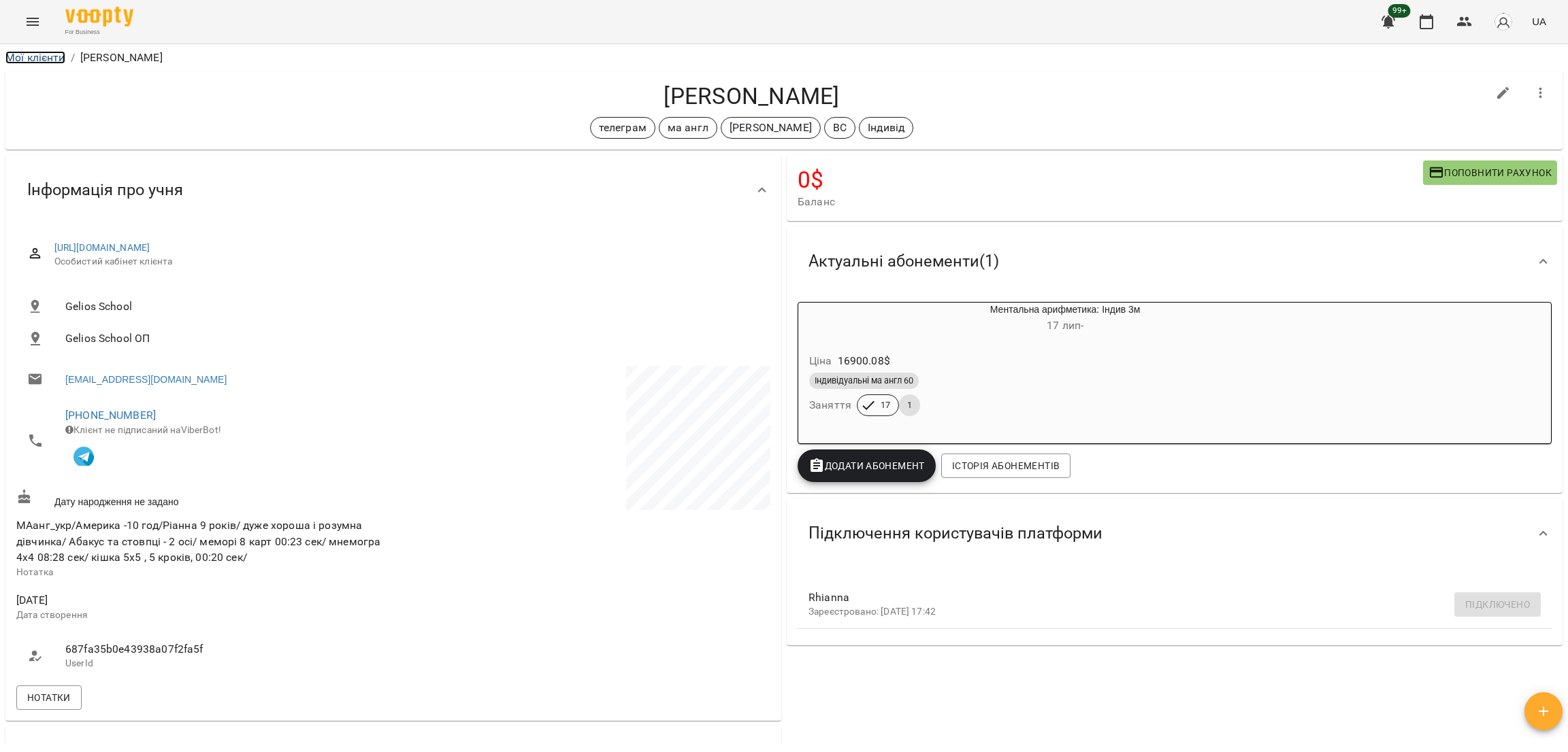
click at [56, 59] on link "Мої клієнти" at bounding box center [36, 57] width 60 height 13
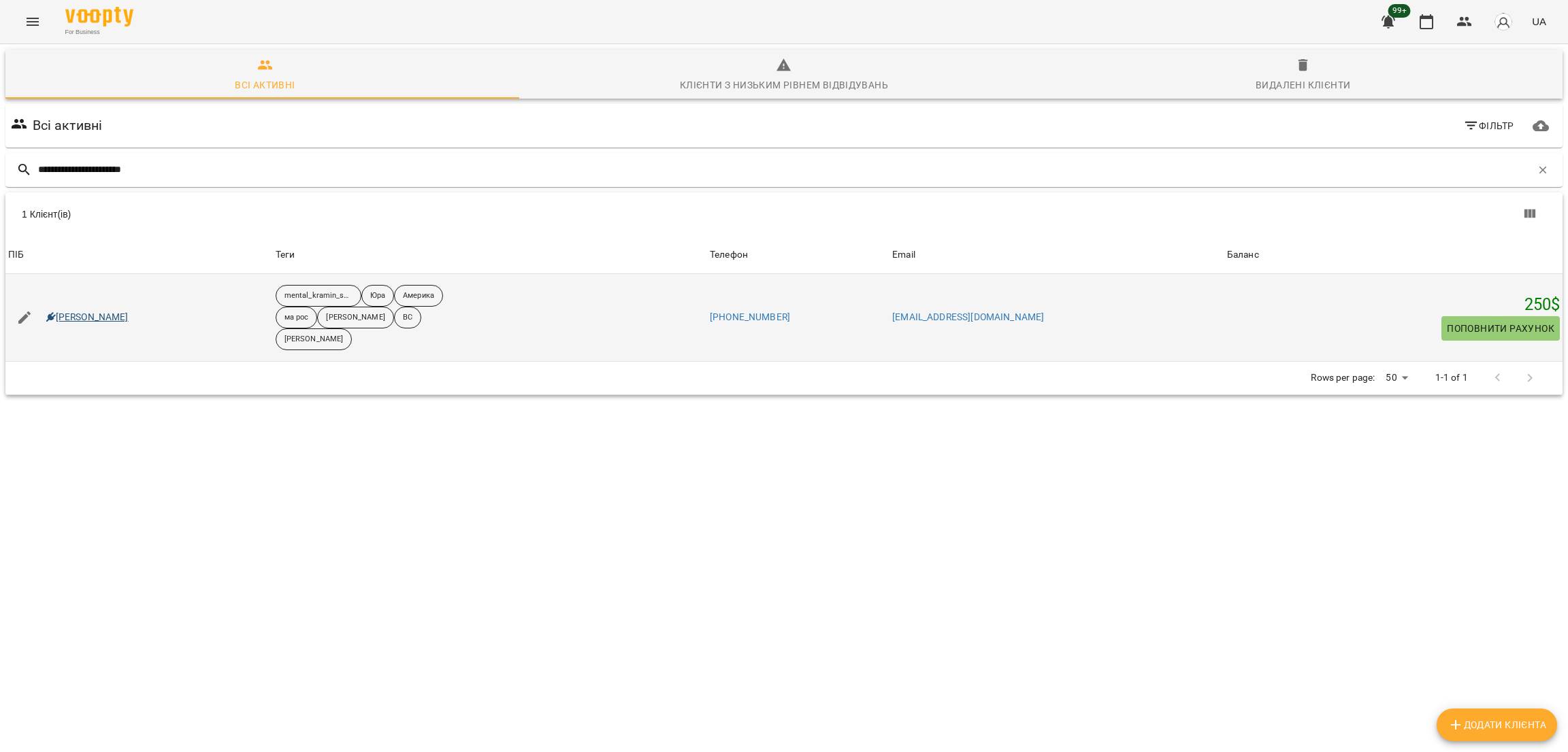
type input "**********"
click at [129, 319] on link "Kira Elizabeth Shcherbak" at bounding box center [88, 318] width 82 height 14
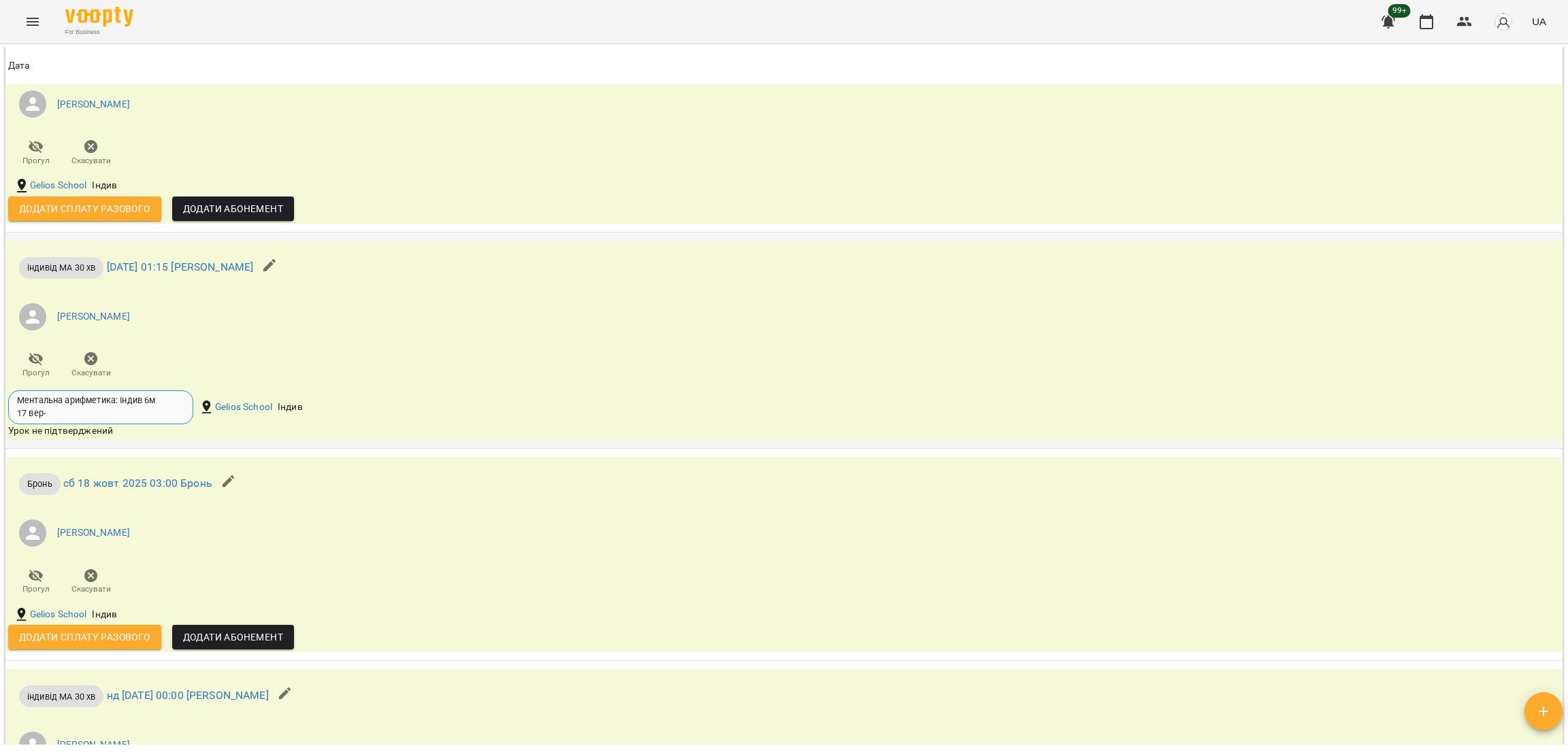
scroll to position [2496, 0]
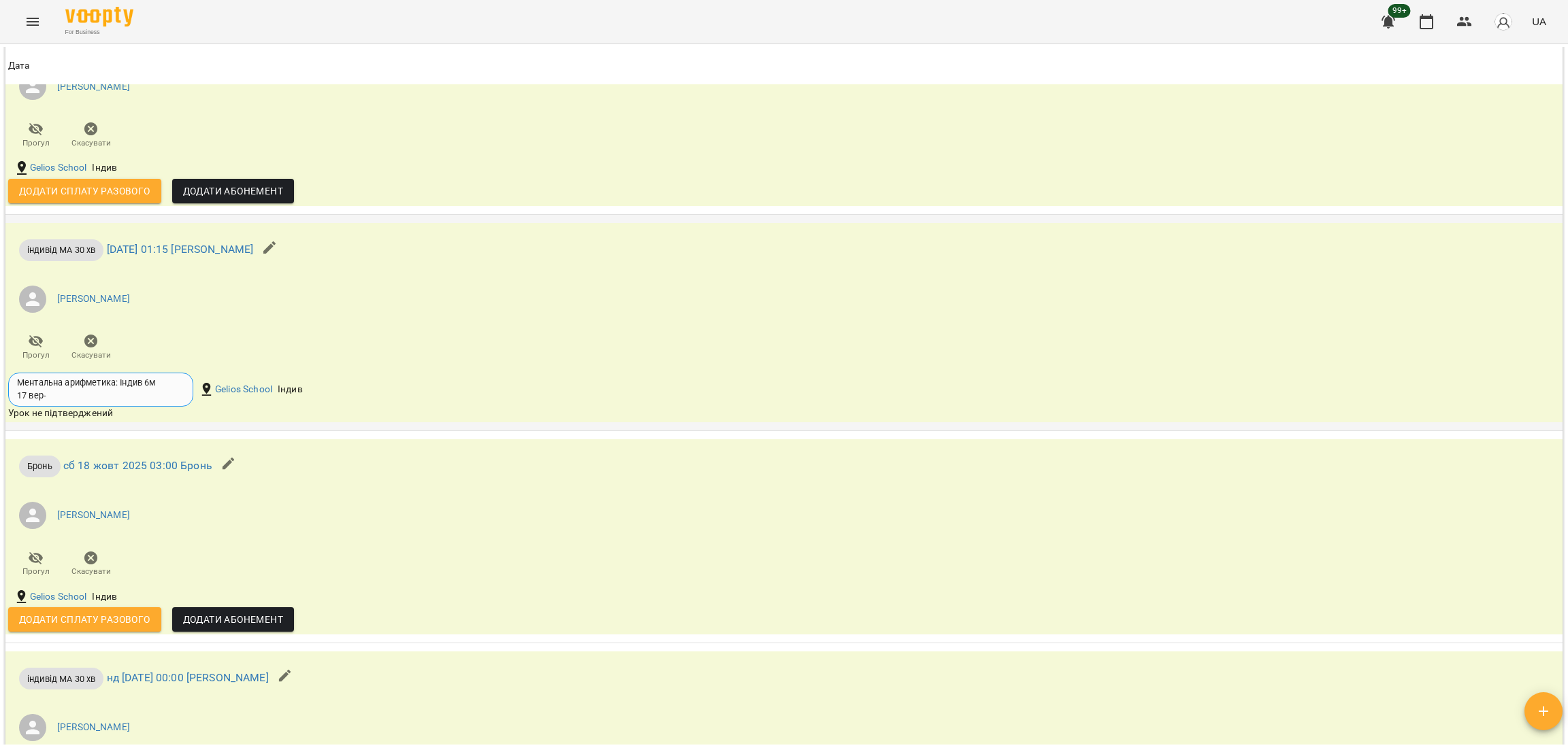
click at [930, 370] on div "індивід МА 30 хв пт 17 жовт 2025 01:15 Курбанова Софія Курбанова Софія Прогул С…" at bounding box center [524, 296] width 1037 height 147
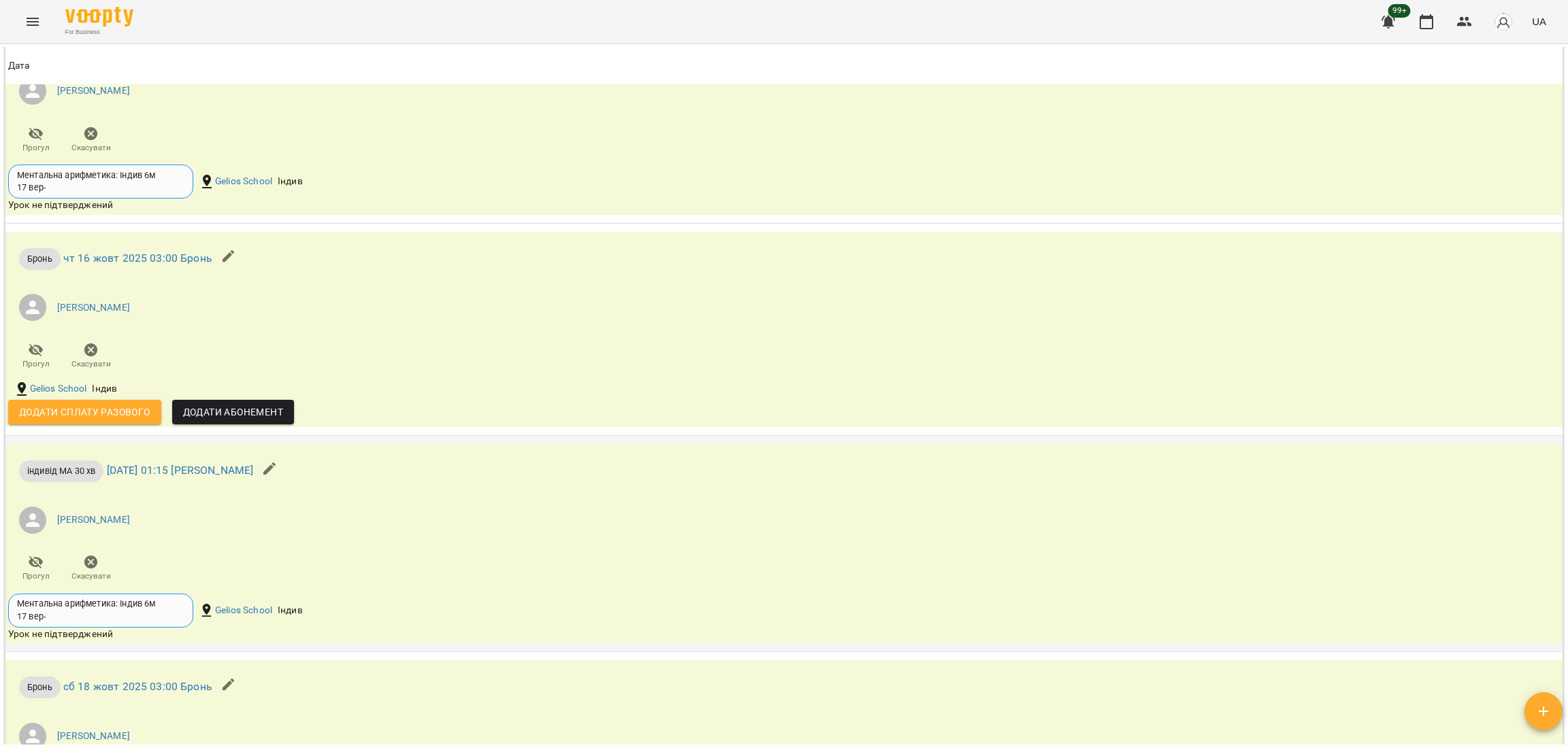
scroll to position [2275, 0]
click at [184, 538] on li "Курбанова Софія" at bounding box center [524, 519] width 1032 height 38
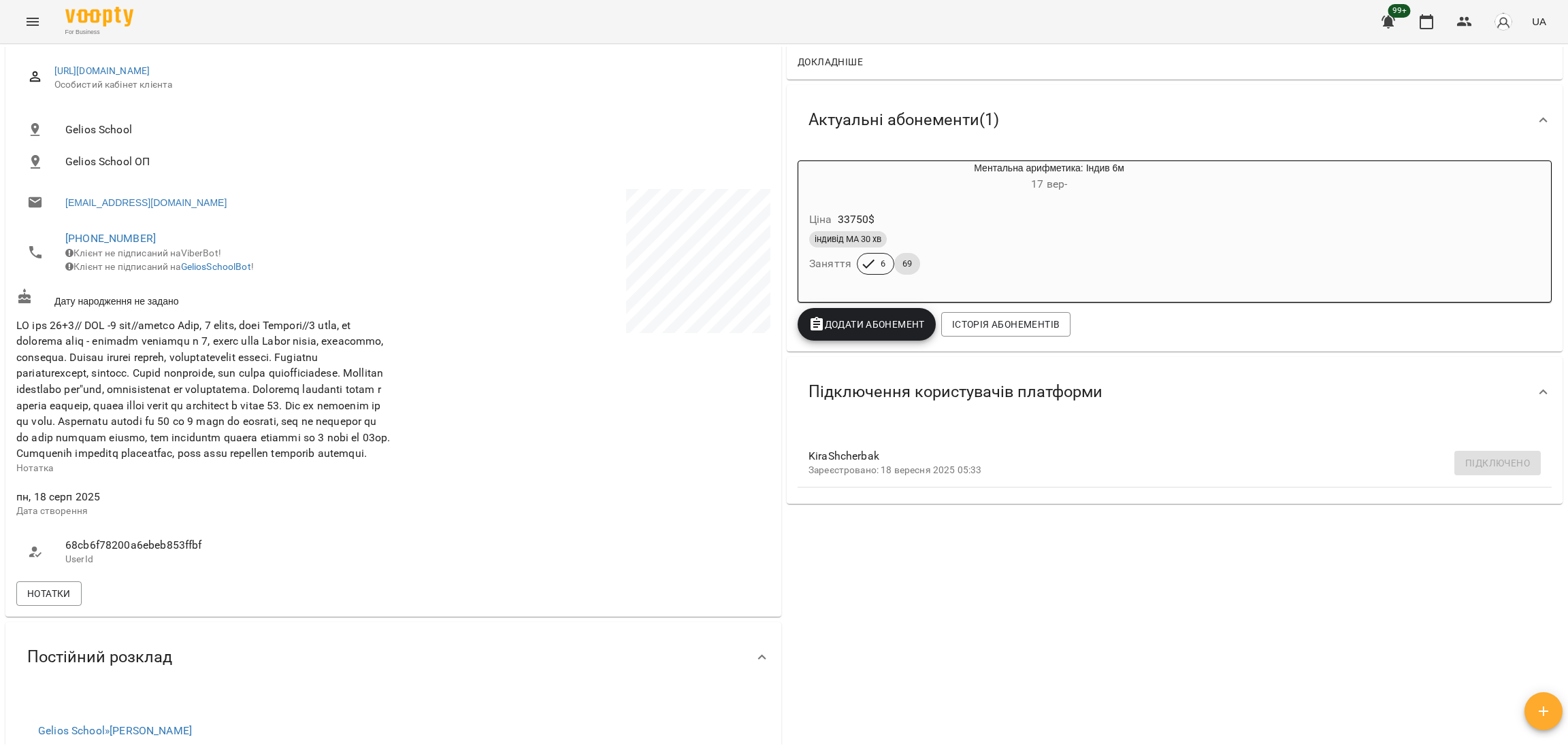
scroll to position [0, 0]
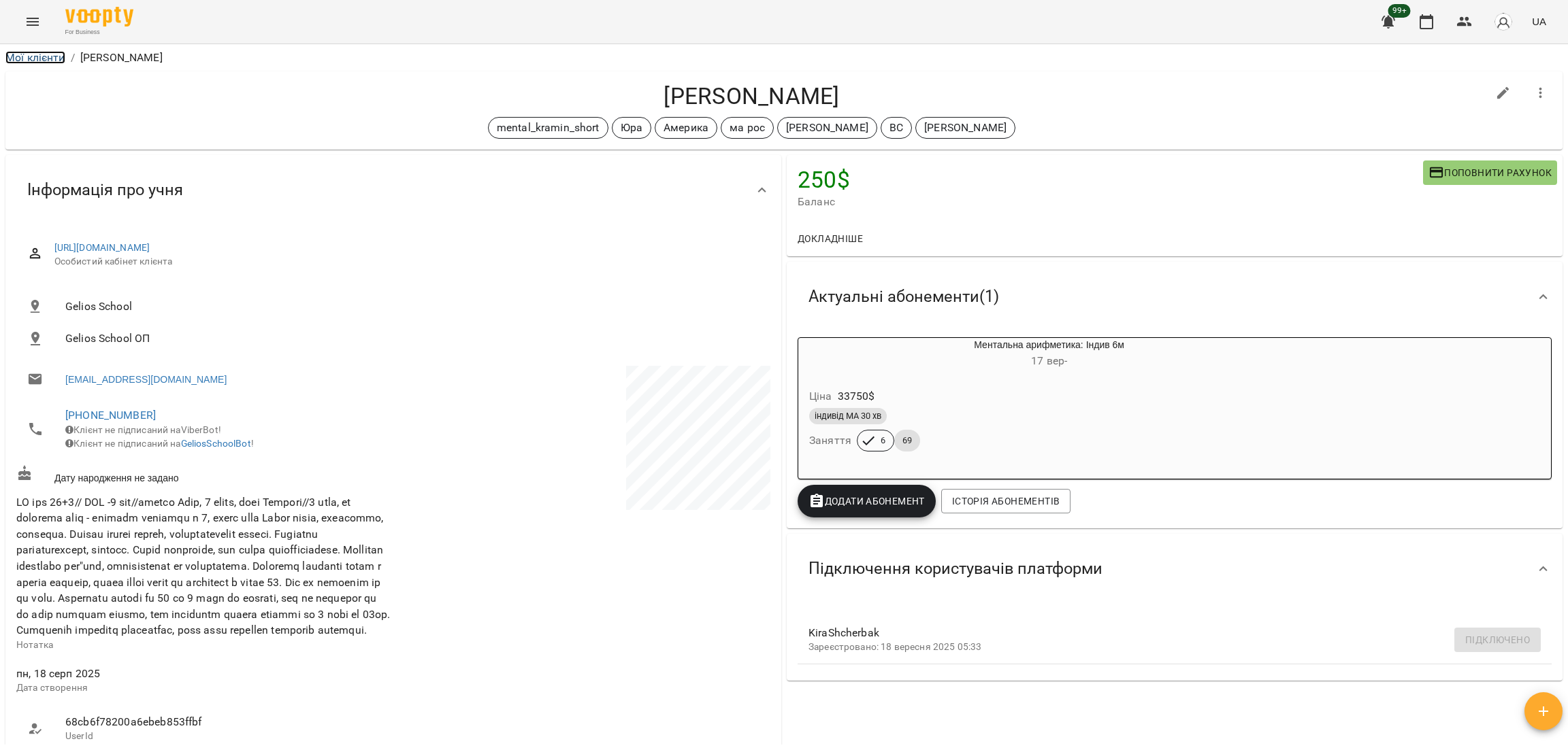
click at [21, 54] on link "Мої клієнти" at bounding box center [36, 57] width 60 height 13
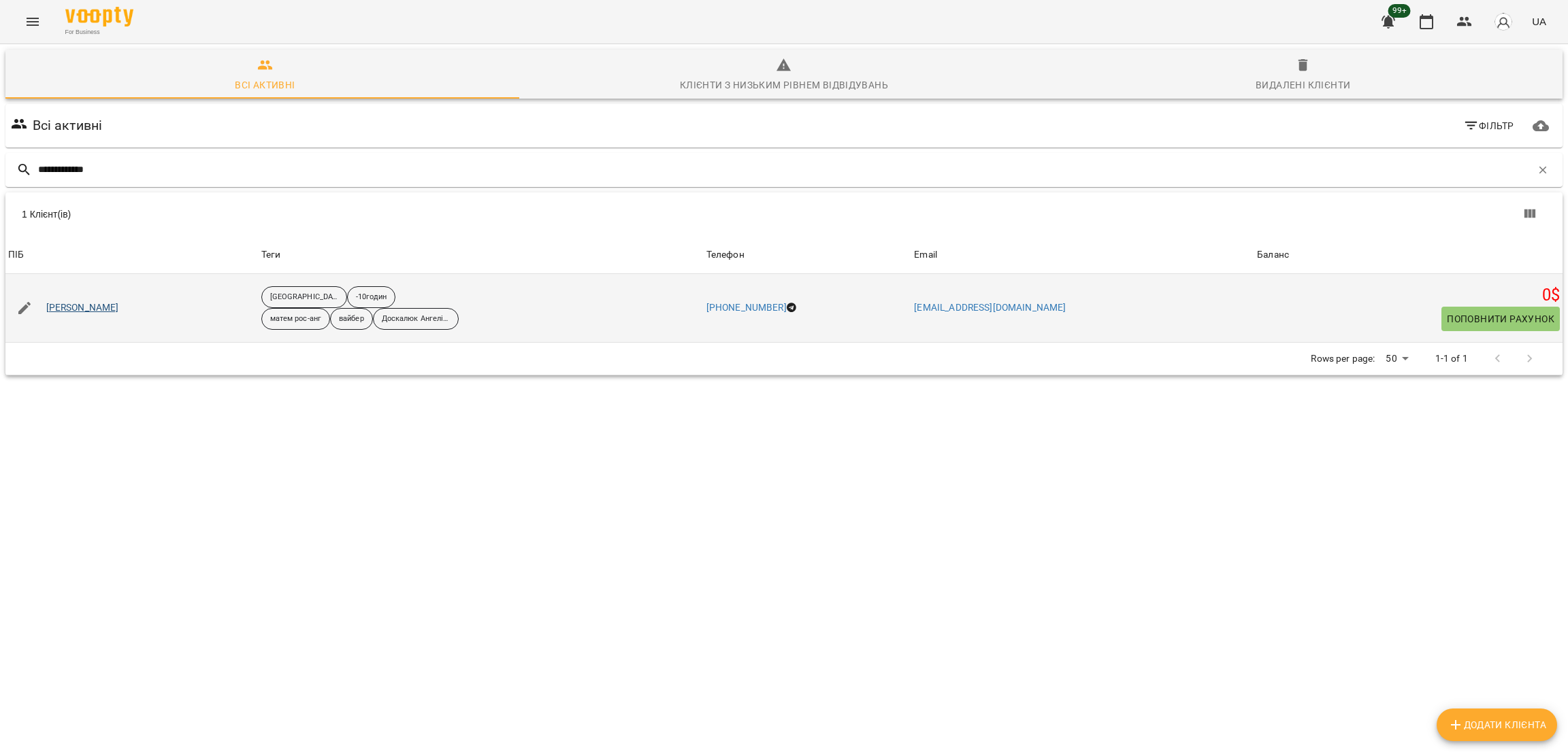
type input "**********"
click at [93, 304] on link "Уналмис Кузєй" at bounding box center [83, 308] width 73 height 14
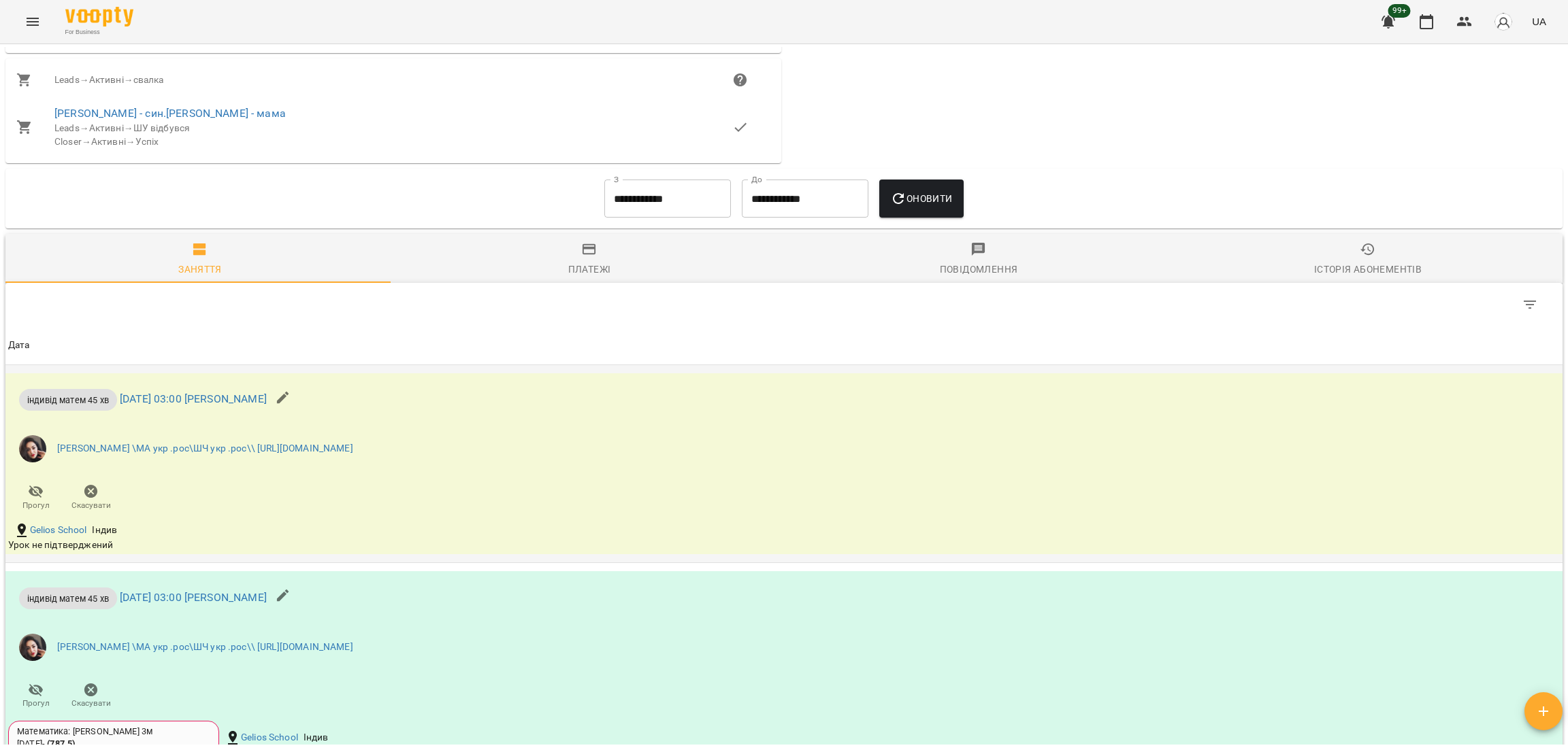
scroll to position [1751, 0]
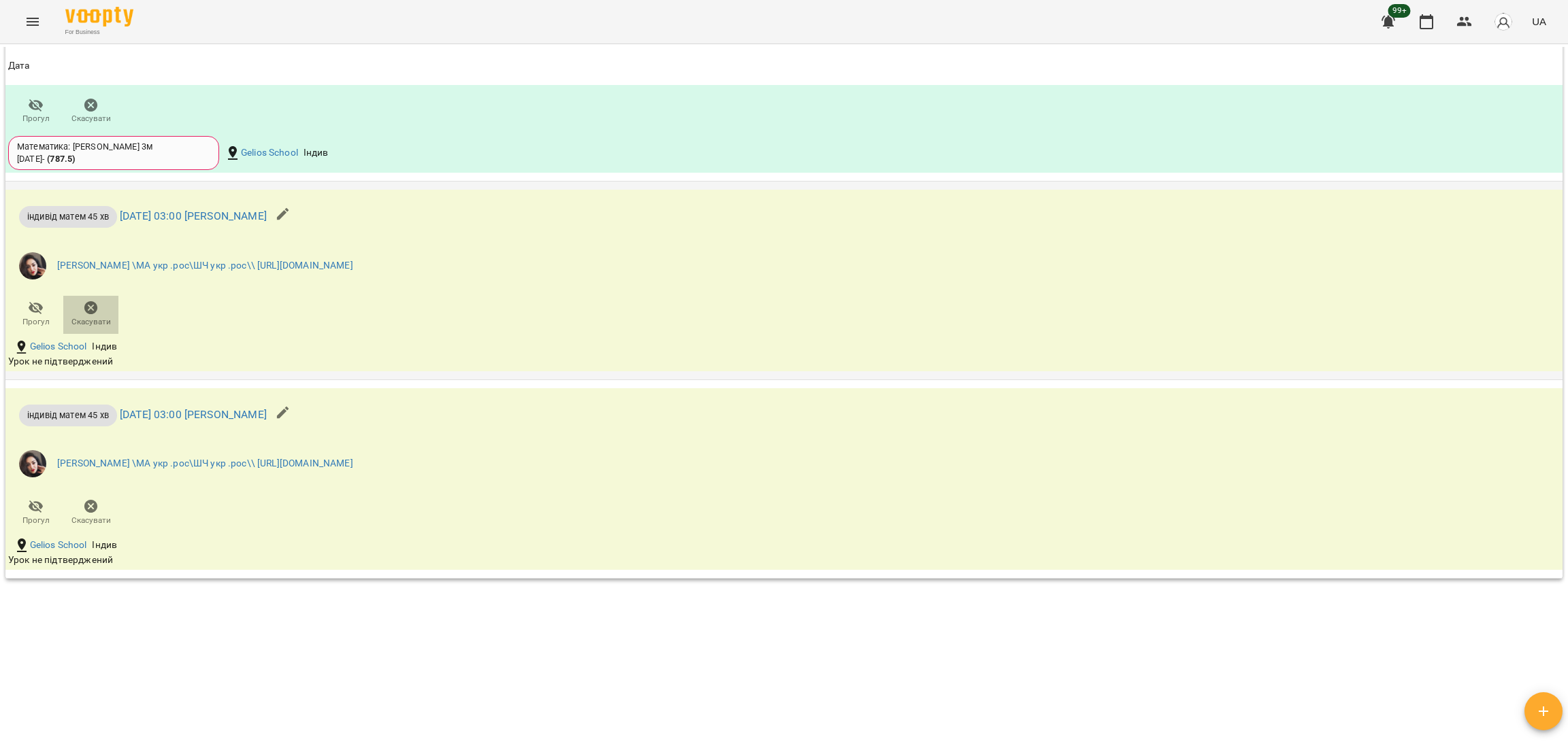
click at [95, 303] on icon "button" at bounding box center [91, 308] width 16 height 16
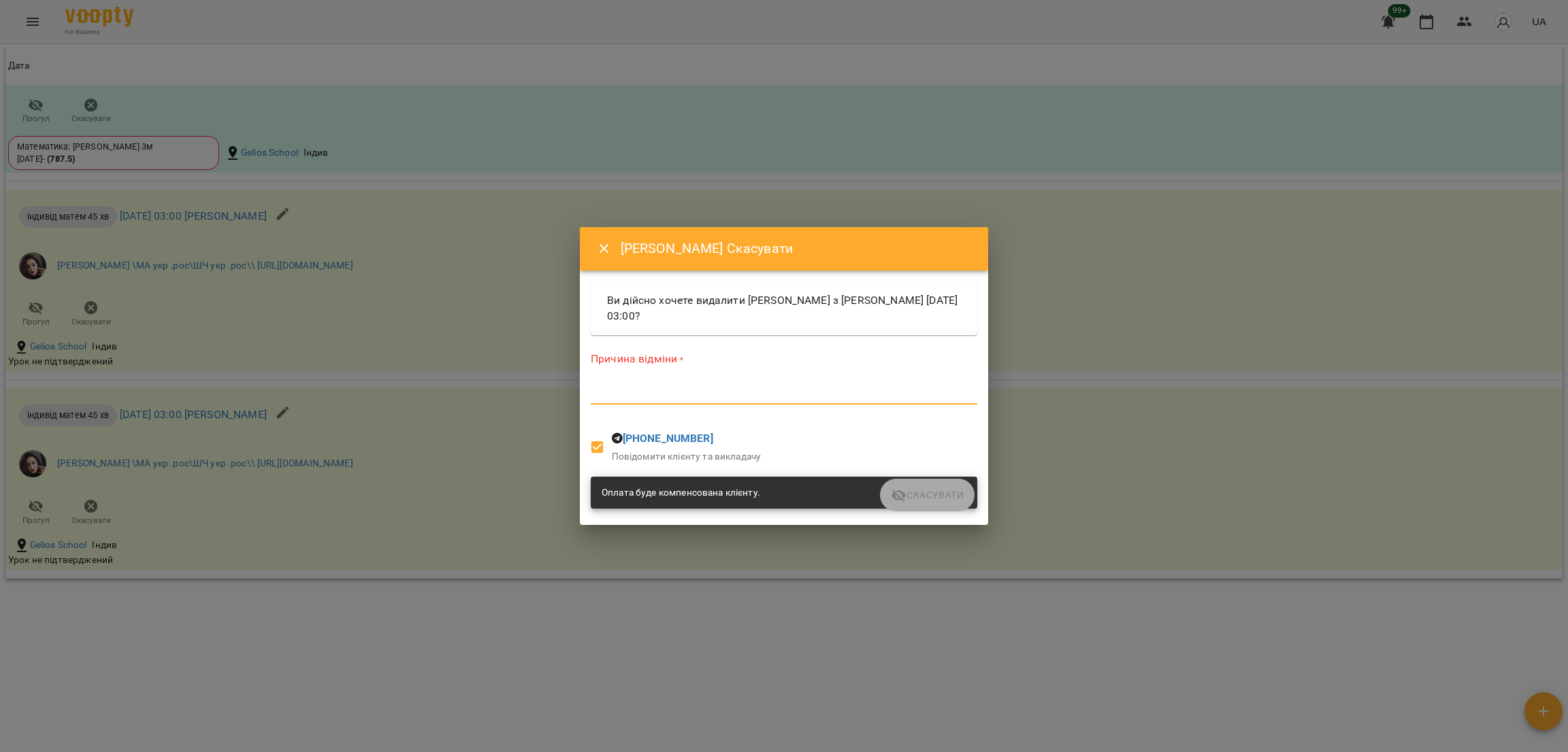
click at [648, 391] on textarea at bounding box center [784, 393] width 386 height 13
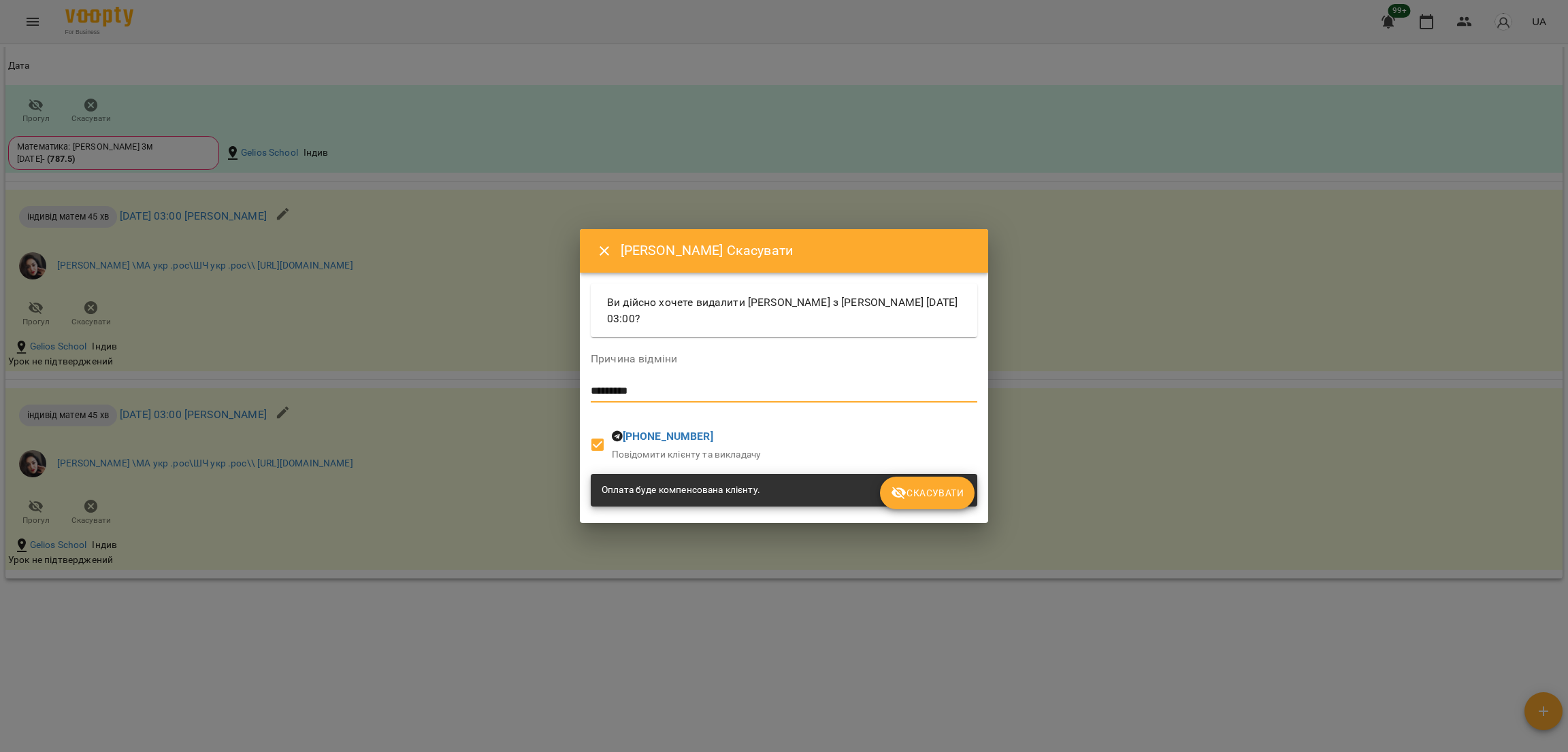
type textarea "*********"
click at [889, 501] on button "Скасувати" at bounding box center [928, 493] width 95 height 33
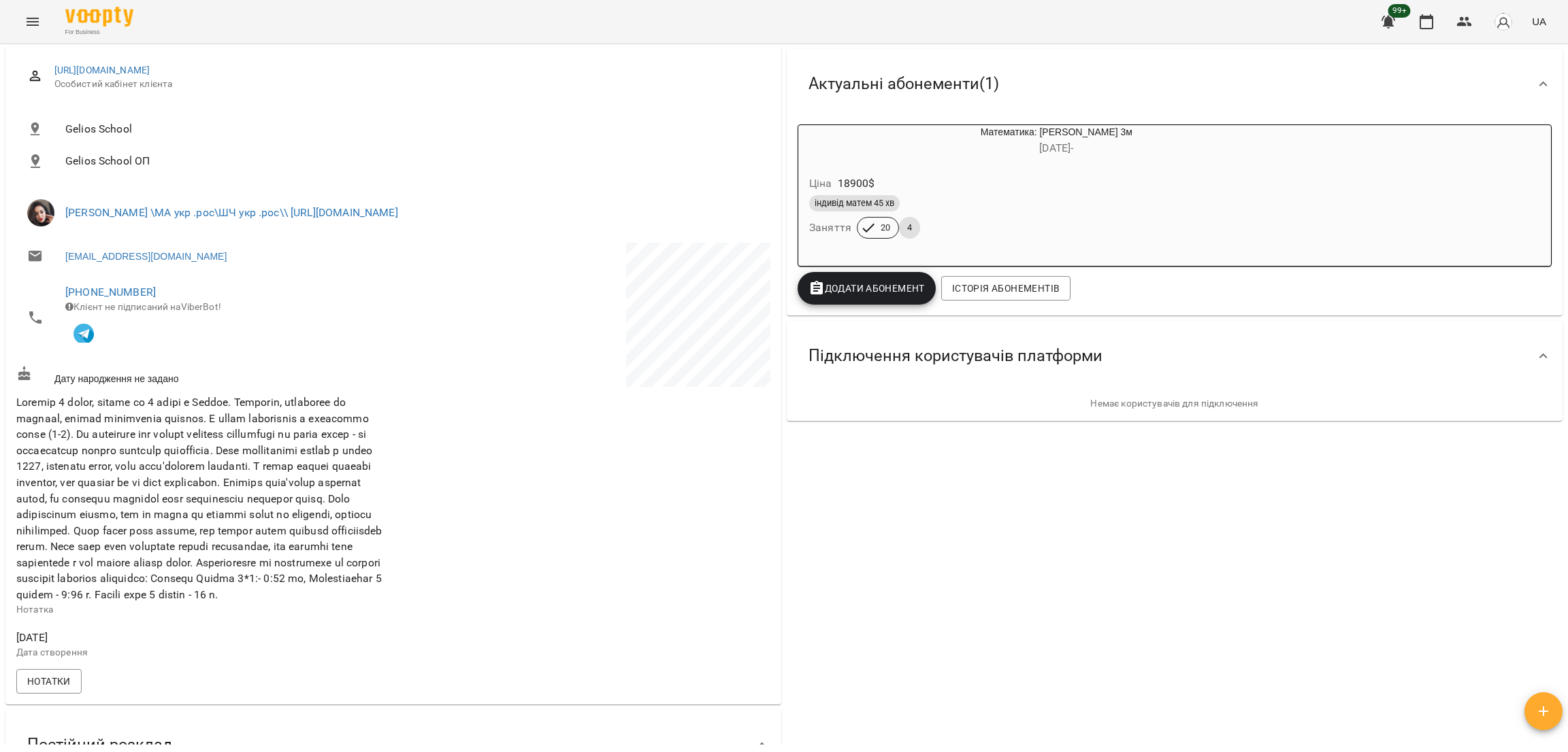
scroll to position [0, 0]
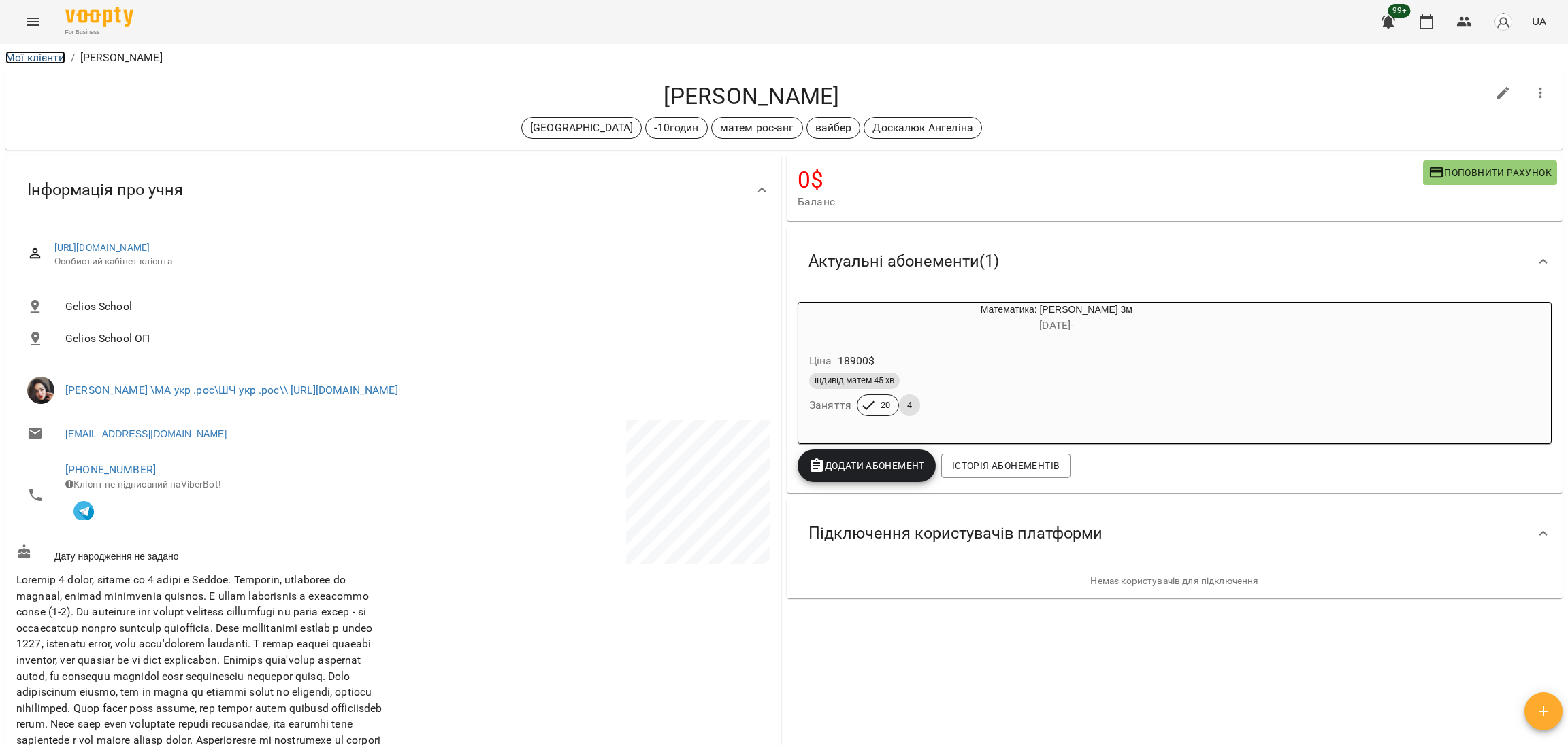
click at [47, 60] on link "Мої клієнти" at bounding box center [36, 57] width 60 height 13
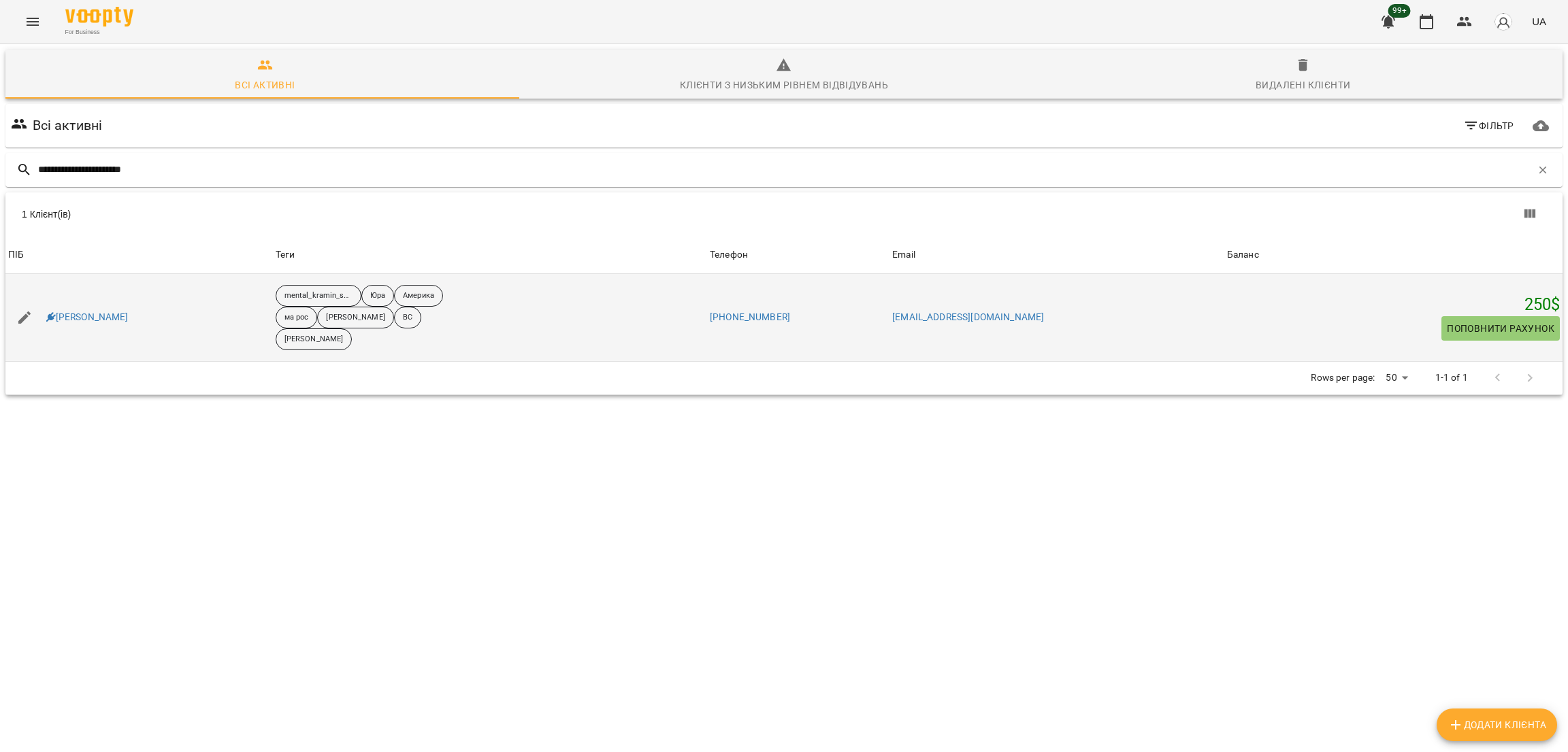
type input "**********"
drag, startPoint x: 110, startPoint y: 327, endPoint x: 143, endPoint y: 306, distance: 39.1
click at [143, 306] on div "Kira Elizabeth Shcherbak" at bounding box center [139, 318] width 268 height 38
click at [135, 293] on div at bounding box center [135, 293] width 0 height 0
click at [132, 309] on div "Kira Elizabeth Shcherbak" at bounding box center [88, 318] width 88 height 19
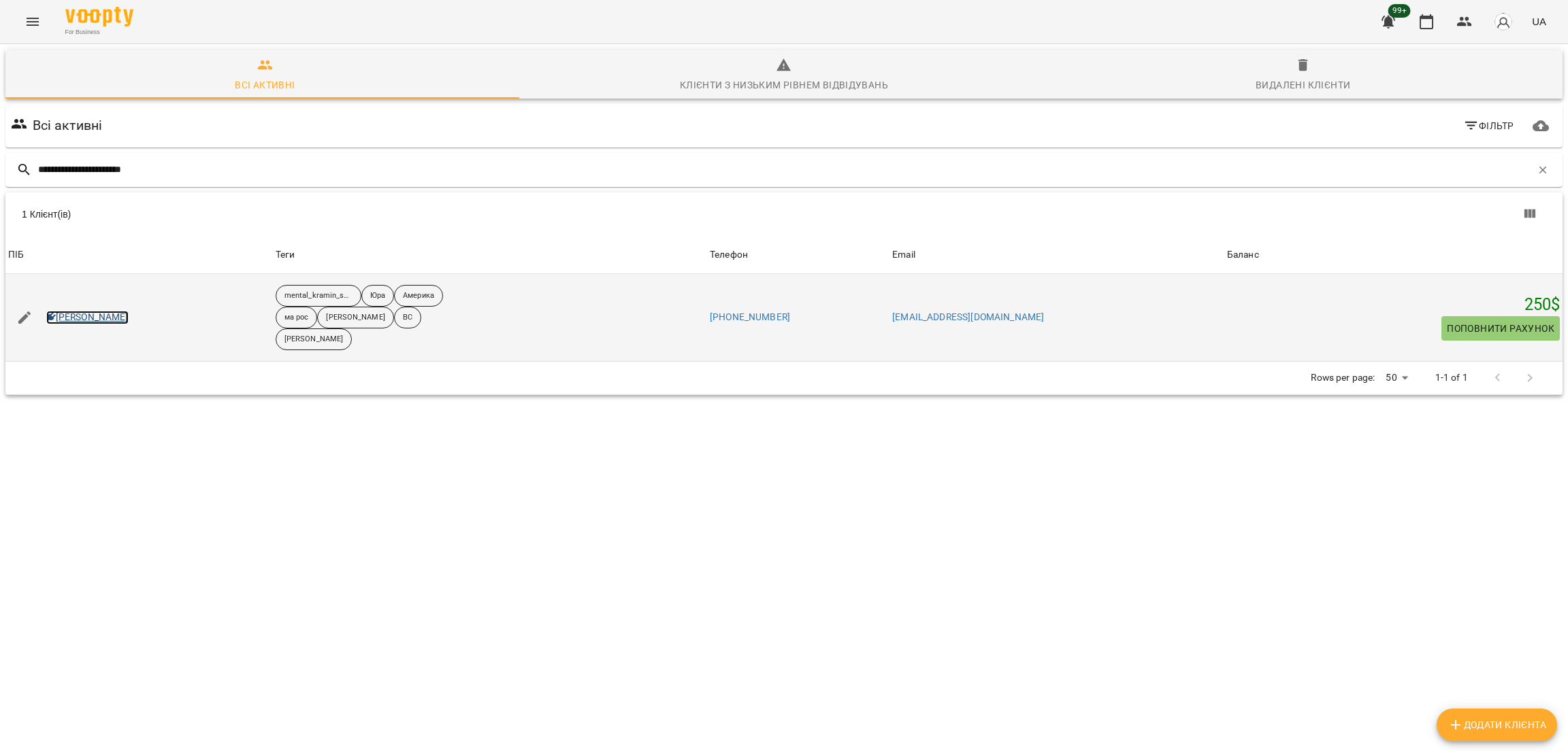
click at [129, 311] on link "Kira Elizabeth Shcherbak" at bounding box center [88, 318] width 82 height 14
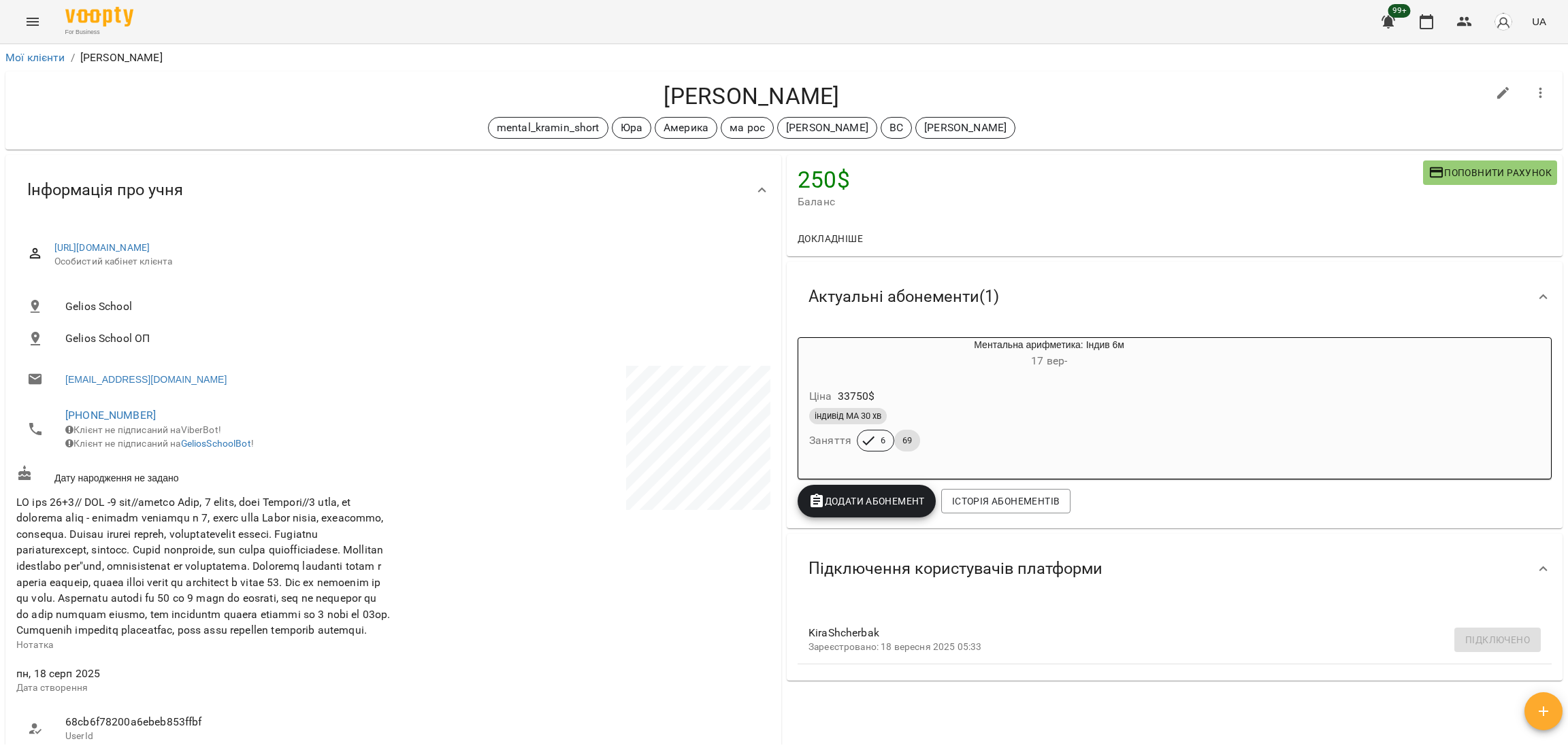
click at [168, 366] on li "liudmylalebid22@gmail.com" at bounding box center [204, 380] width 374 height 27
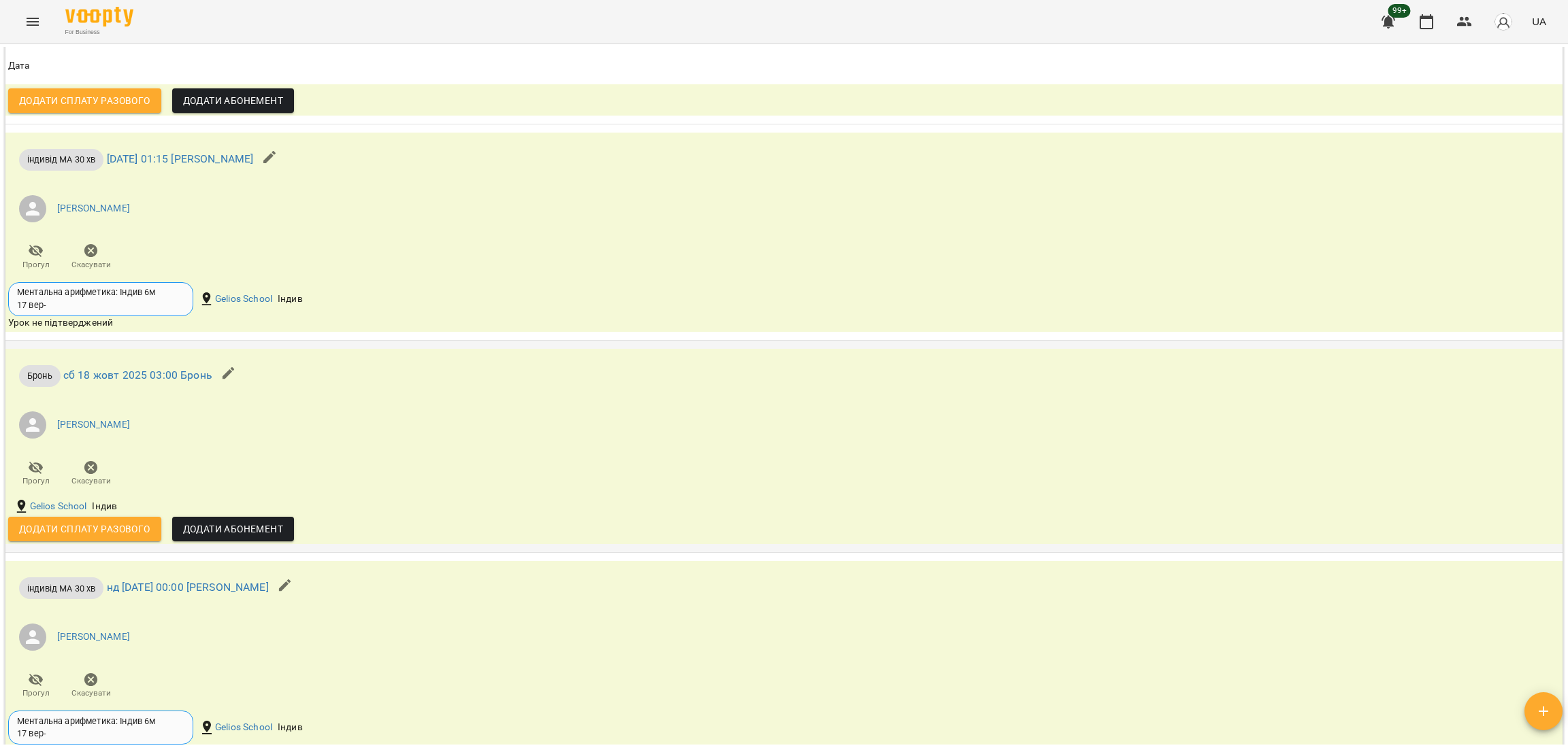
scroll to position [2583, 0]
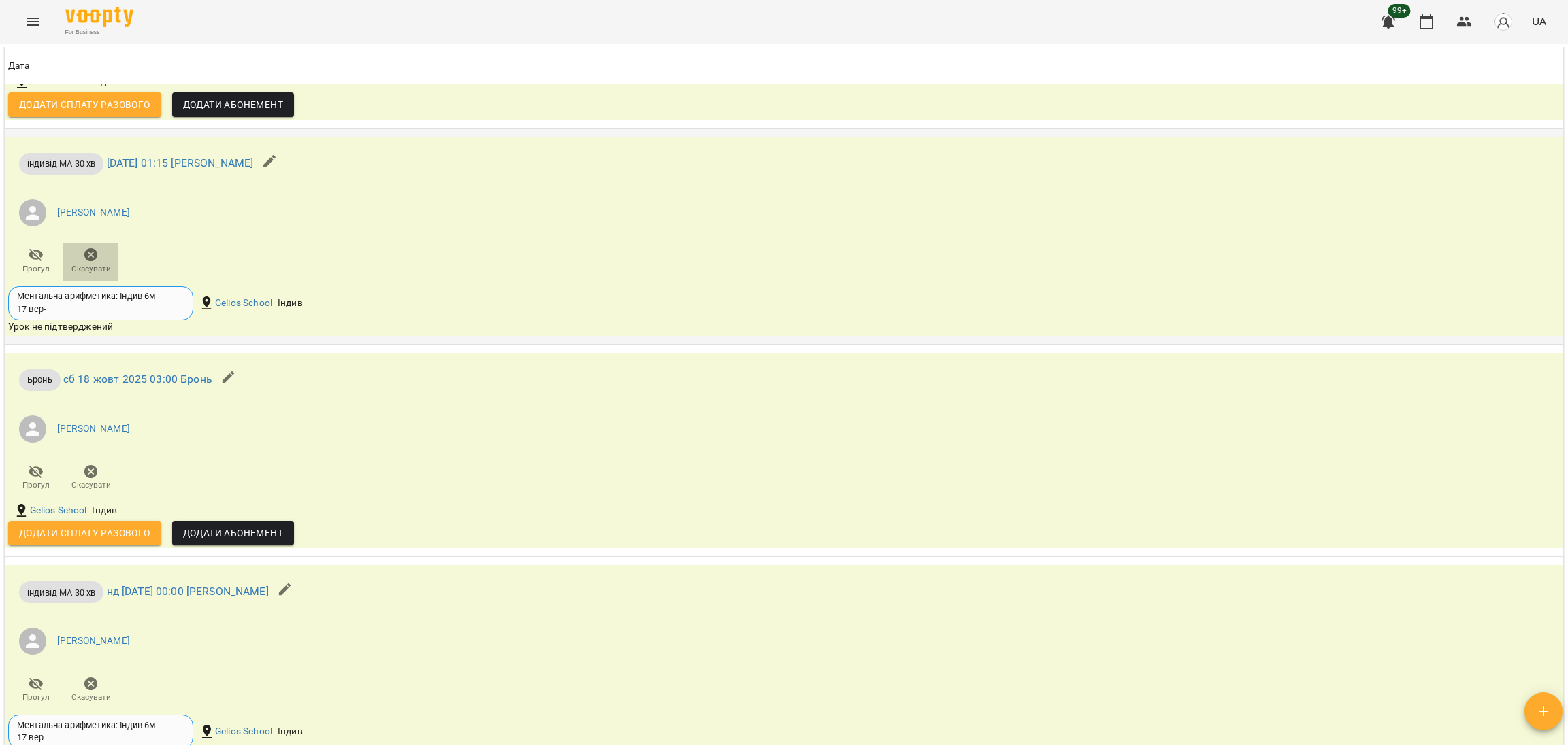
click at [76, 275] on span "Скасувати" at bounding box center [90, 268] width 39 height 12
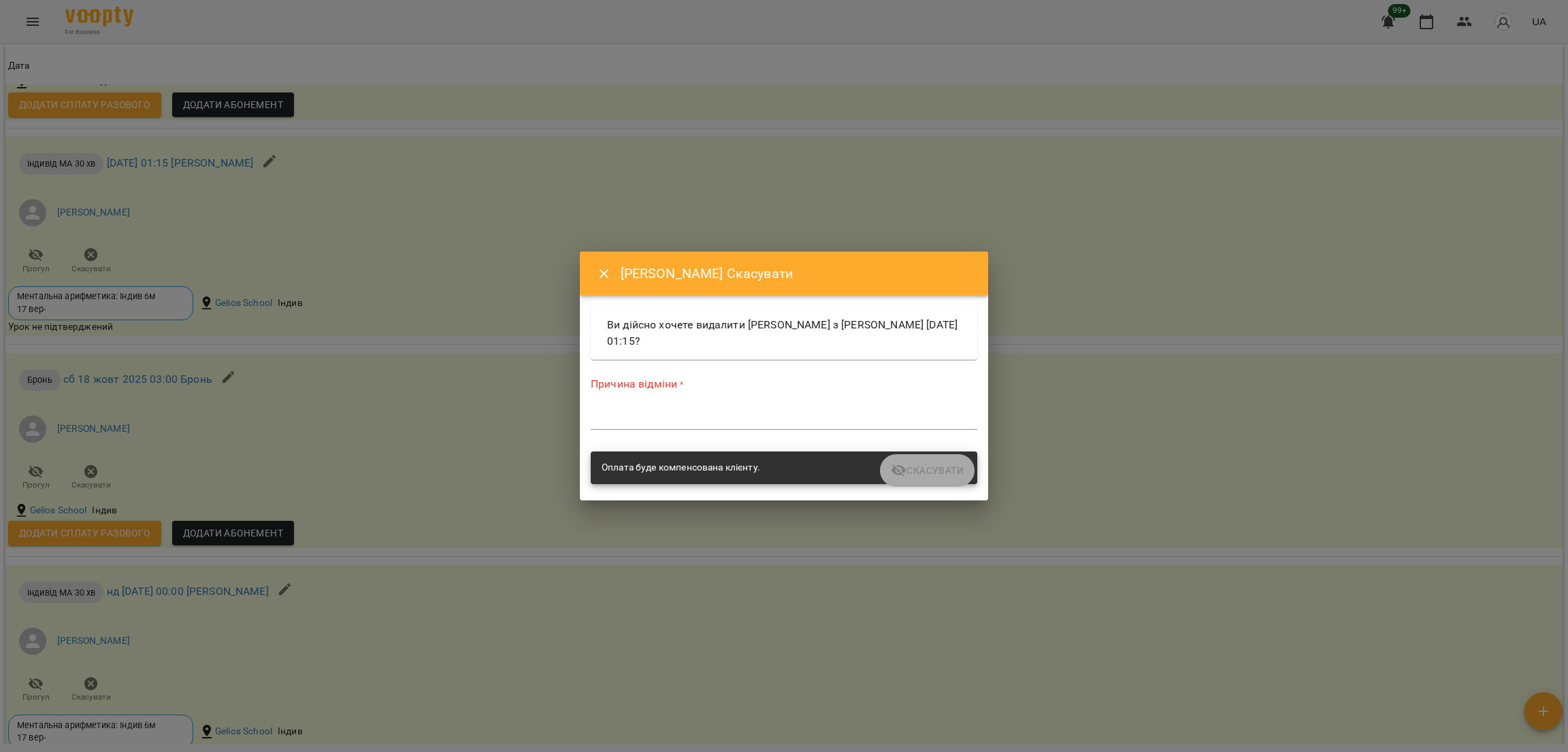
drag, startPoint x: 720, startPoint y: 433, endPoint x: 661, endPoint y: 421, distance: 60.2
click at [661, 421] on div "Причина відміни * *" at bounding box center [784, 405] width 386 height 59
click at [661, 421] on textarea at bounding box center [784, 419] width 386 height 13
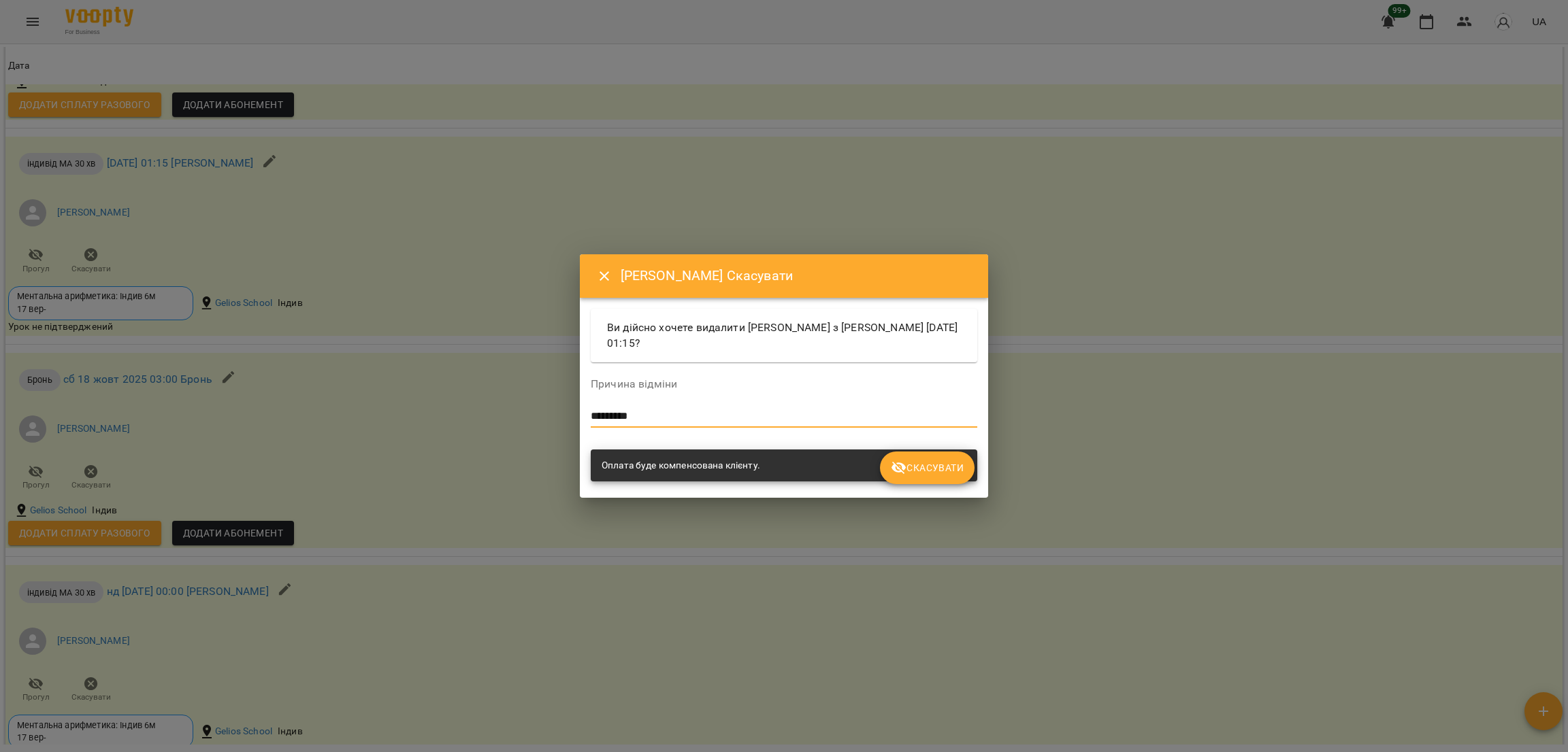
type textarea "*********"
click at [923, 471] on span "Скасувати" at bounding box center [927, 468] width 73 height 16
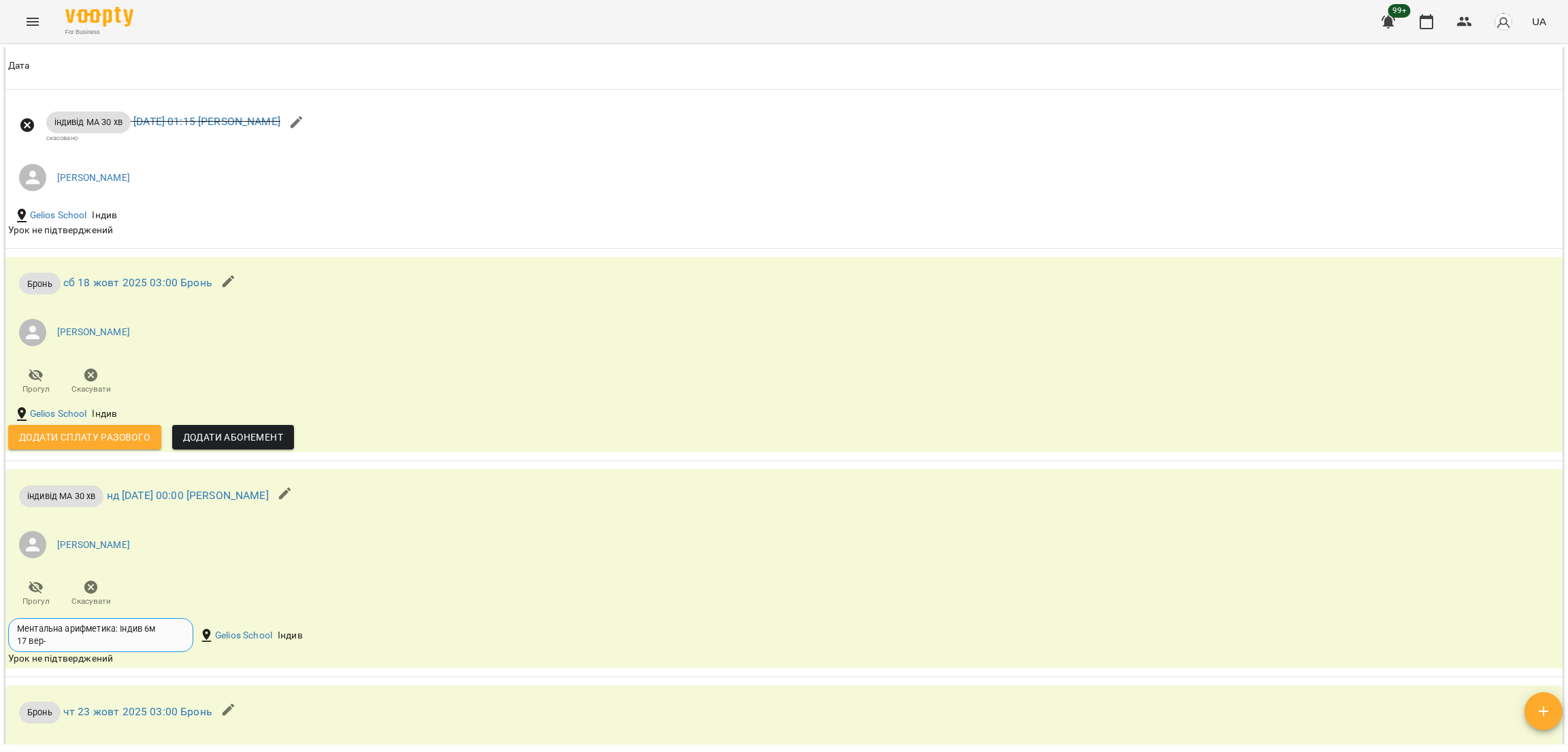
scroll to position [2628, 0]
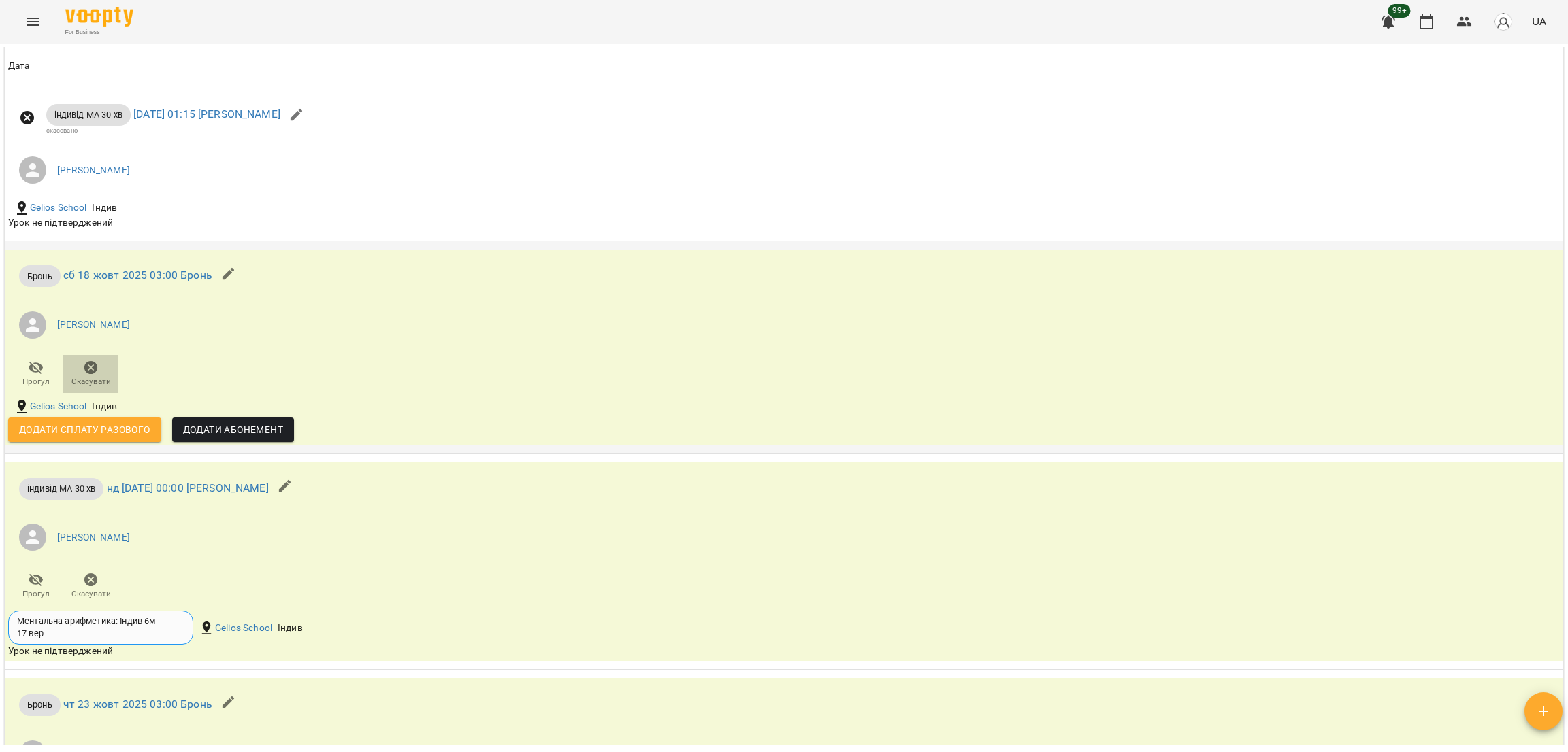
click at [91, 375] on icon "button" at bounding box center [90, 368] width 14 height 14
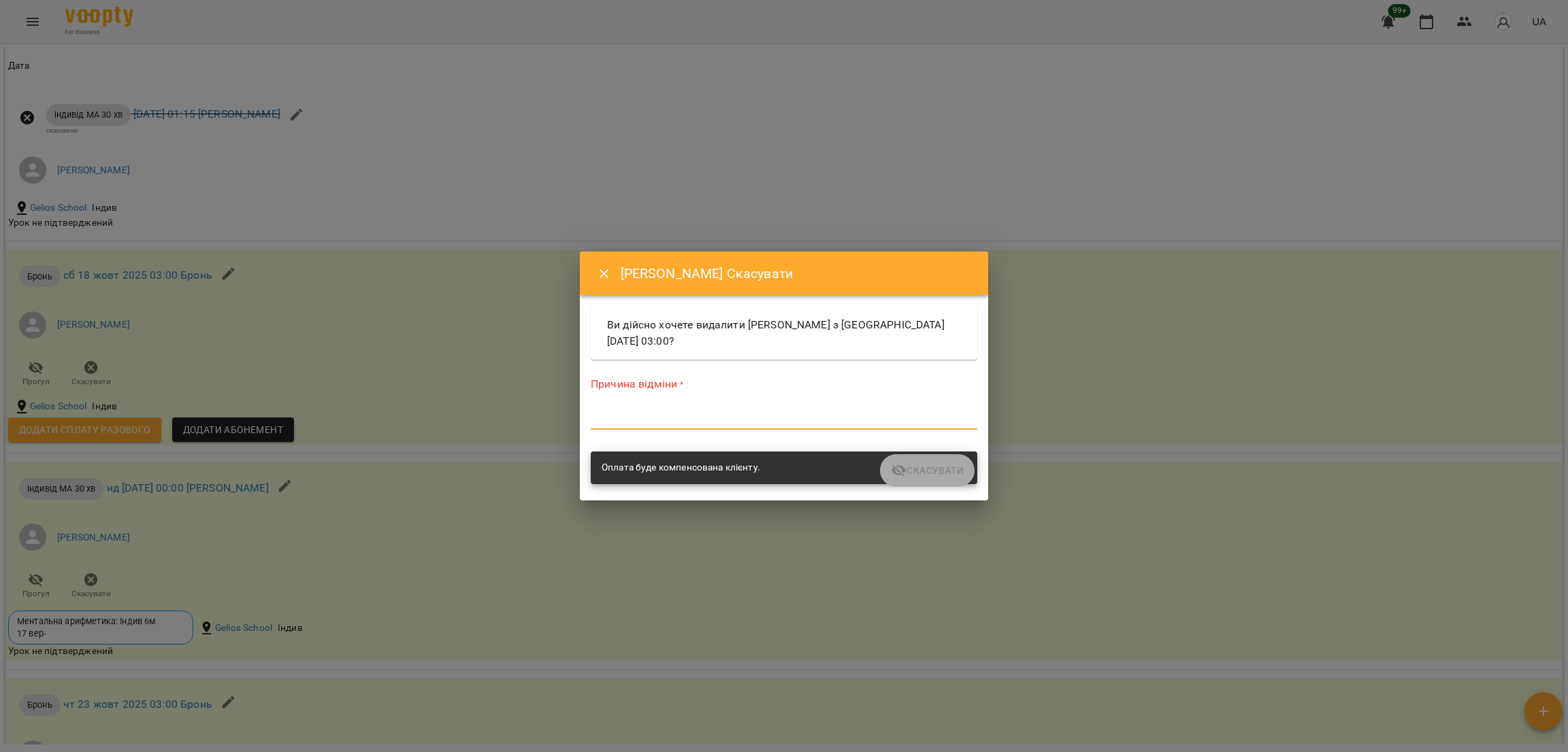
click at [697, 418] on textarea at bounding box center [784, 419] width 386 height 13
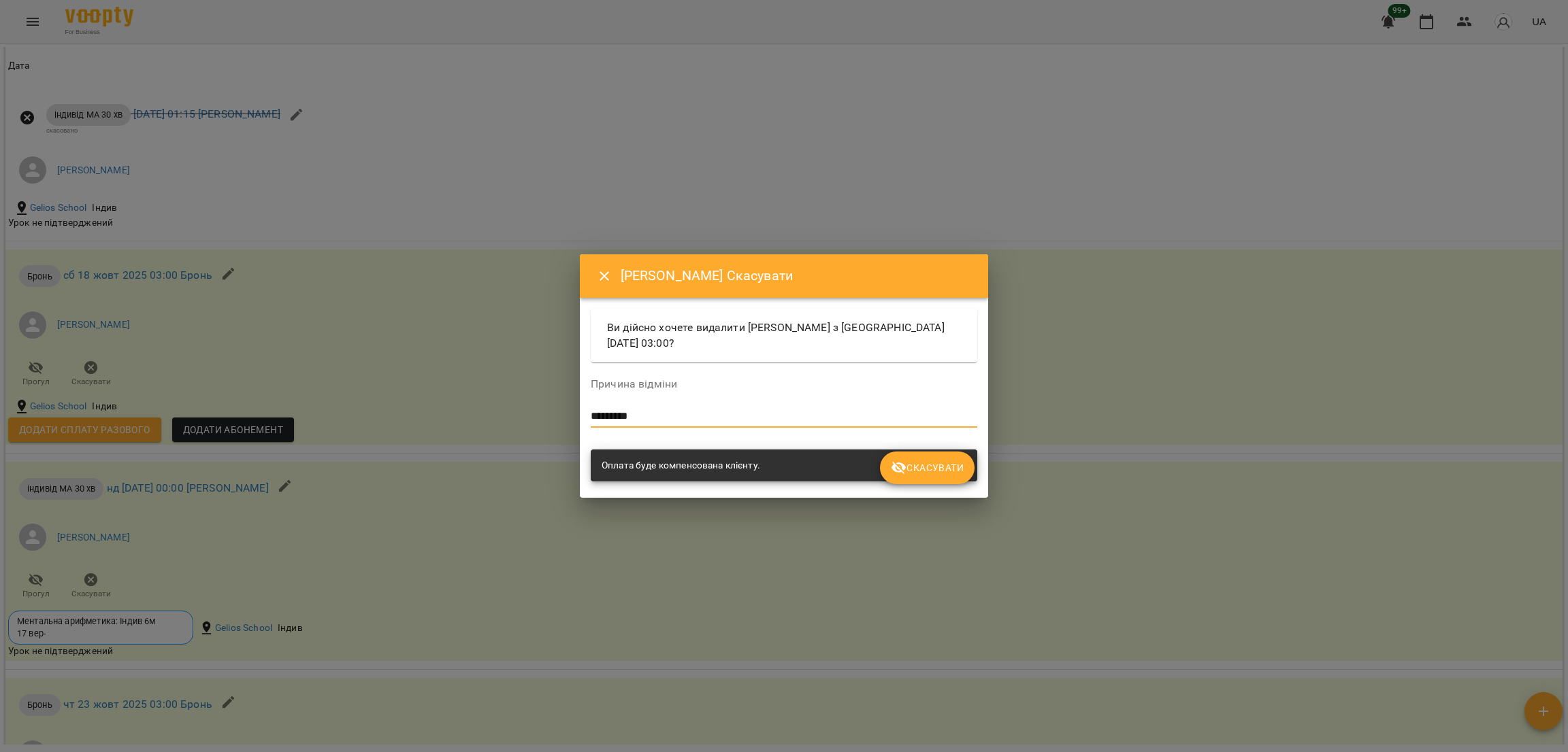
type textarea "*********"
click at [942, 474] on span "Скасувати" at bounding box center [927, 468] width 73 height 16
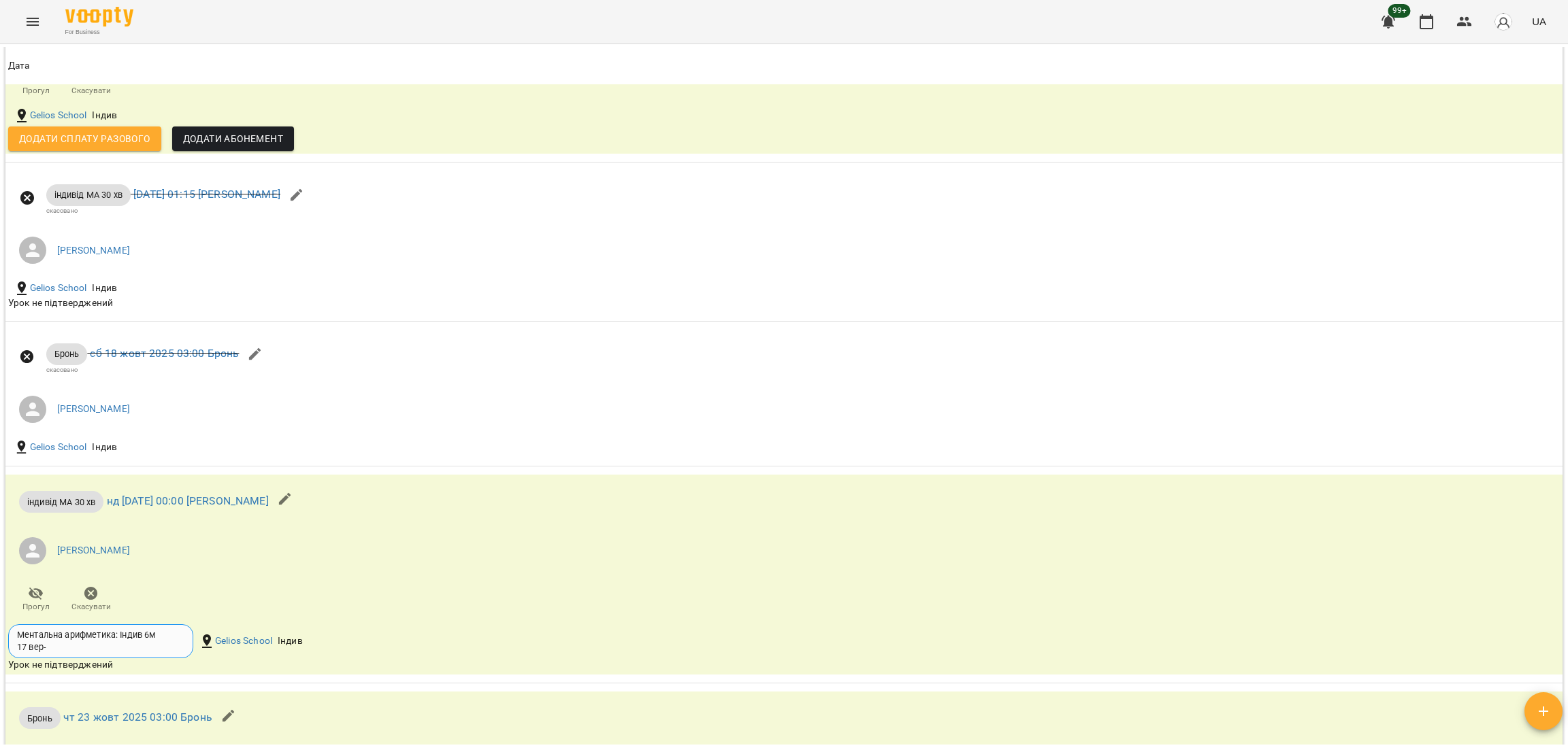
scroll to position [2545, 0]
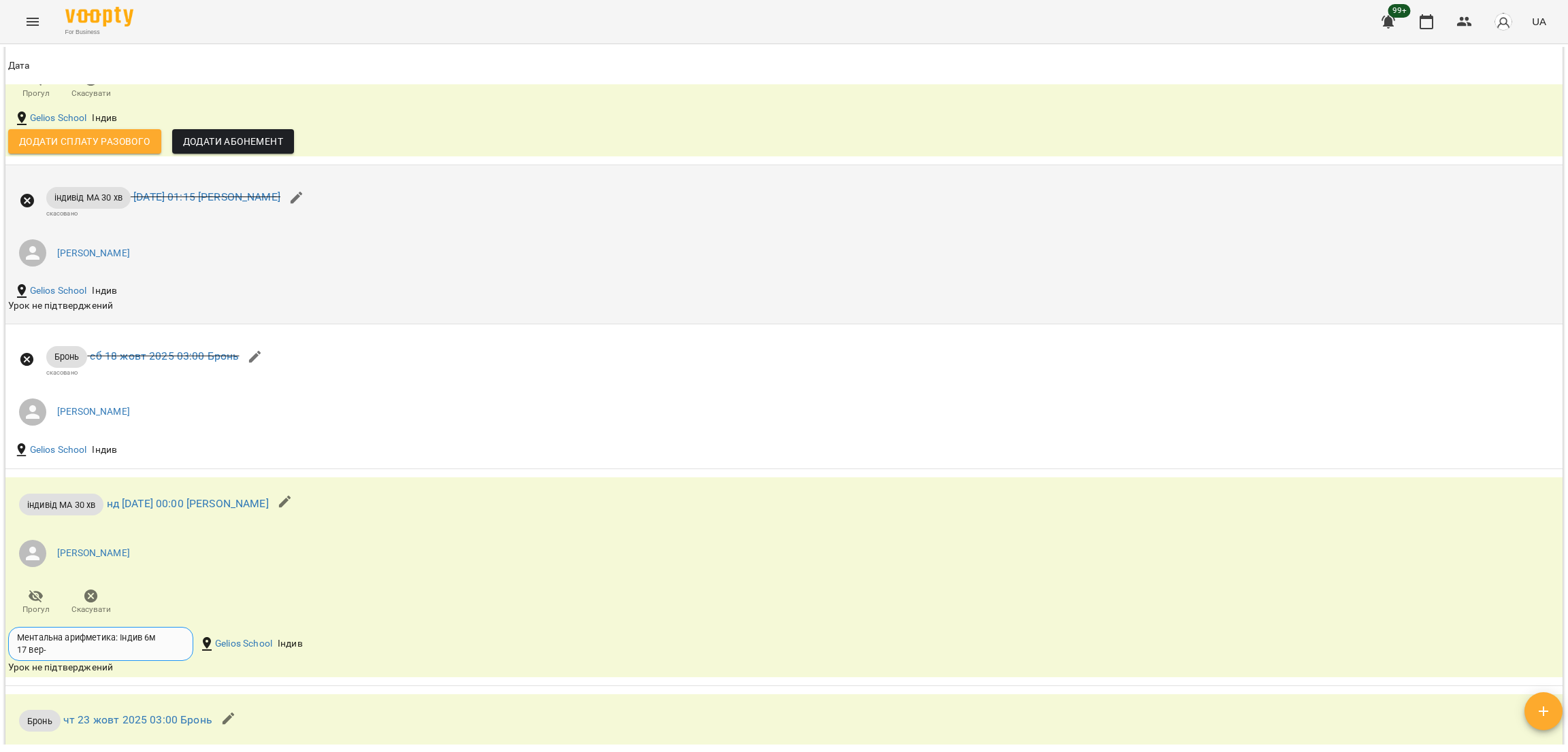
click at [184, 272] on li "Курбанова Софія" at bounding box center [524, 253] width 1032 height 38
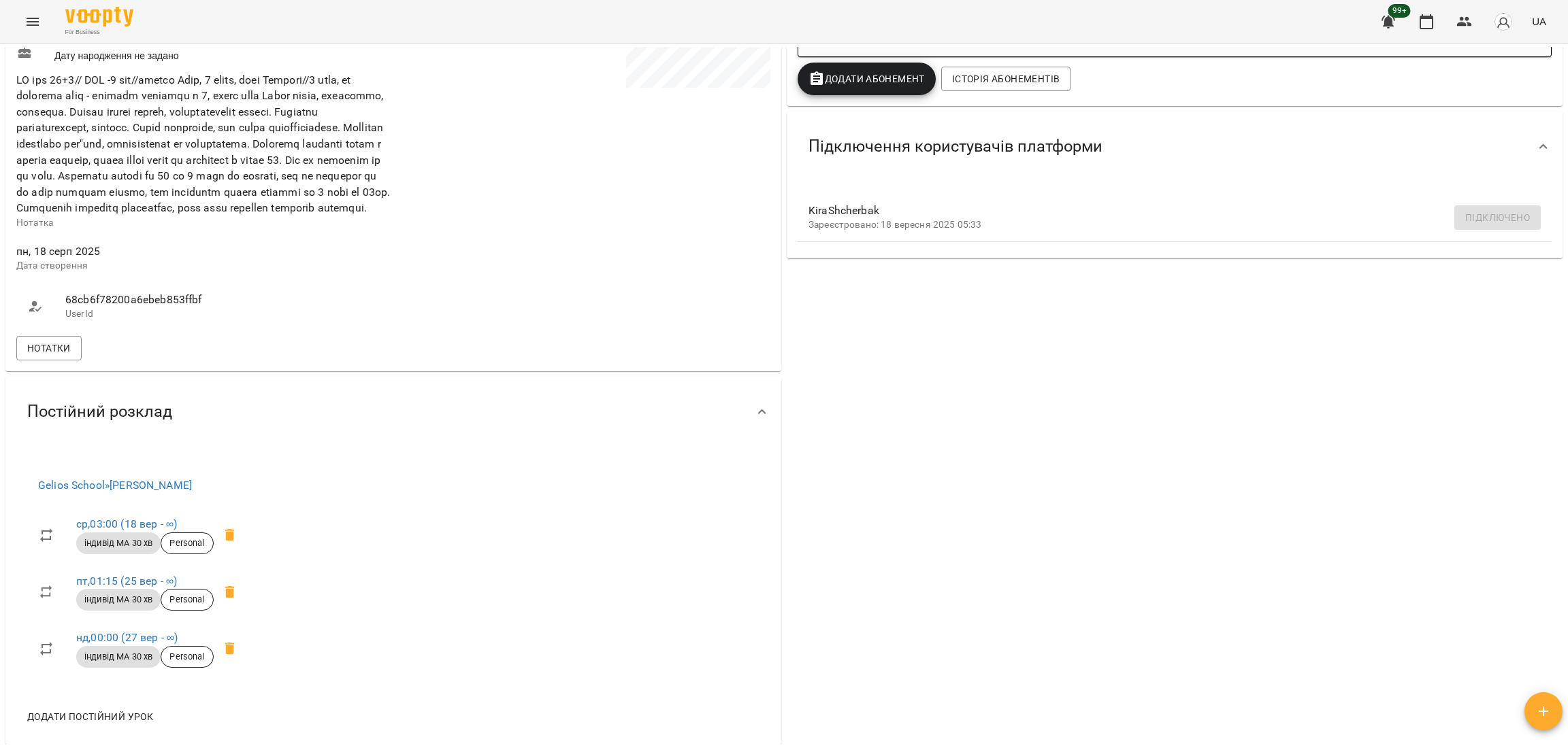
scroll to position [0, 0]
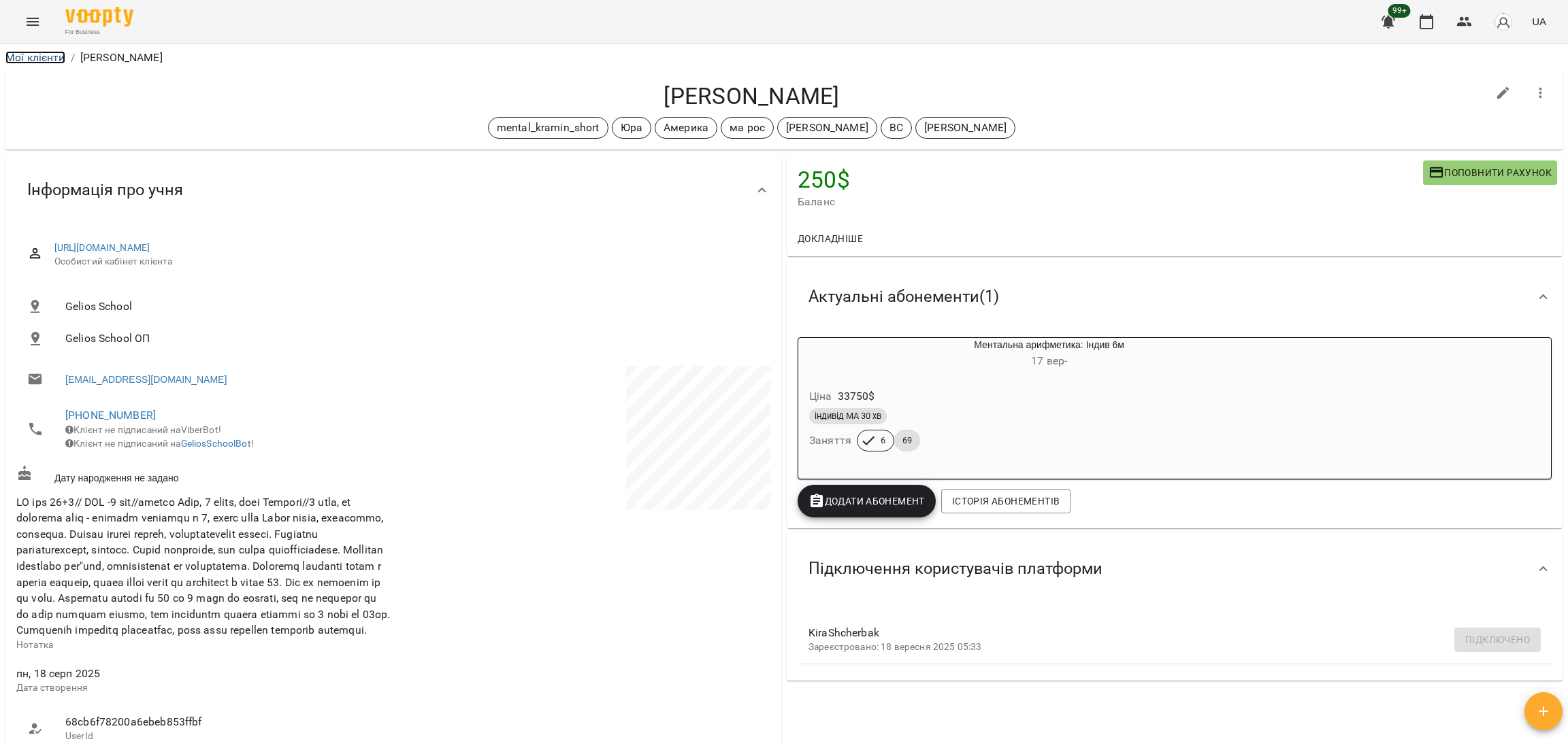
click at [39, 55] on link "Мої клієнти" at bounding box center [36, 57] width 60 height 13
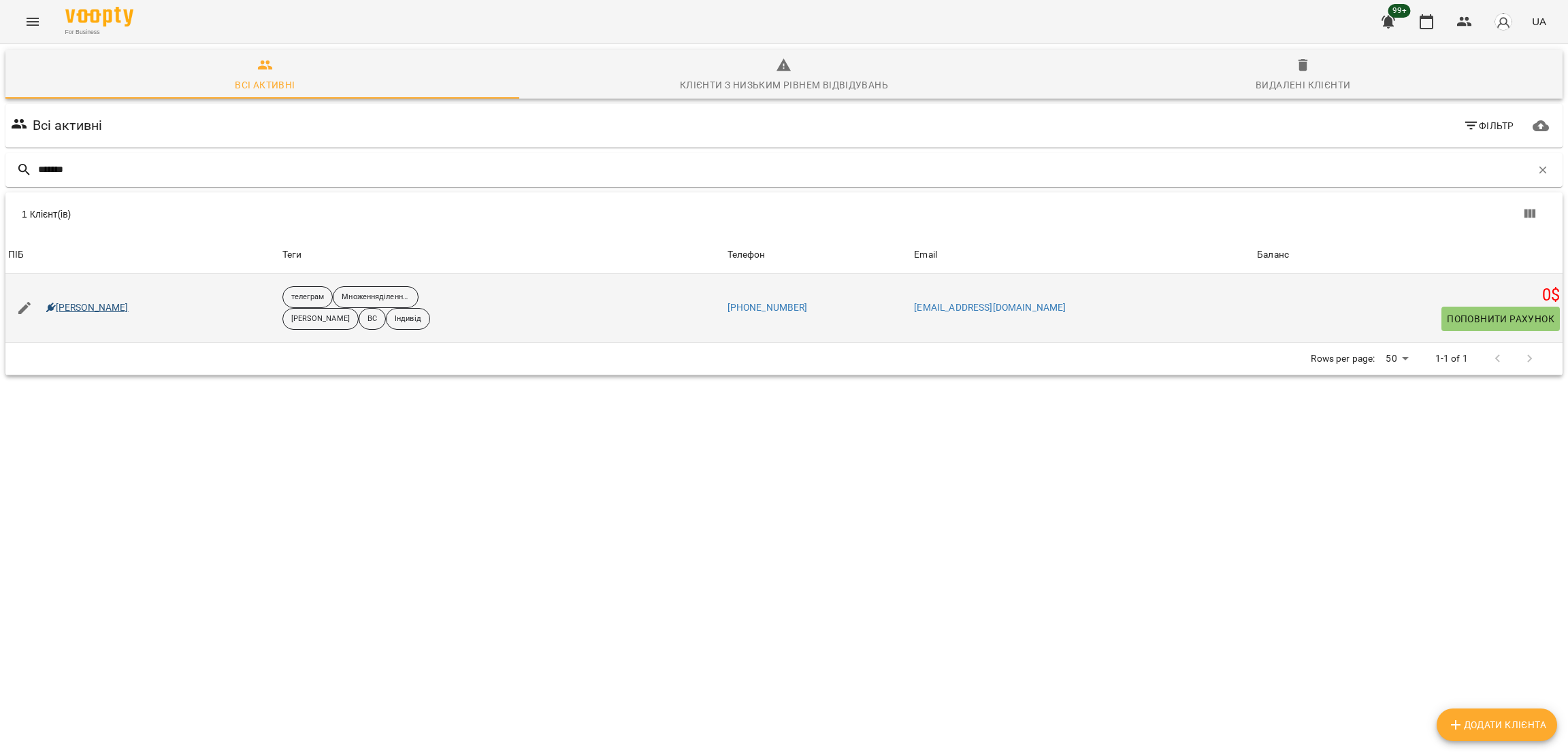
type input "*******"
click at [81, 302] on link "Вікторія Гульчак" at bounding box center [88, 308] width 82 height 14
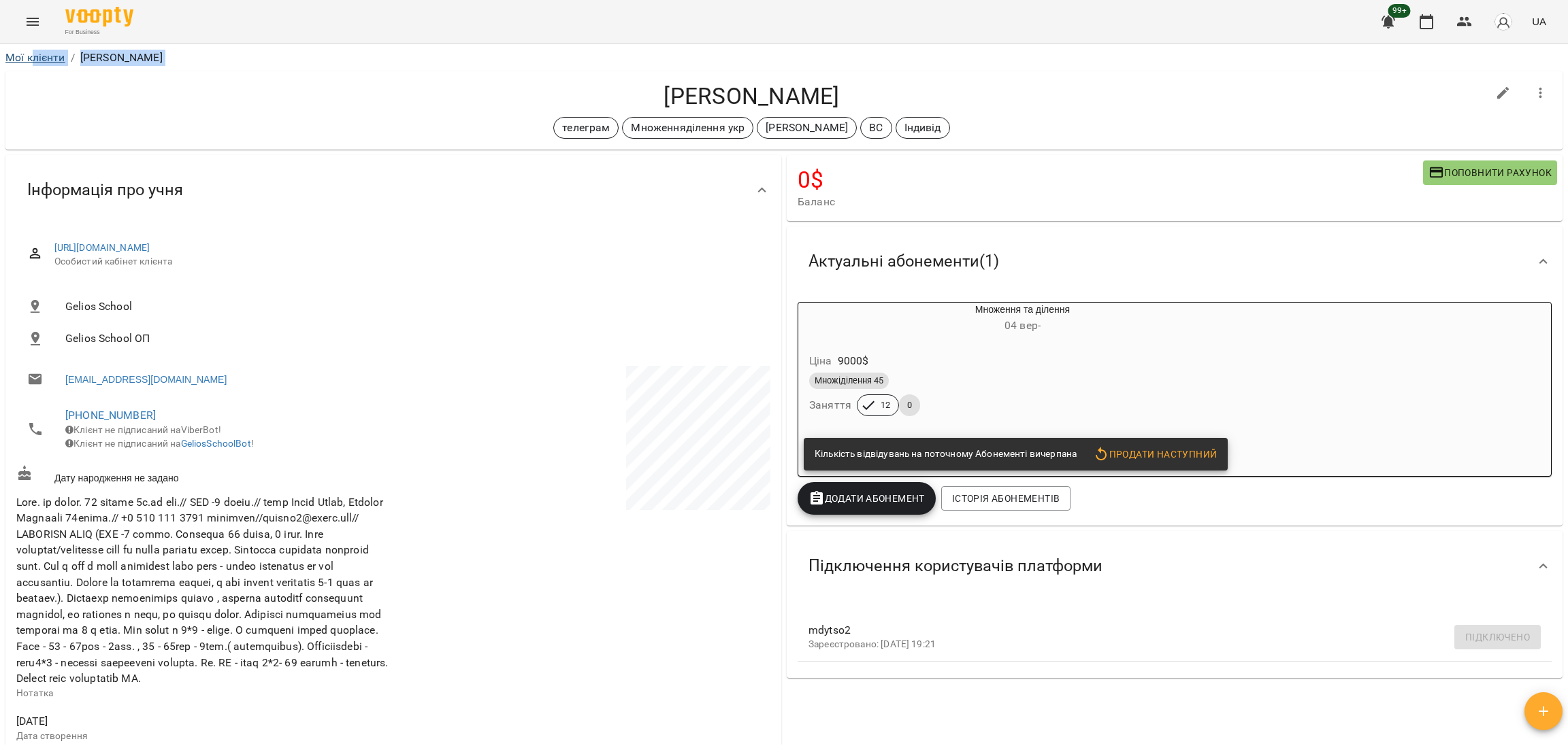
drag, startPoint x: 32, startPoint y: 68, endPoint x: 38, endPoint y: 51, distance: 18.0
click at [38, 51] on div "Мої клієнти / Вікторія Гульчак Вікторія Гульчак телеграм Множенняділення укр Ок…" at bounding box center [784, 395] width 1563 height 698
click at [38, 51] on link "Мої клієнти" at bounding box center [36, 57] width 60 height 13
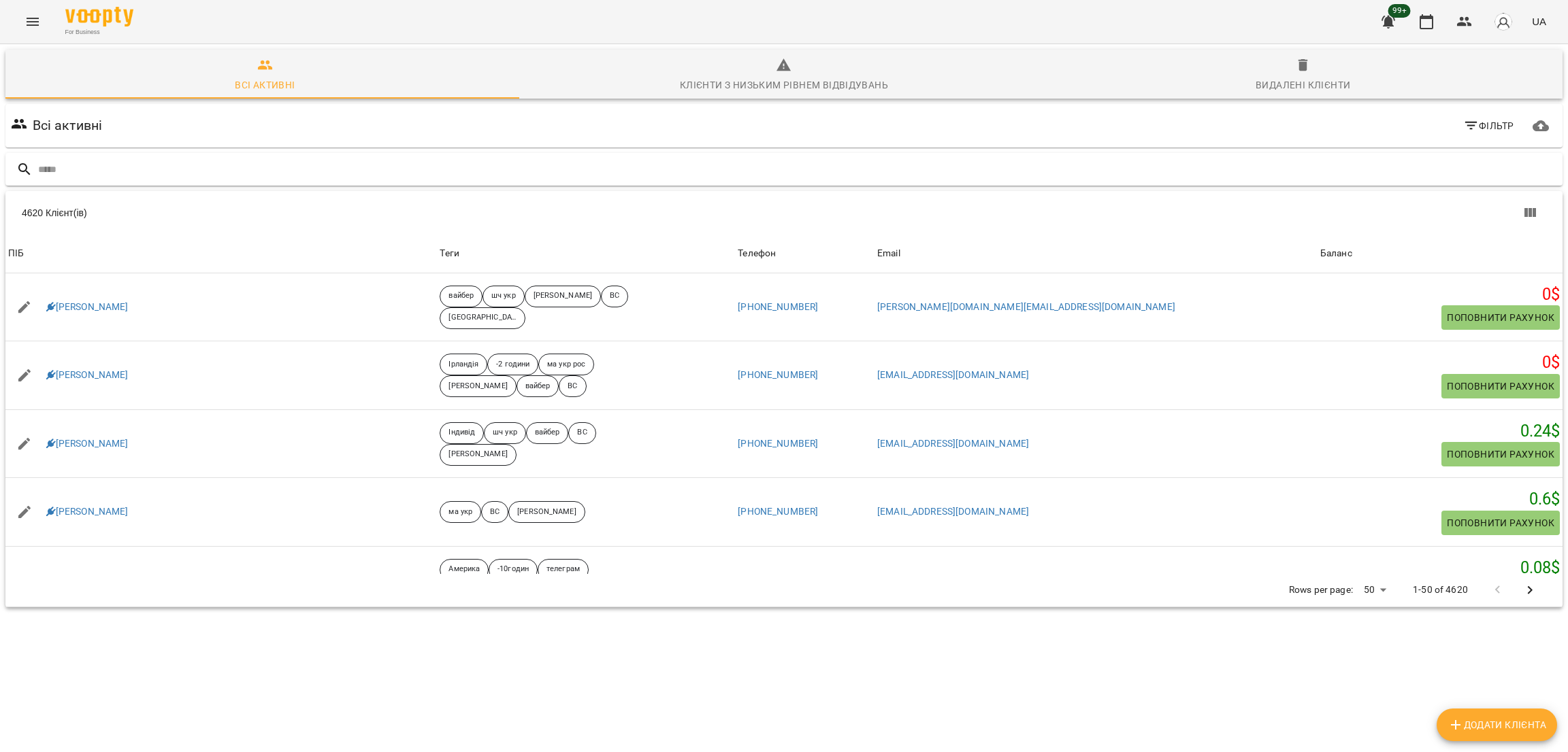
click at [236, 179] on input "text" at bounding box center [797, 170] width 1519 height 23
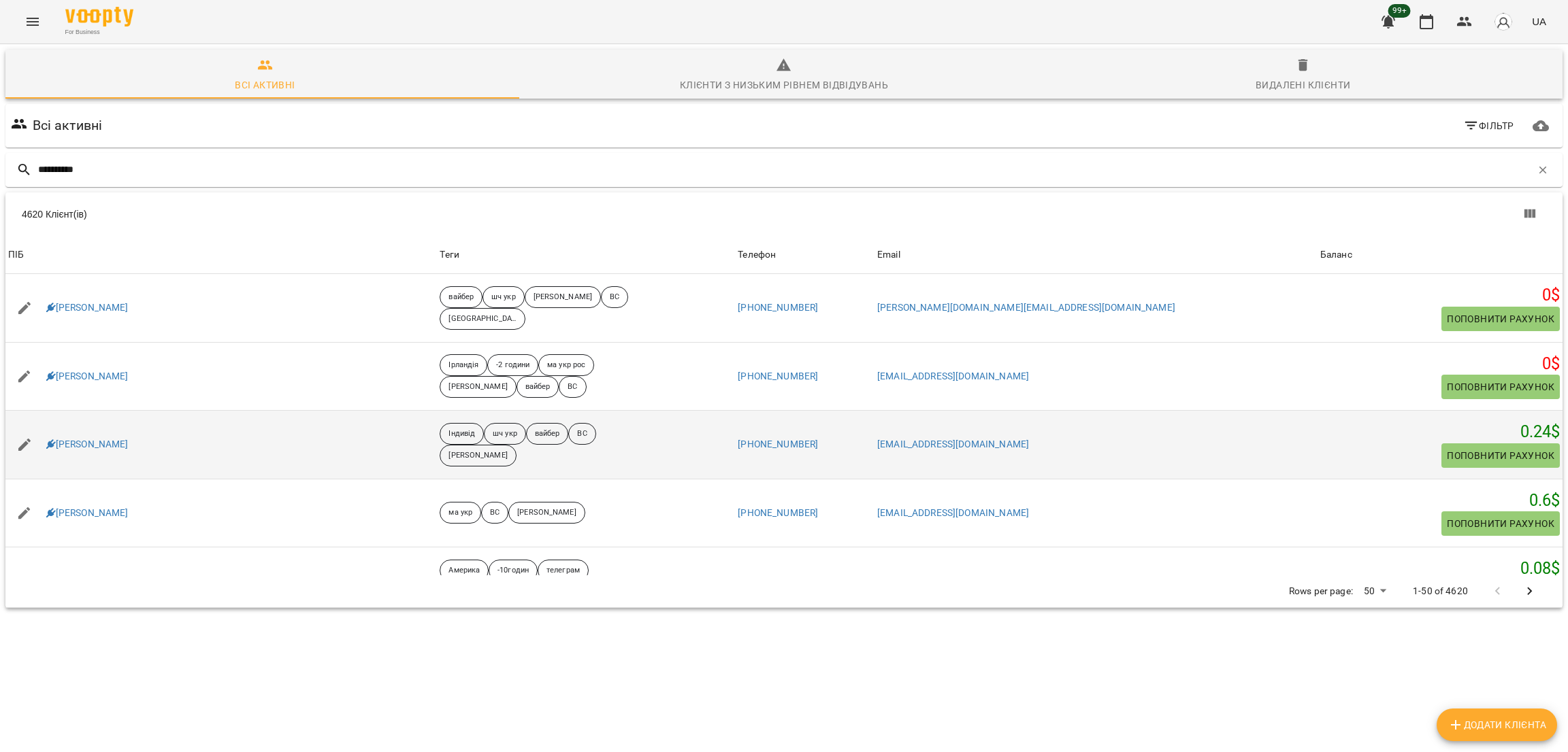
type input "**********"
click at [279, 429] on div "Мартинюк Анжеліна Андріївна" at bounding box center [221, 445] width 431 height 38
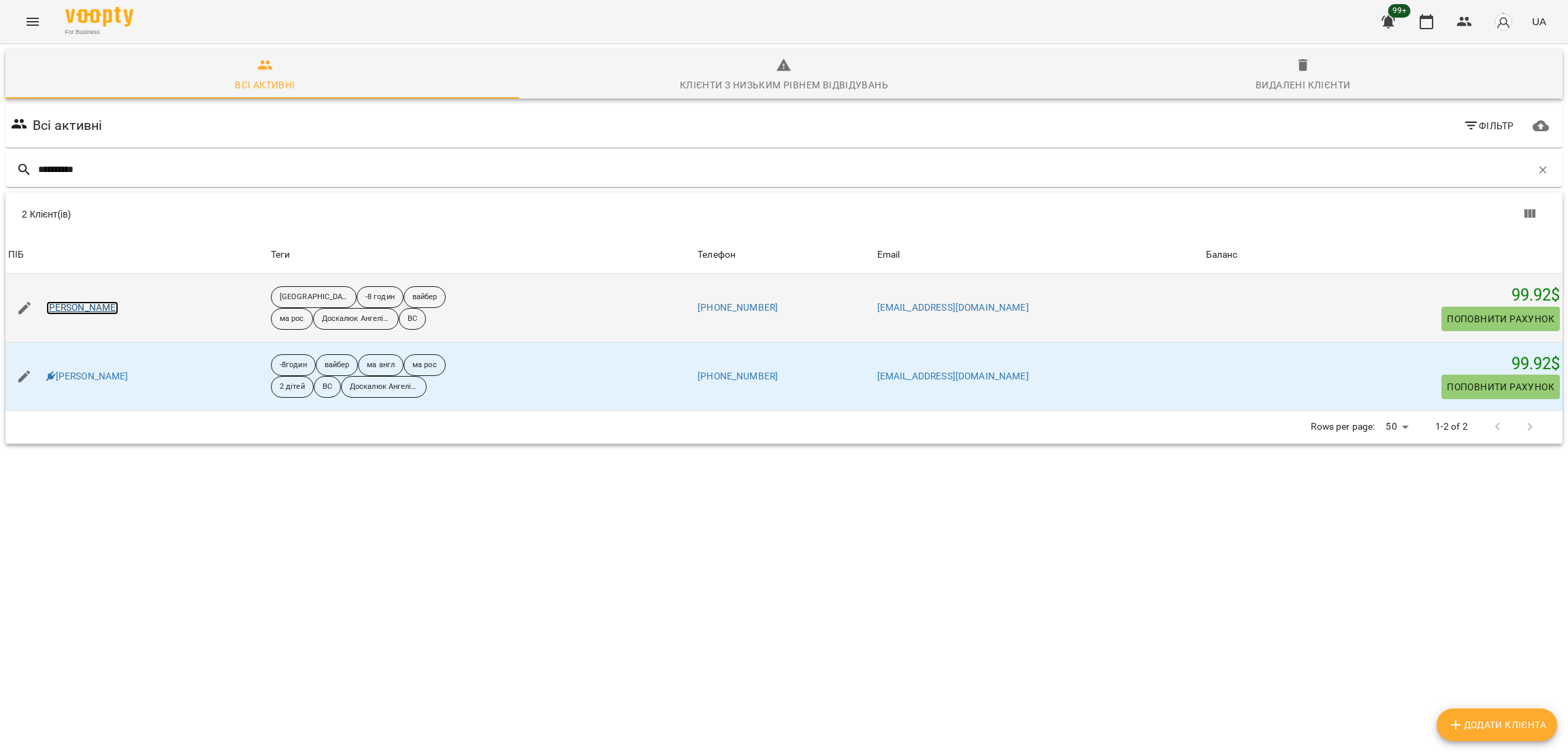
click at [85, 310] on link "Artur Fedorovych" at bounding box center [83, 308] width 73 height 14
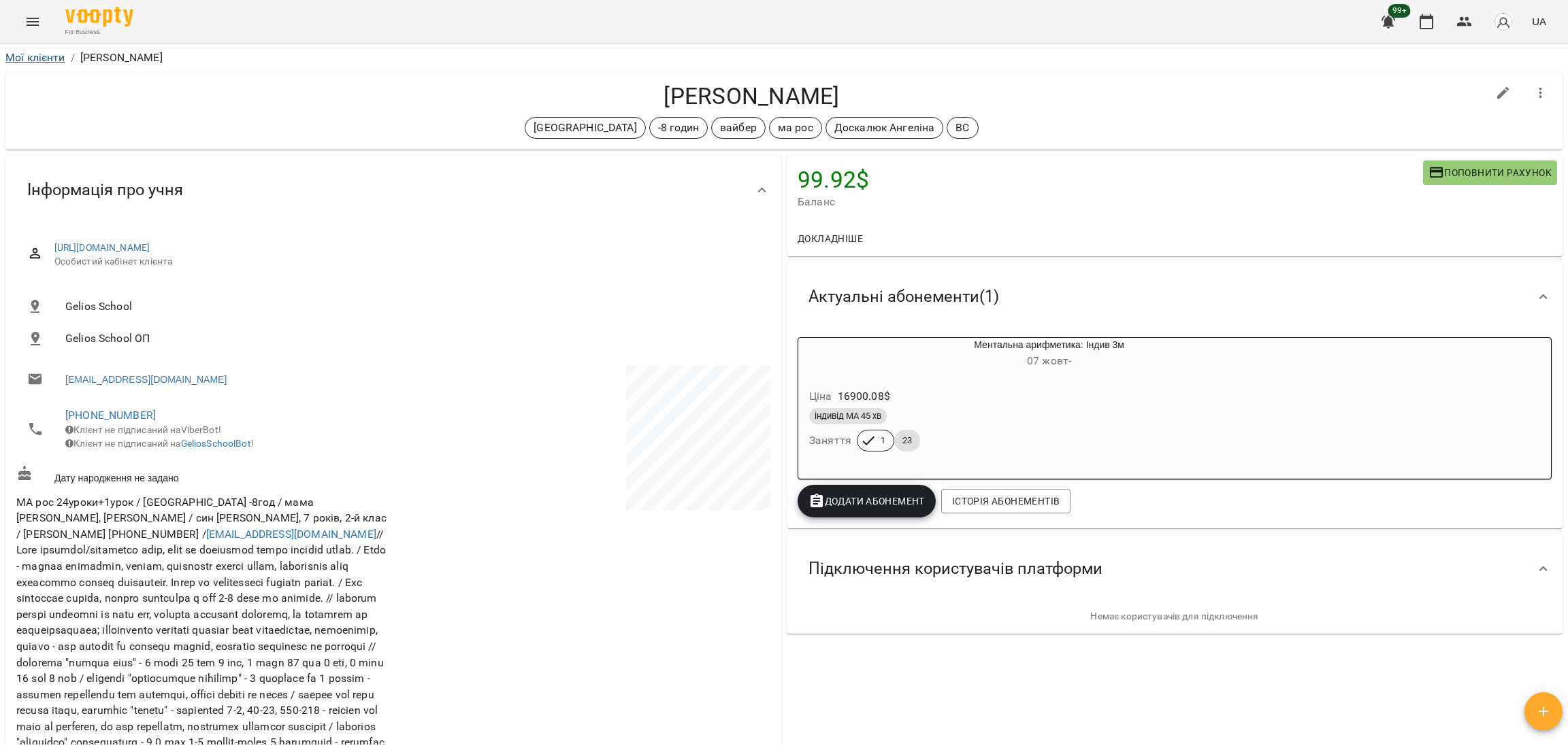
drag, startPoint x: 34, startPoint y: 47, endPoint x: 31, endPoint y: 54, distance: 7.6
click at [31, 54] on div "Мої клієнти / Artur Fedorovych Artur Fedorovych США -8 годин вайбер ма рос Доск…" at bounding box center [784, 420] width 1568 height 752
click at [31, 54] on link "Мої клієнти" at bounding box center [36, 57] width 60 height 13
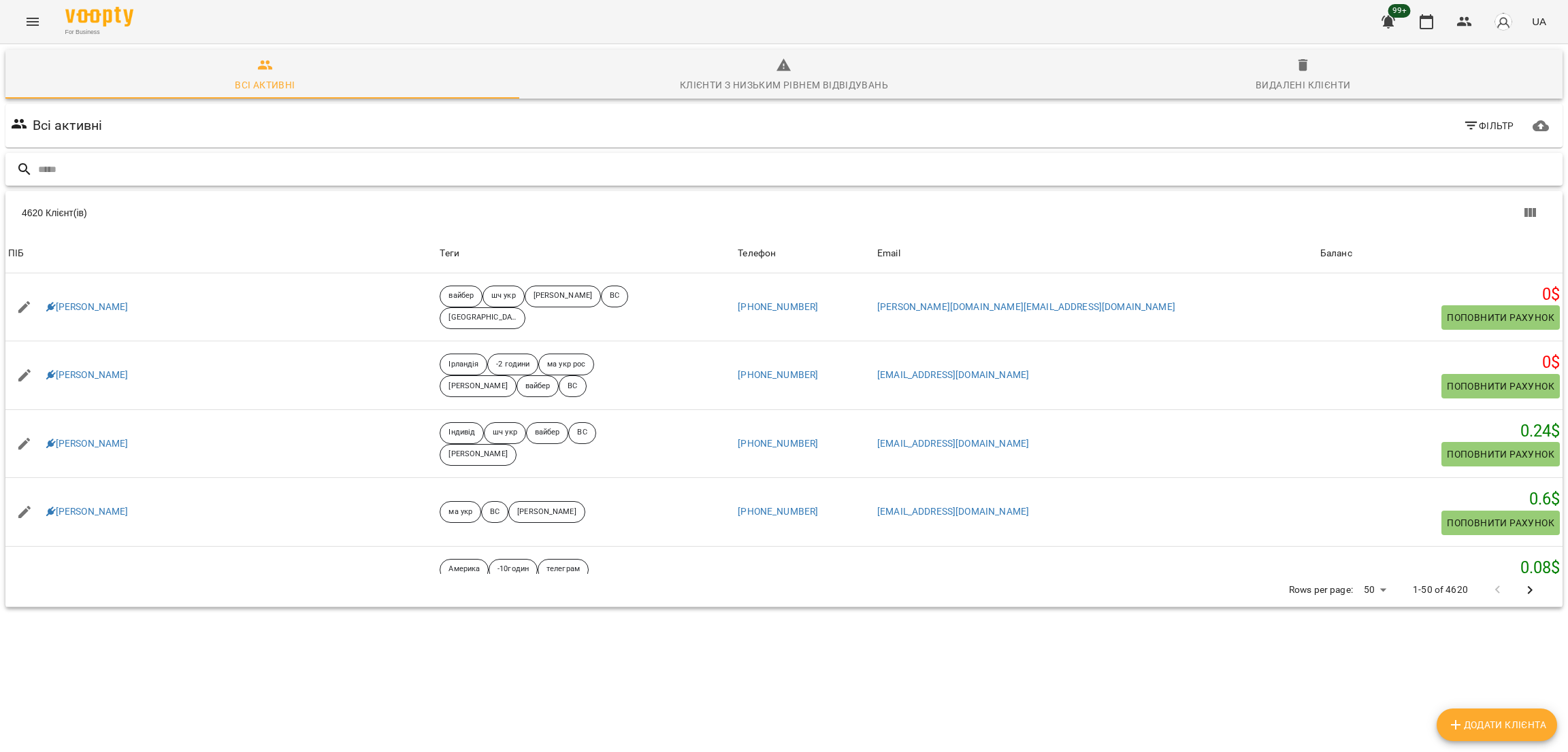
click at [54, 170] on input "text" at bounding box center [797, 170] width 1519 height 23
paste input "**********"
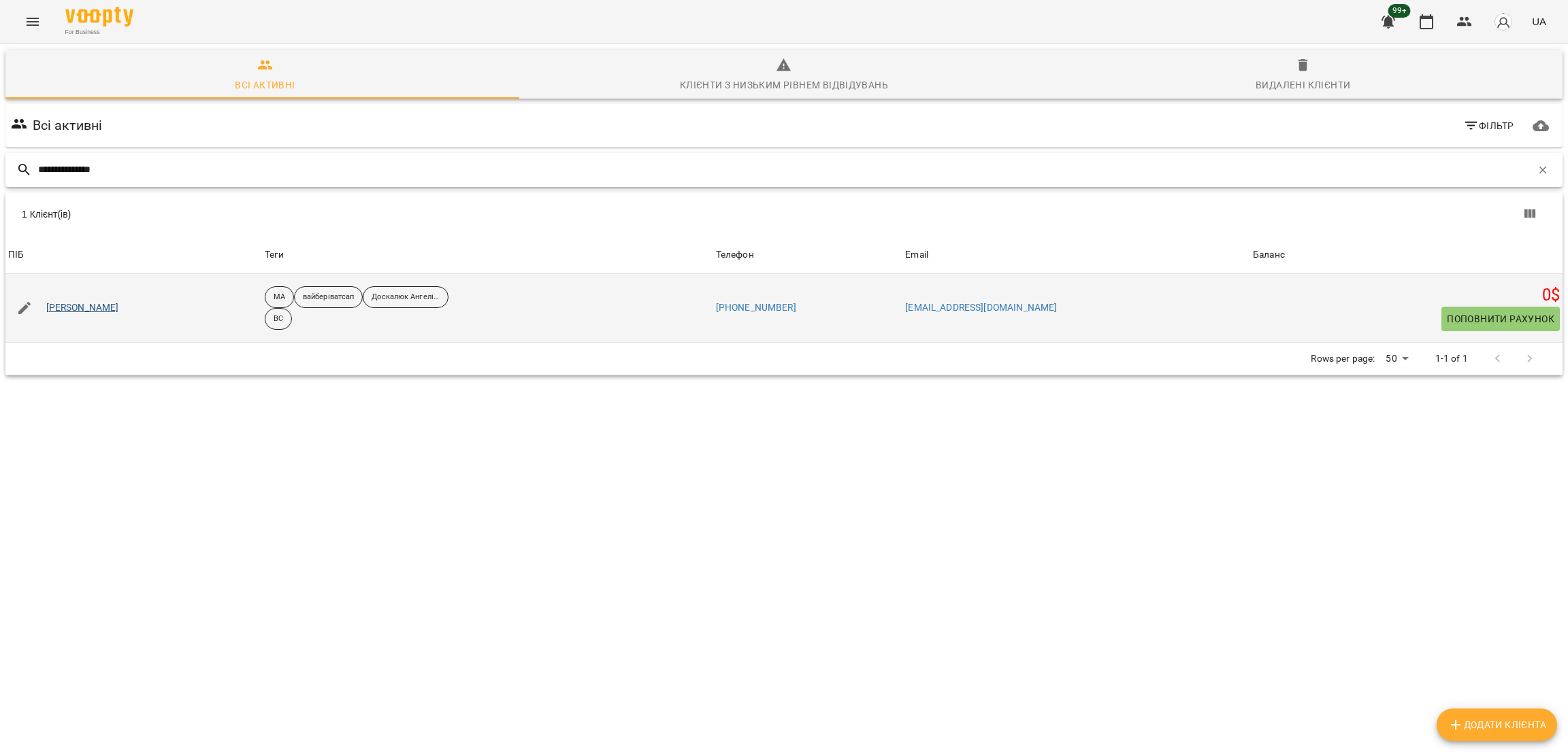
type input "**********"
click at [76, 301] on link "Кіра Черкасова" at bounding box center [83, 308] width 73 height 14
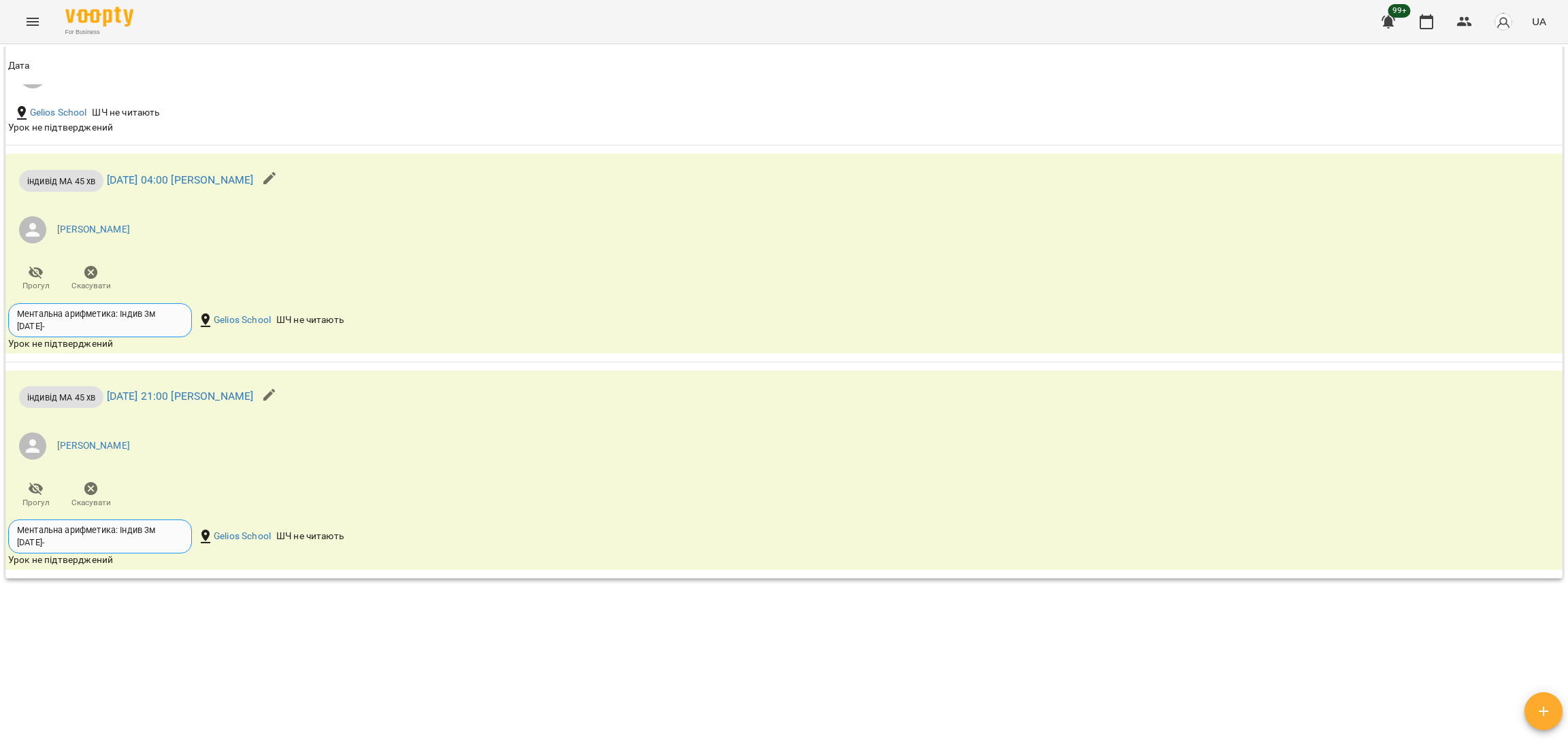
scroll to position [1623, 0]
